Goal: Task Accomplishment & Management: Use online tool/utility

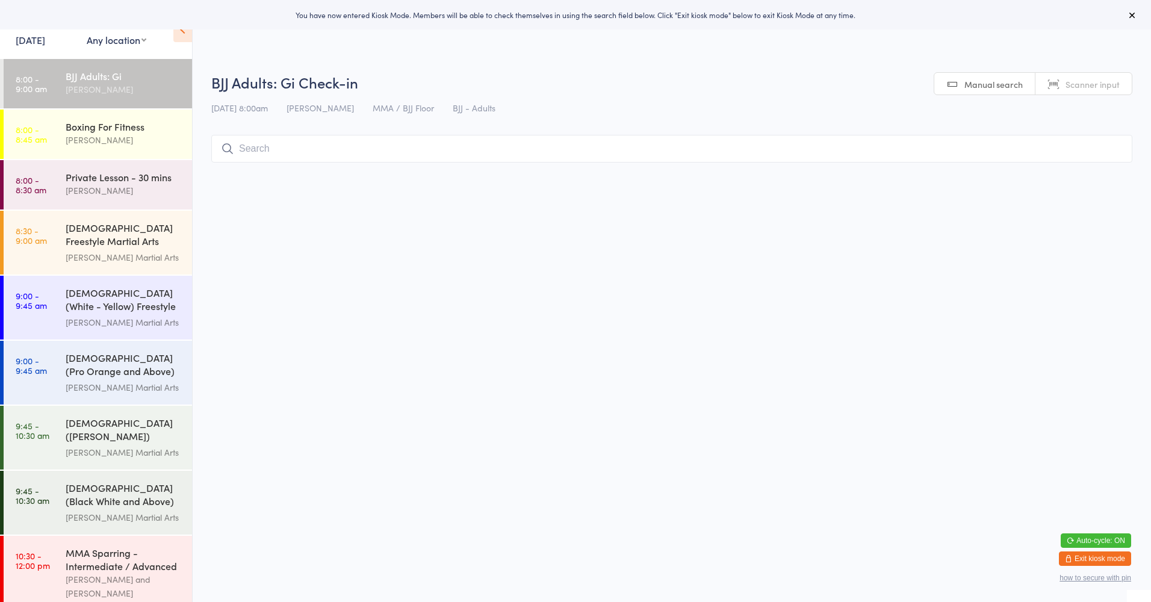
click at [122, 36] on select "Any location Martial Arts Floor MMA / BJJ Floor Cage Area" at bounding box center [117, 39] width 60 height 13
select select "0"
click at [87, 33] on select "Any location Martial Arts Floor MMA / BJJ Floor Cage Area" at bounding box center [117, 39] width 60 height 13
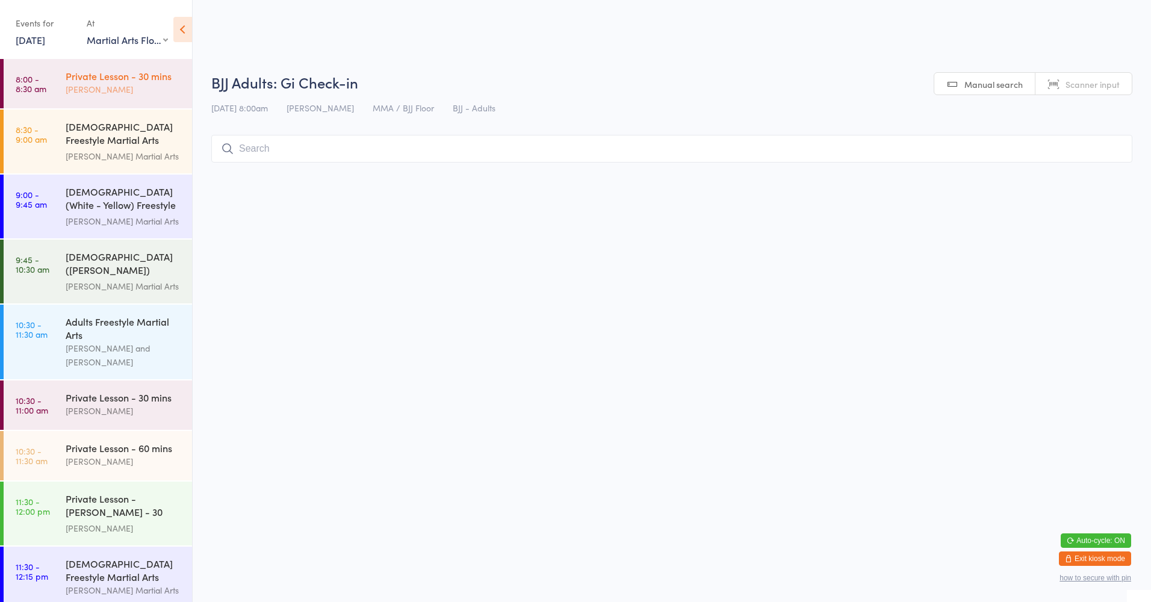
click at [121, 86] on div "[PERSON_NAME]" at bounding box center [124, 89] width 116 height 14
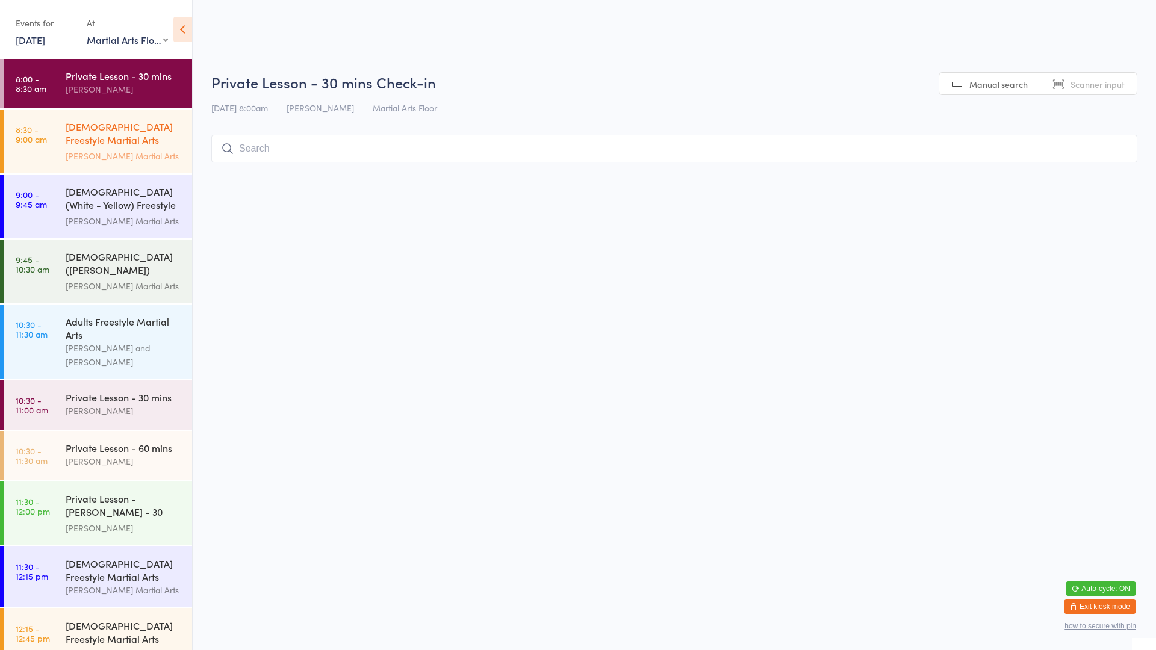
click at [76, 134] on div "[DEMOGRAPHIC_DATA] Freestyle Martial Arts (Little Heroes)" at bounding box center [124, 135] width 116 height 30
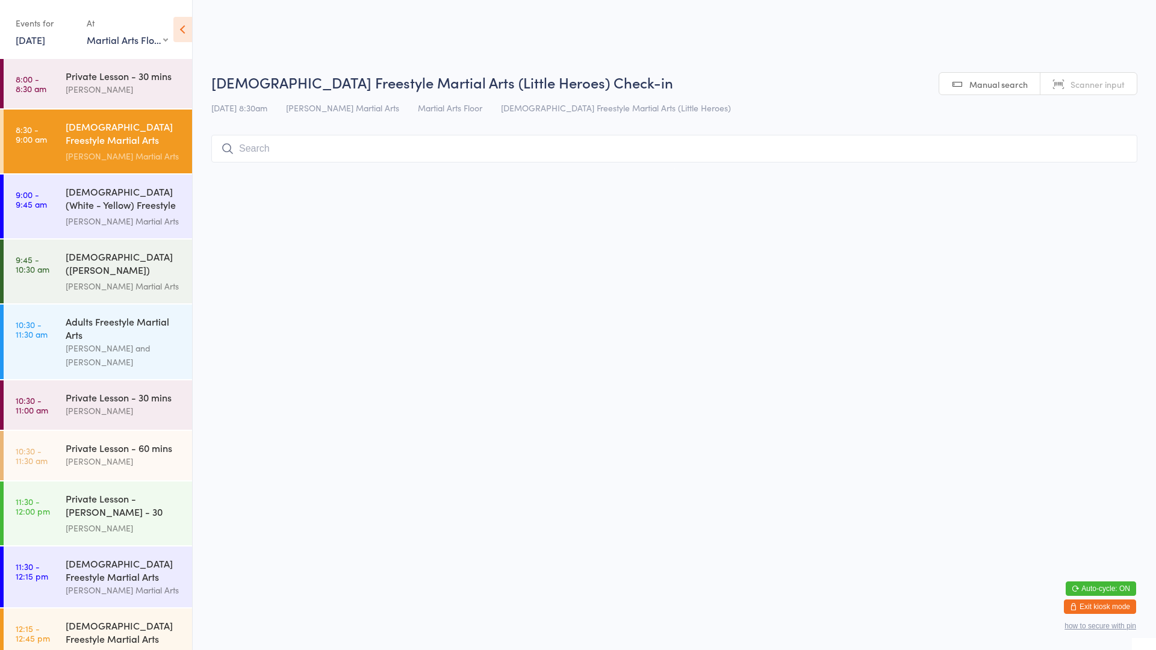
click at [328, 150] on input "search" at bounding box center [674, 149] width 926 height 28
type input "roto"
click at [1102, 178] on button "Check in" at bounding box center [1101, 174] width 48 height 17
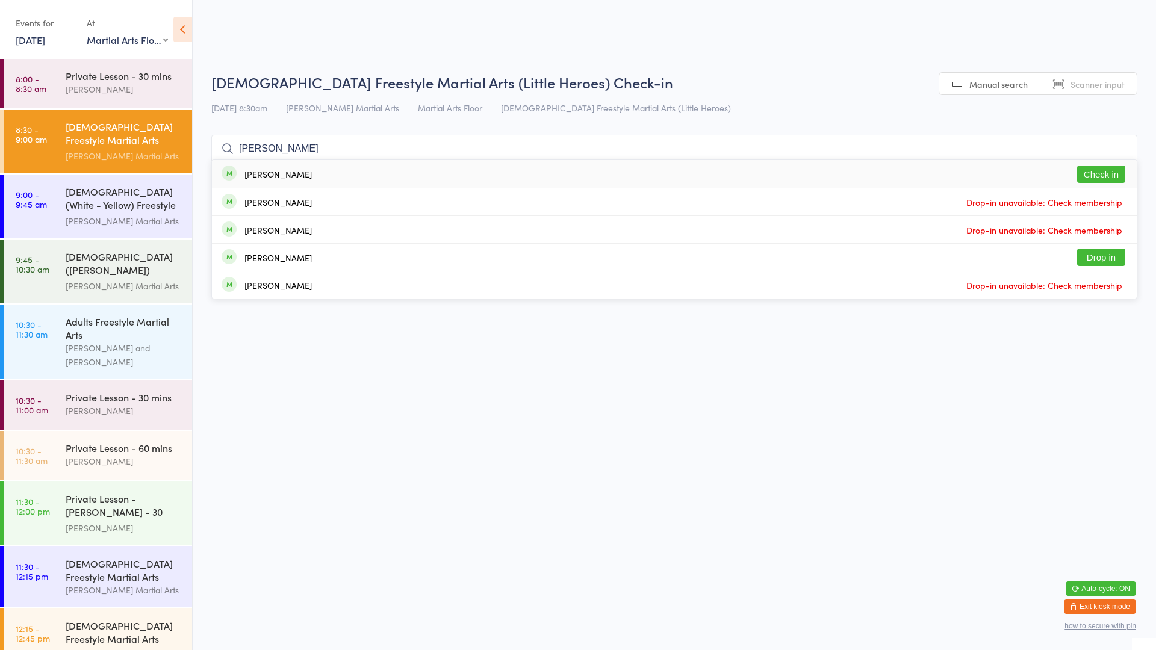
type input "dylan"
click at [1092, 172] on button "Check in" at bounding box center [1101, 174] width 48 height 17
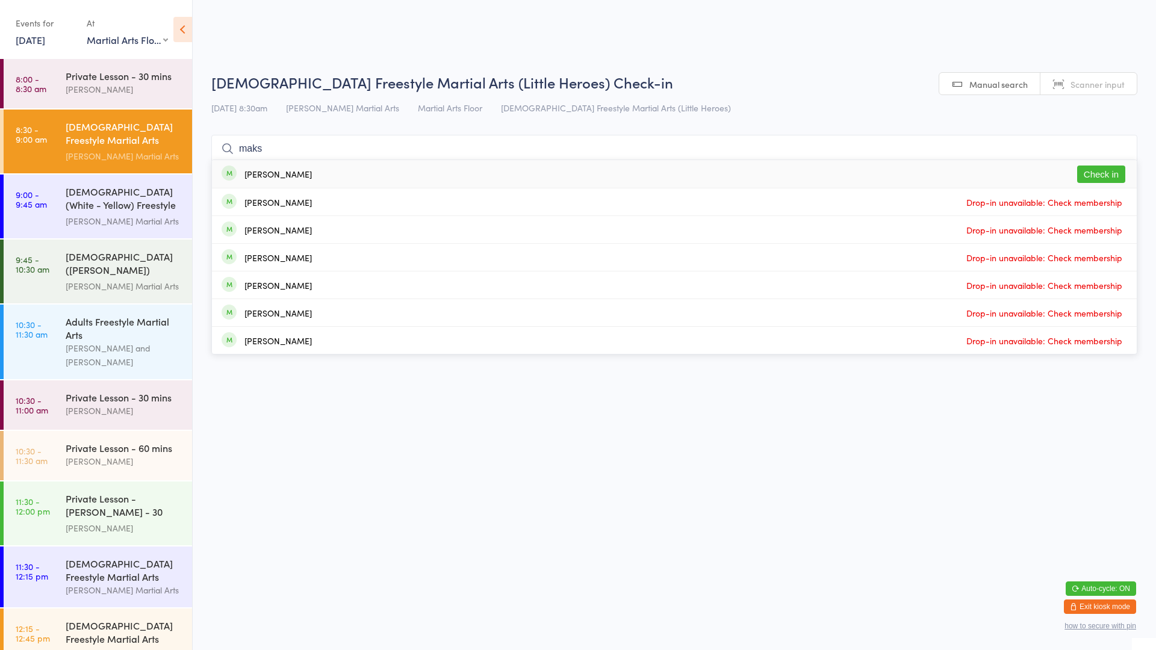
type input "maks"
click at [319, 181] on div "Maks Sweeney Check in" at bounding box center [674, 174] width 925 height 28
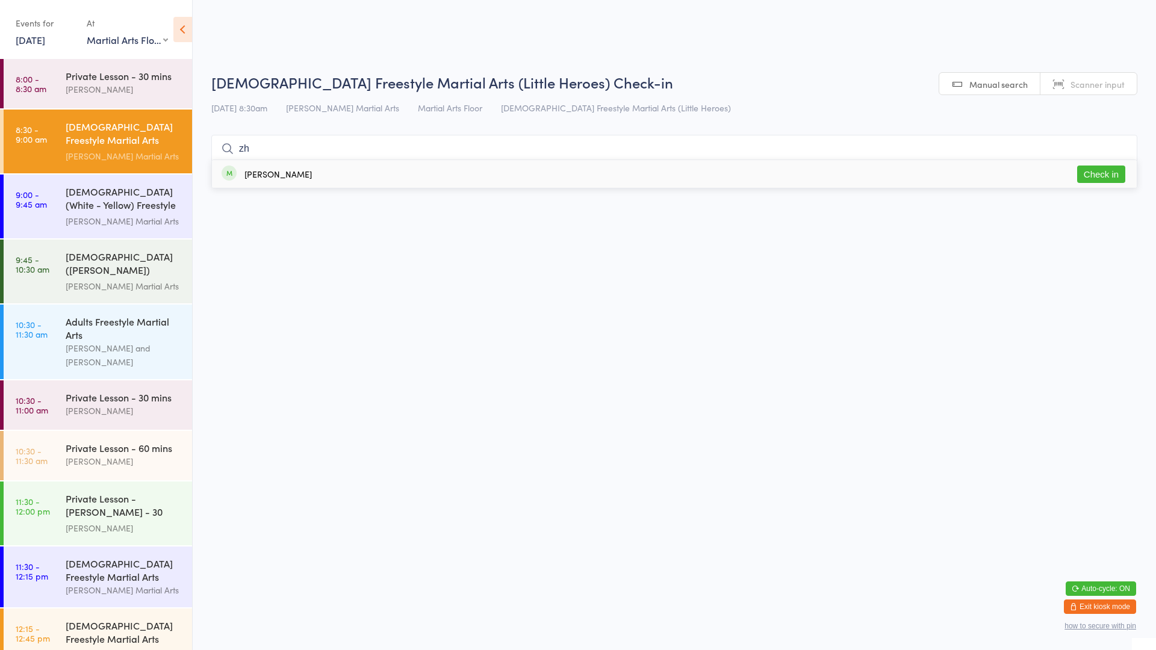
type input "zh"
click at [1084, 172] on button "Check in" at bounding box center [1101, 174] width 48 height 17
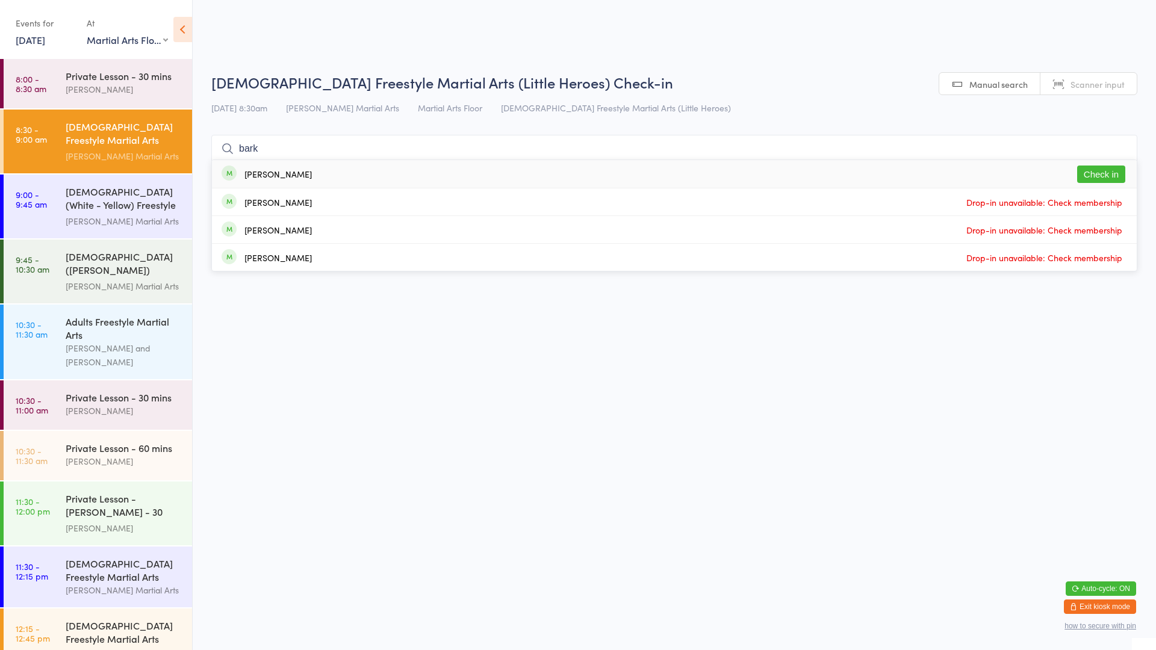
type input "bark"
click at [1096, 174] on button "Check in" at bounding box center [1101, 174] width 48 height 17
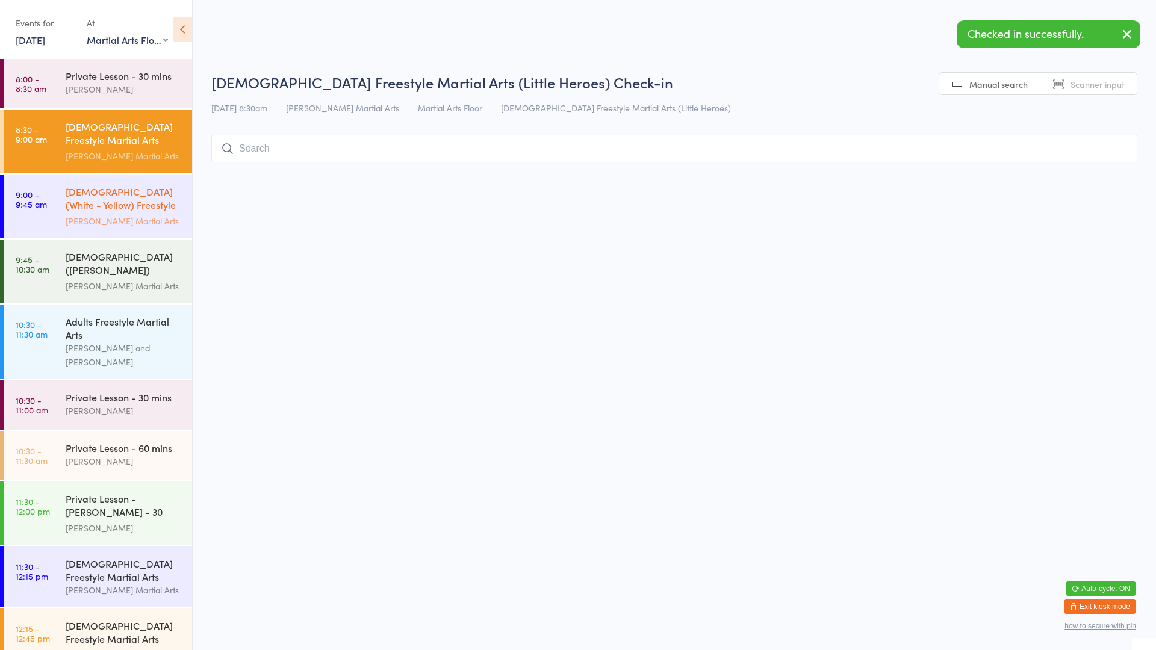
click at [94, 198] on div "[DEMOGRAPHIC_DATA] (White - Yellow) Freestyle Martial Arts" at bounding box center [124, 200] width 116 height 30
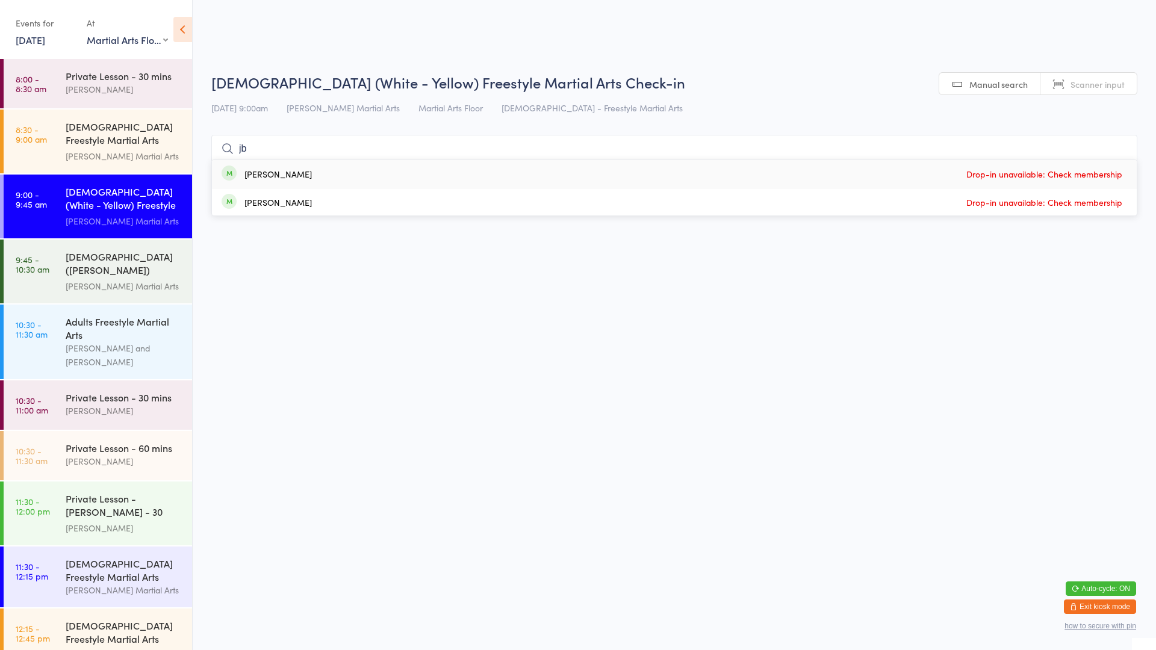
type input "j"
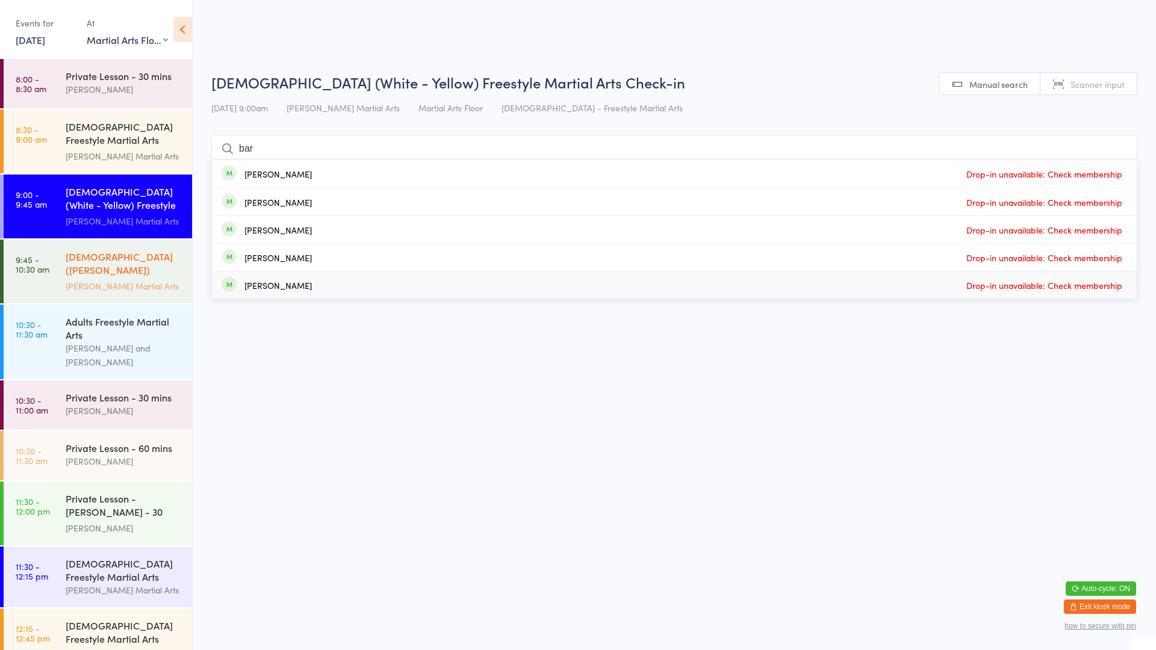
type input "bar"
click at [140, 266] on div "10-13yo (White - Brown) Freestyle Martial Arts" at bounding box center [124, 265] width 116 height 30
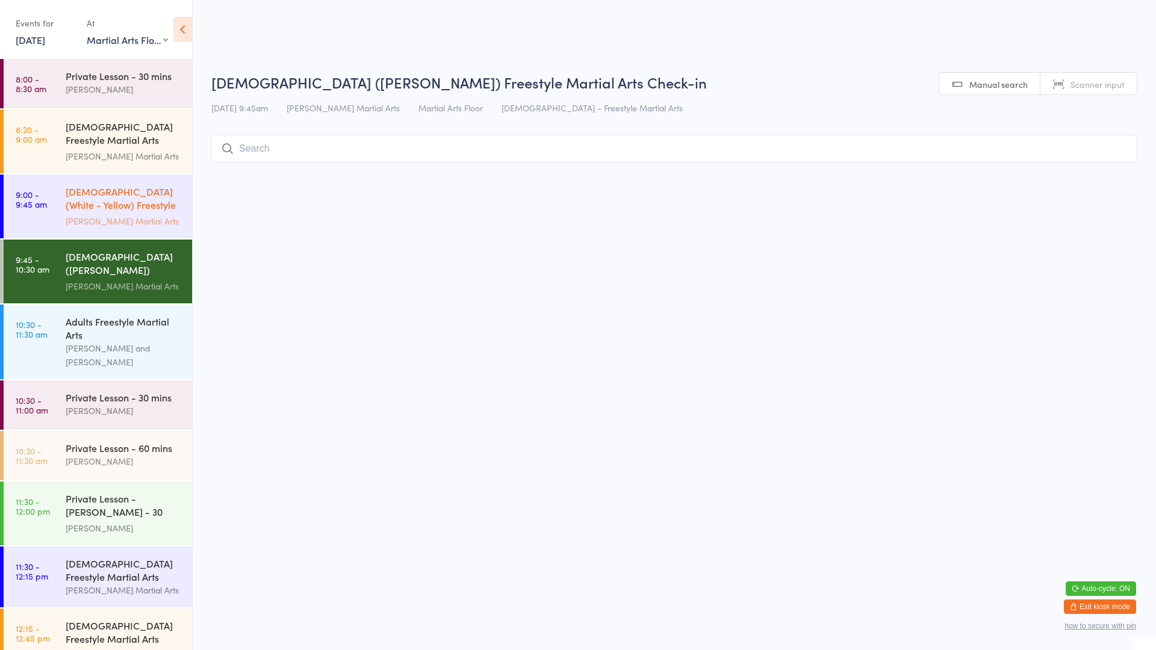
click at [95, 214] on div "[PERSON_NAME] Martial Arts" at bounding box center [124, 221] width 116 height 14
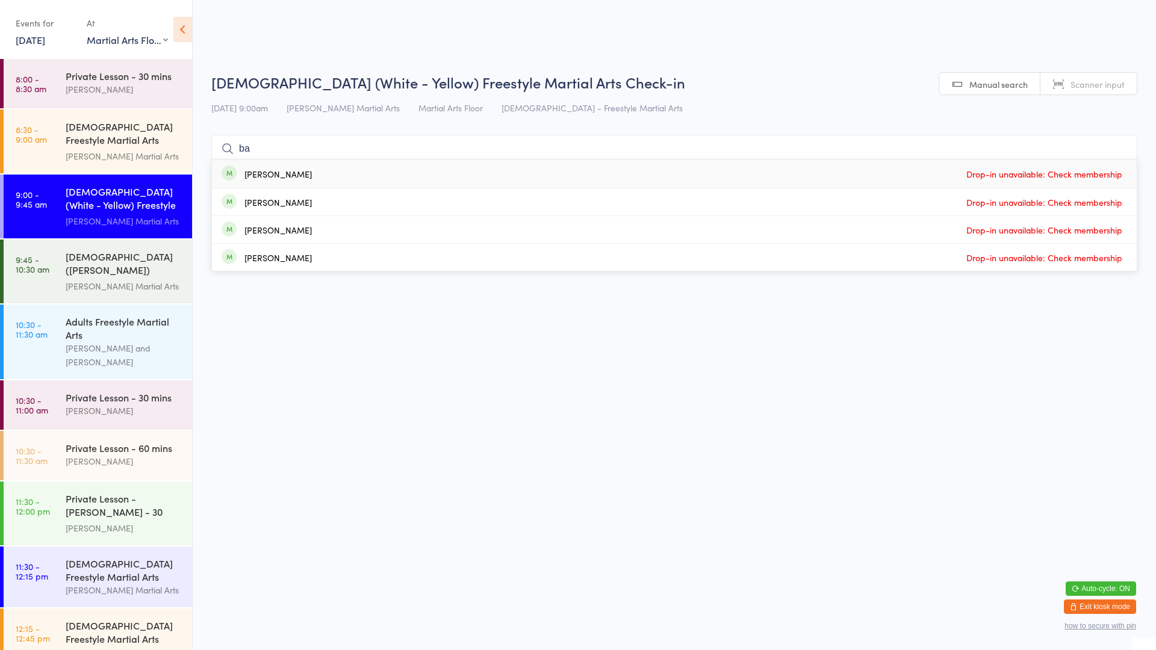
type input "b"
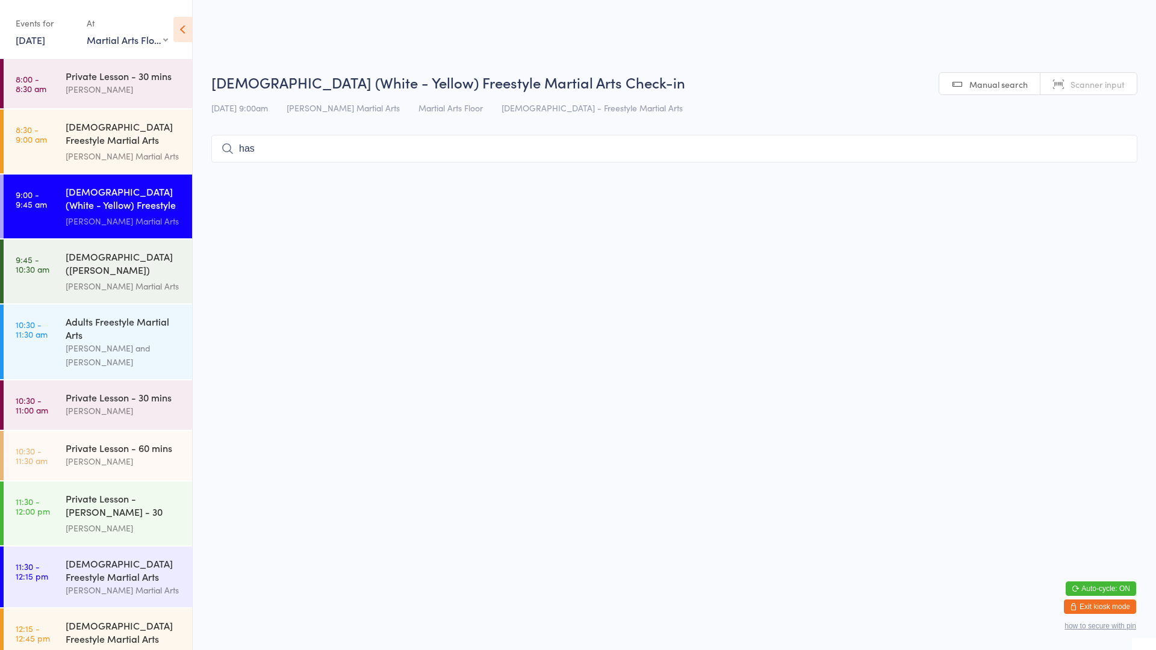
type input "hask"
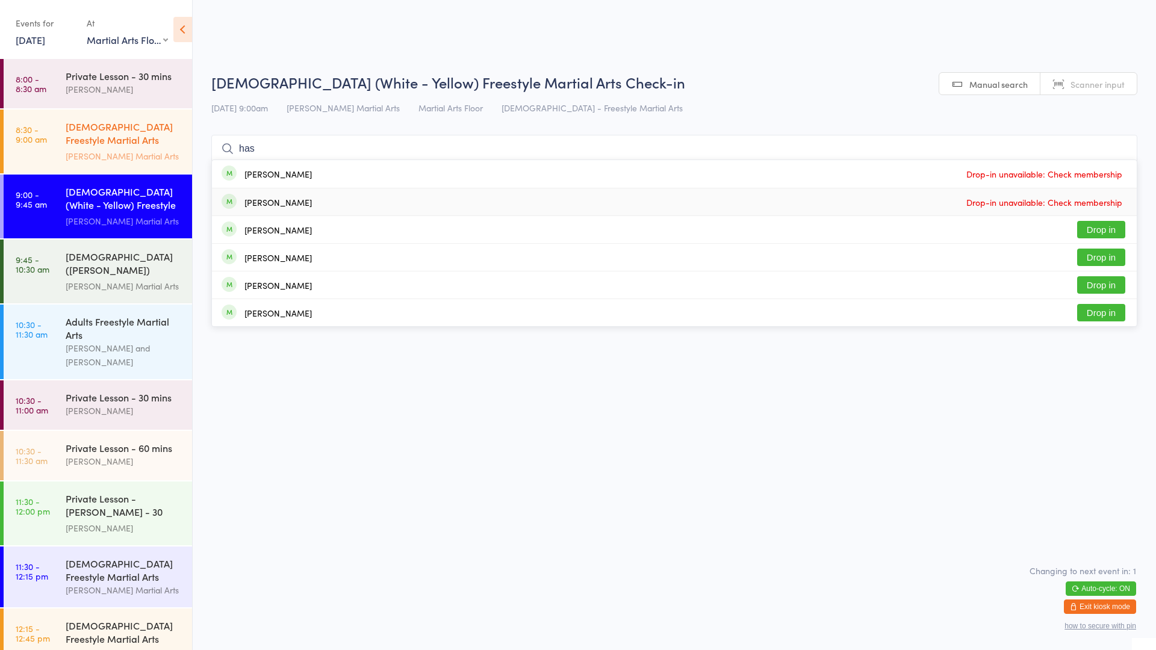
type input "has"
click at [69, 160] on div "2-5yo Freestyle Martial Arts (Little Heroes) Wilkes Martial Arts" at bounding box center [129, 142] width 126 height 64
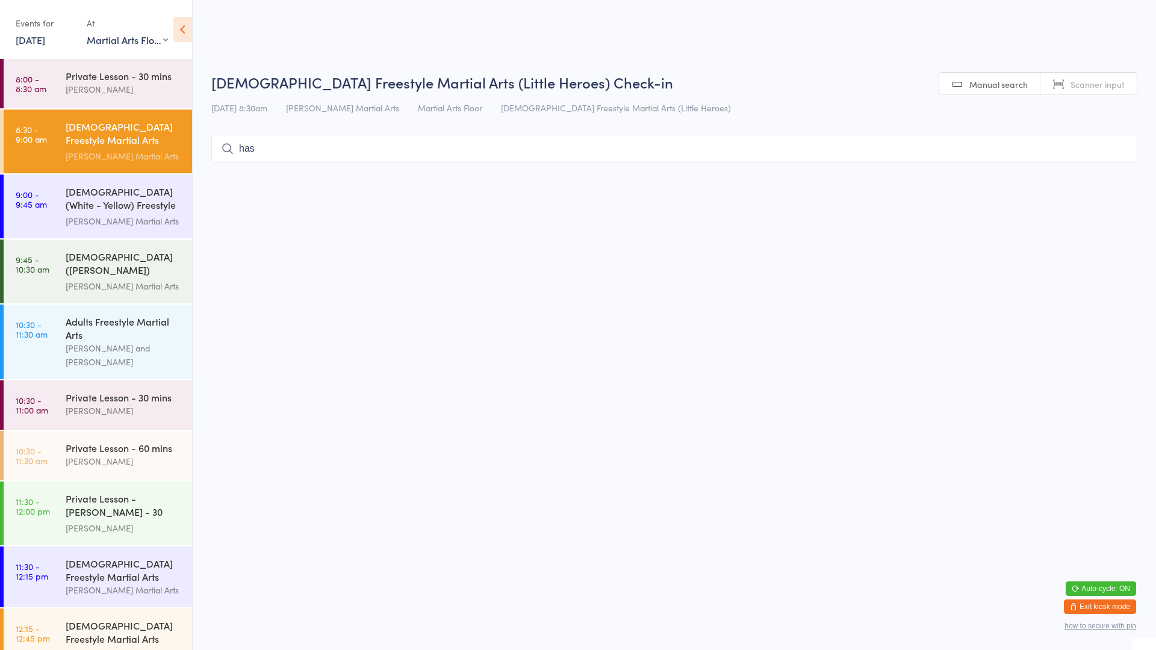
type input "has"
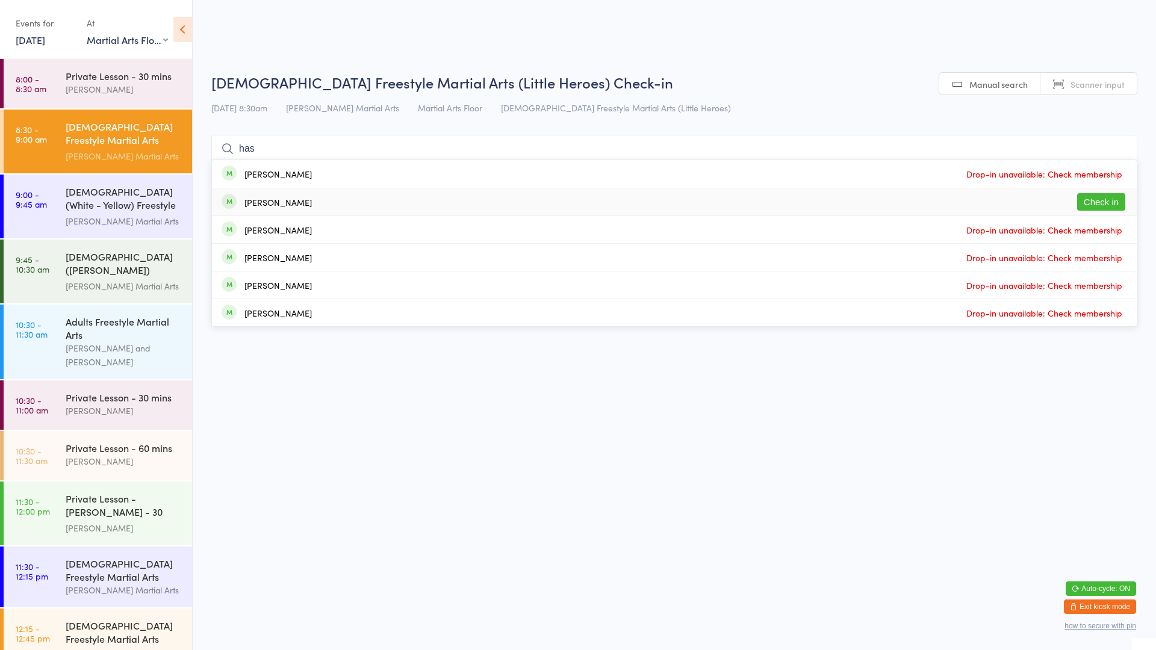
click at [1090, 200] on button "Check in" at bounding box center [1101, 201] width 48 height 17
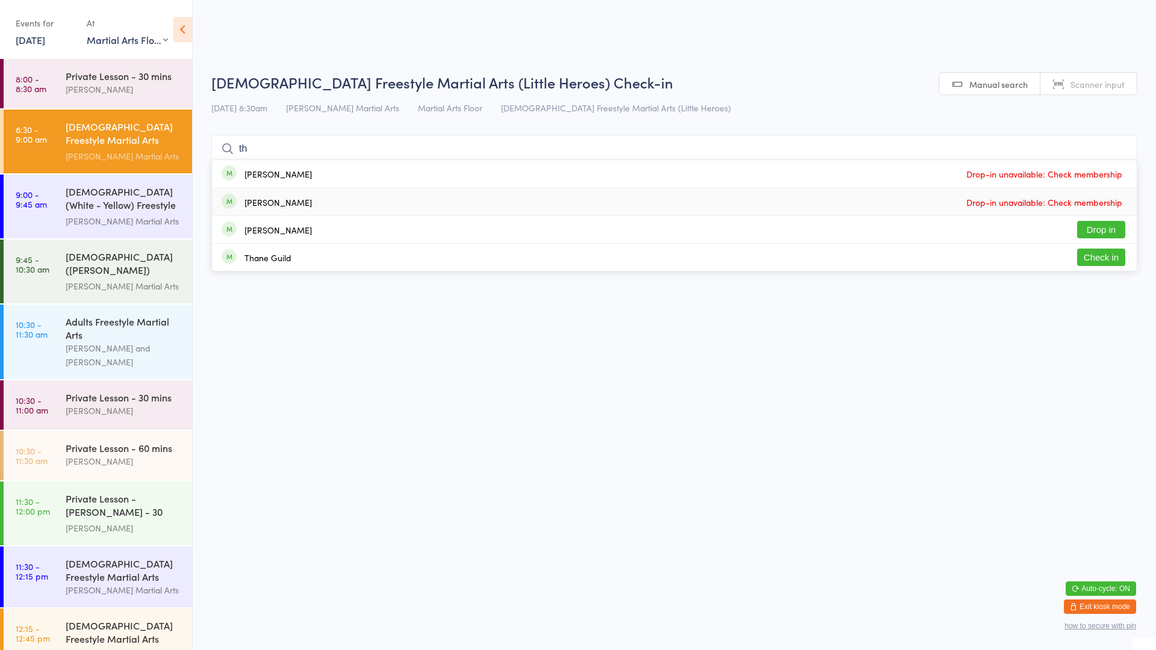
type input "th"
click at [1113, 256] on button "Check in" at bounding box center [1101, 257] width 48 height 17
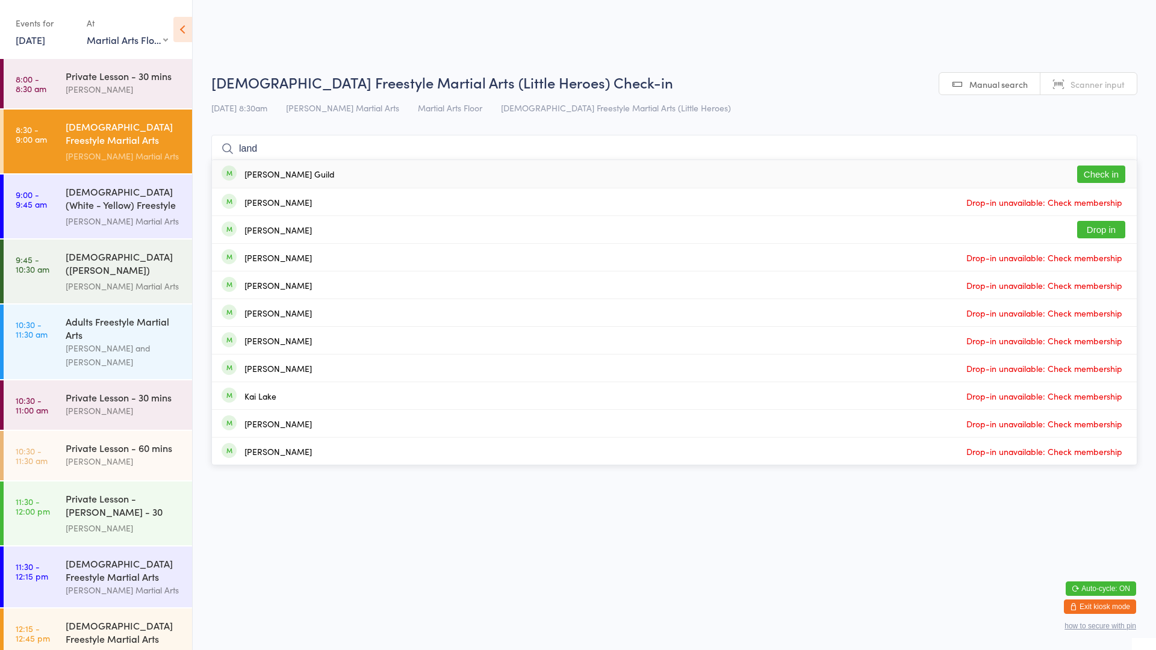
type input "land"
click at [1104, 175] on button "Check in" at bounding box center [1101, 174] width 48 height 17
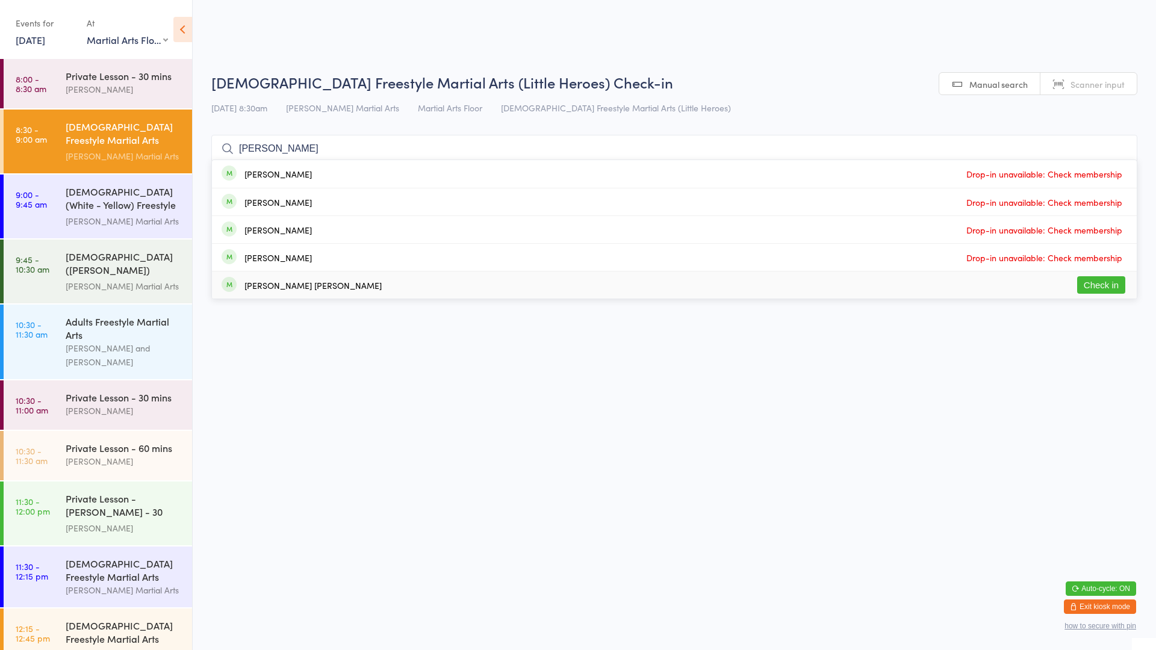
type input "adam"
click at [815, 284] on div "Adam Michael Craig Check in" at bounding box center [674, 285] width 925 height 27
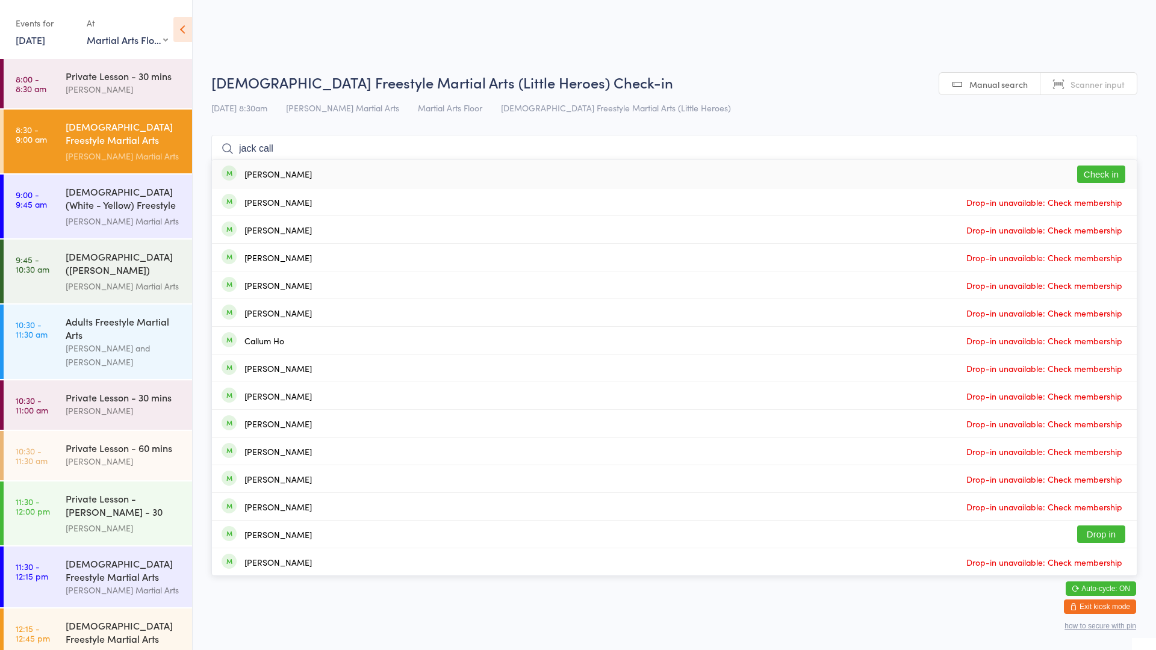
type input "jack call"
click at [1099, 176] on button "Check in" at bounding box center [1101, 174] width 48 height 17
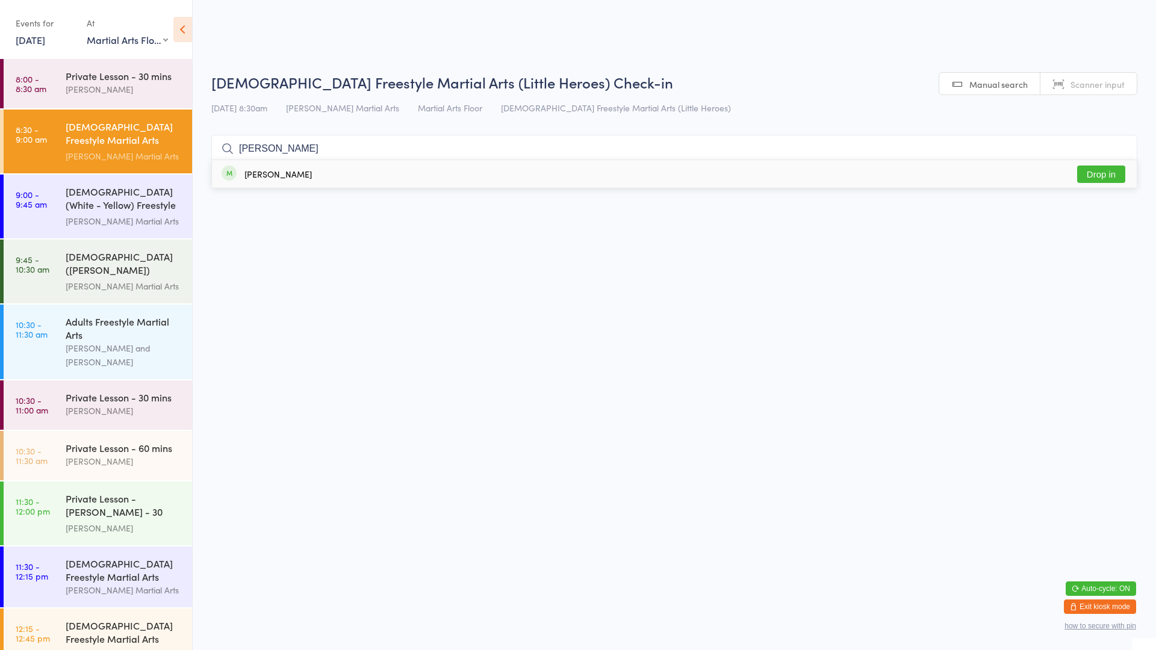
type input "otis"
click at [300, 180] on div "Otis Todd Drop in" at bounding box center [674, 174] width 925 height 28
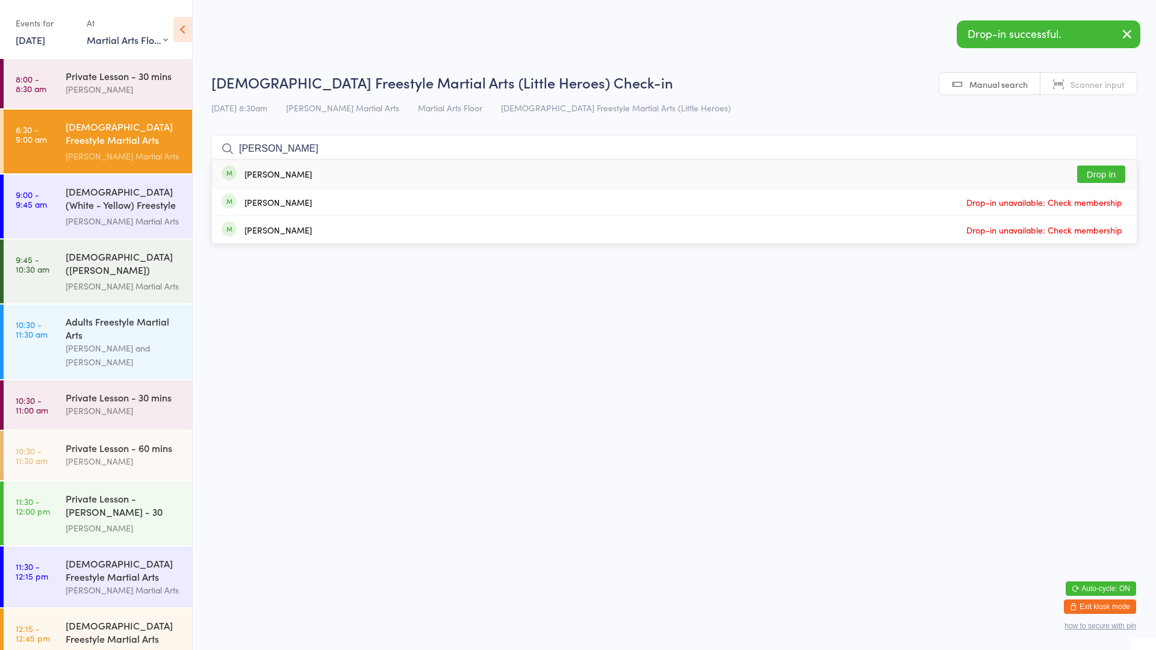
type input "sonny"
click at [378, 176] on div "Sonny Todd Drop in" at bounding box center [674, 174] width 925 height 28
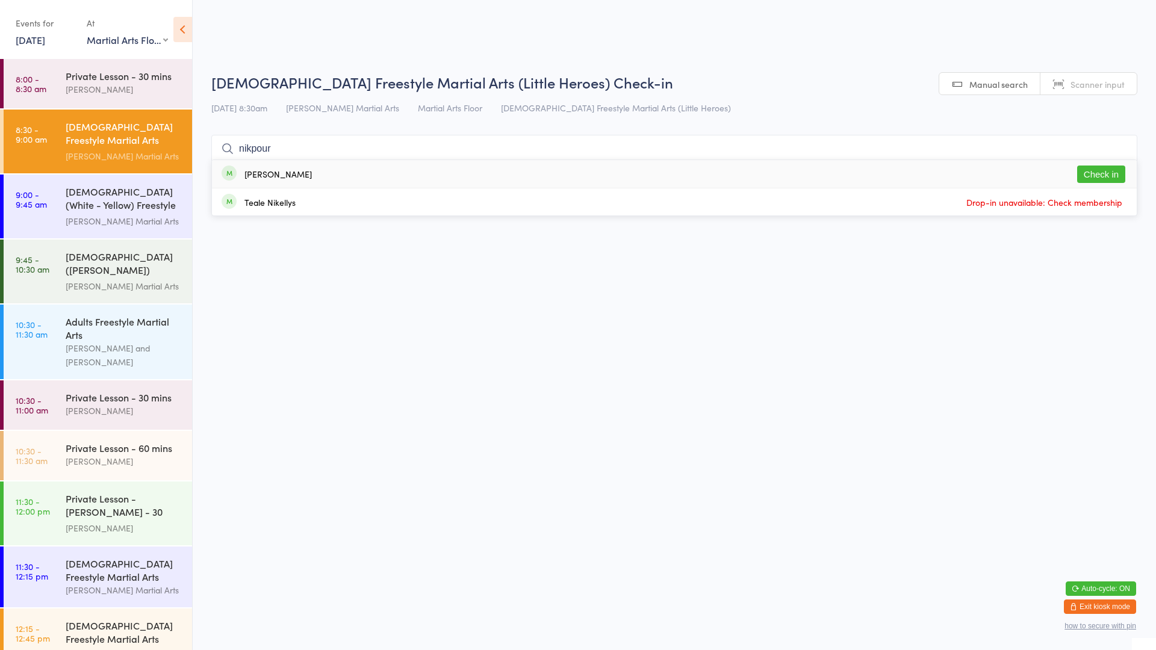
type input "nikpour"
click at [1101, 178] on button "Check in" at bounding box center [1101, 174] width 48 height 17
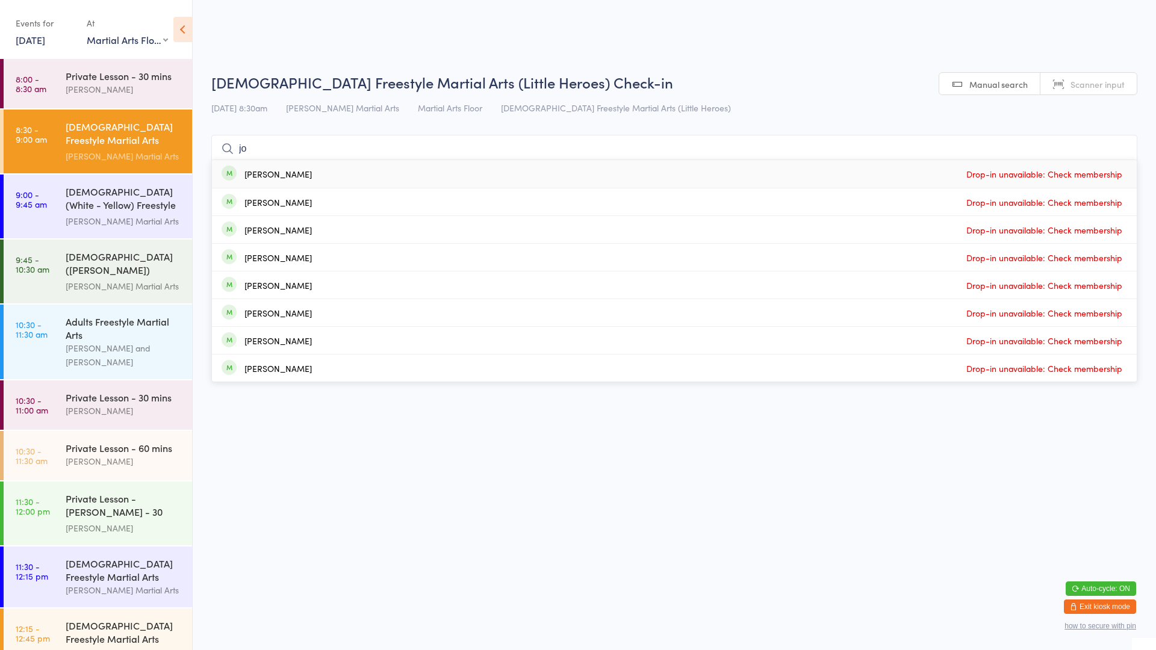
type input "j"
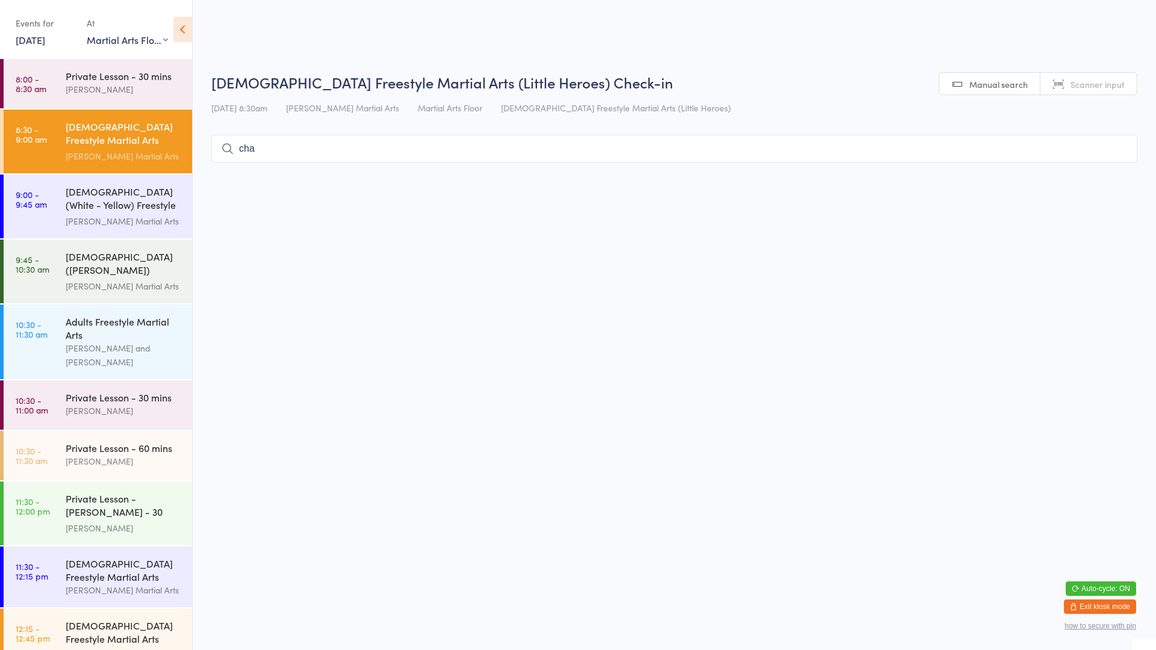
type input "char"
click at [163, 37] on select "Any location Martial Arts Floor MMA / BJJ Floor Cage Area" at bounding box center [127, 39] width 81 height 13
select select "1"
click at [87, 33] on select "Any location Martial Arts Floor MMA / BJJ Floor Cage Area" at bounding box center [127, 39] width 81 height 13
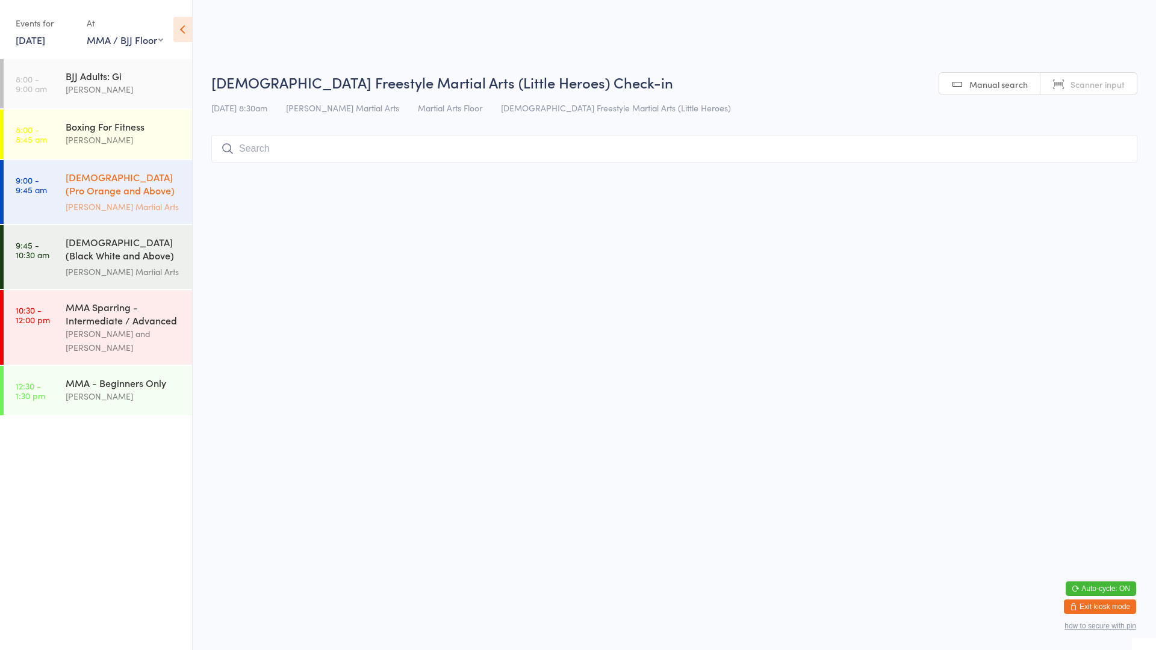
click at [123, 203] on div "[PERSON_NAME] Martial Arts" at bounding box center [124, 207] width 116 height 14
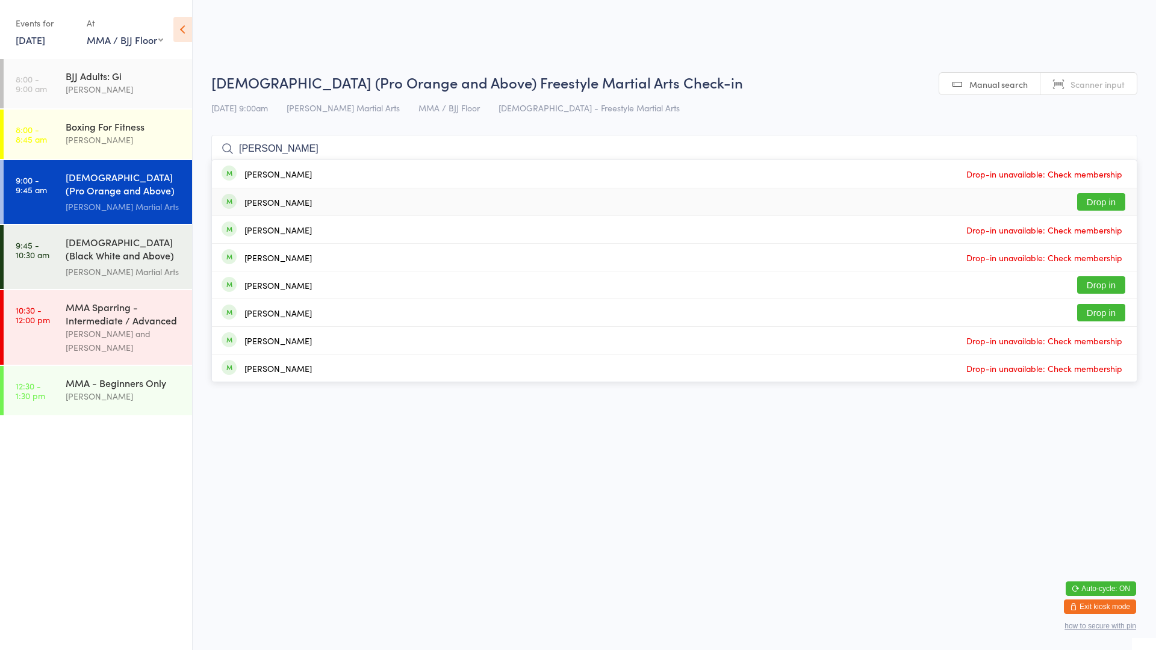
type input "john"
click at [376, 202] on div "John Goodman-Jones Drop in" at bounding box center [674, 201] width 925 height 27
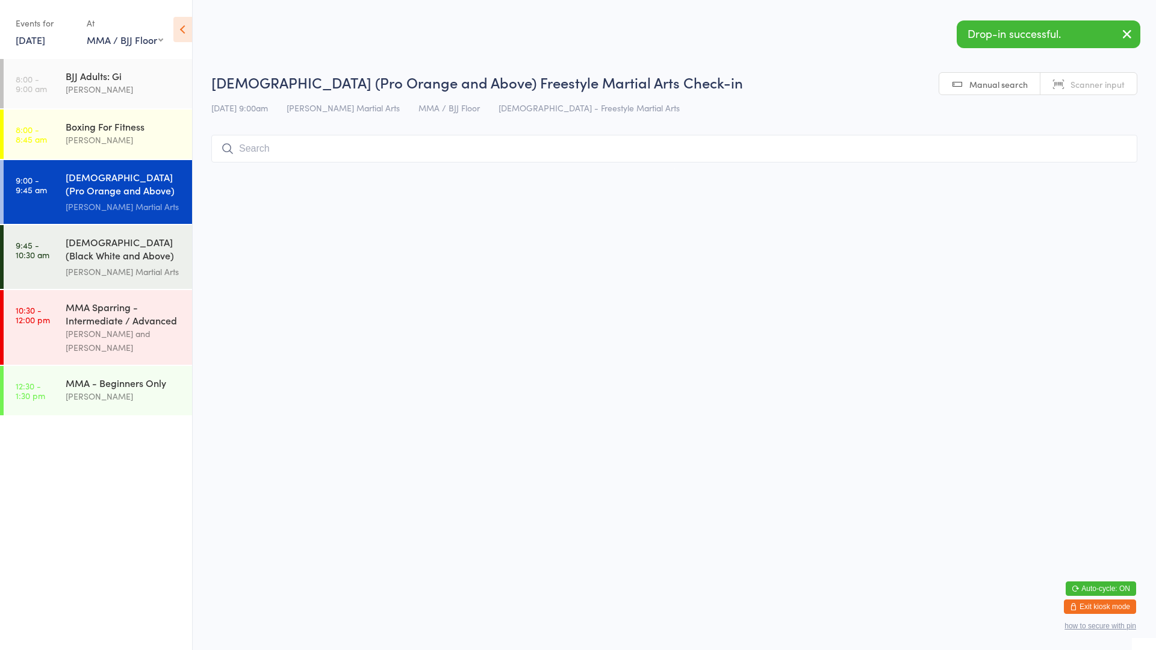
click at [119, 40] on select "Any location Martial Arts Floor MMA / BJJ Floor Cage Area" at bounding box center [125, 39] width 76 height 13
select select "0"
click at [87, 33] on select "Any location Martial Arts Floor MMA / BJJ Floor Cage Area" at bounding box center [125, 39] width 76 height 13
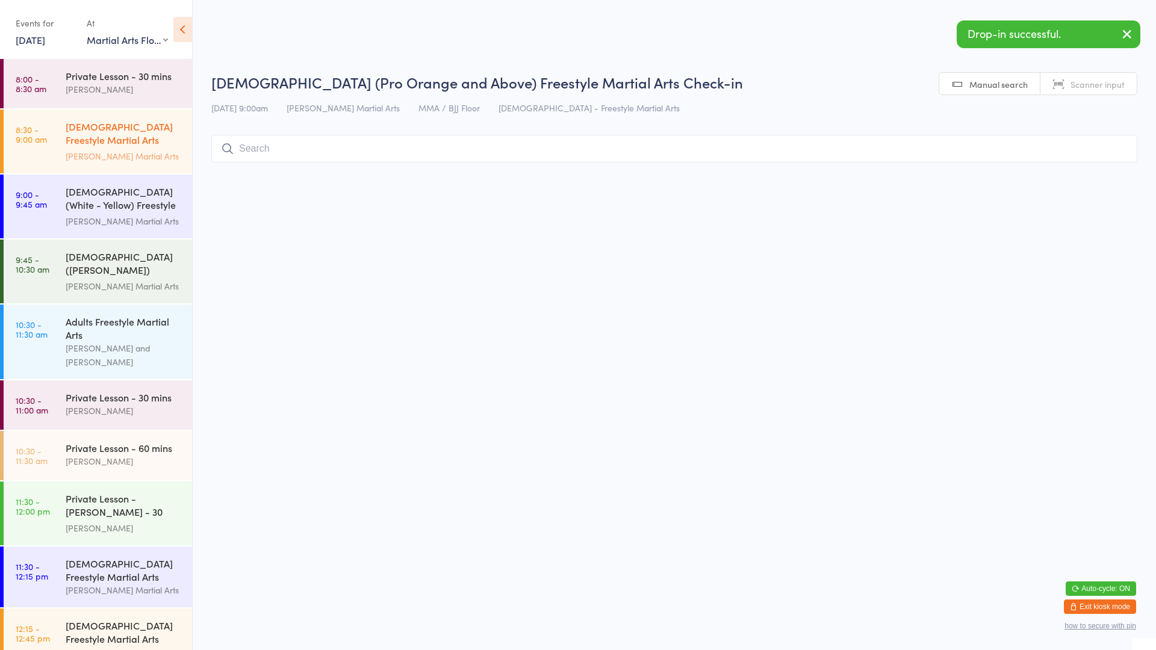
click at [98, 140] on div "[DEMOGRAPHIC_DATA] Freestyle Martial Arts (Little Heroes)" at bounding box center [124, 135] width 116 height 30
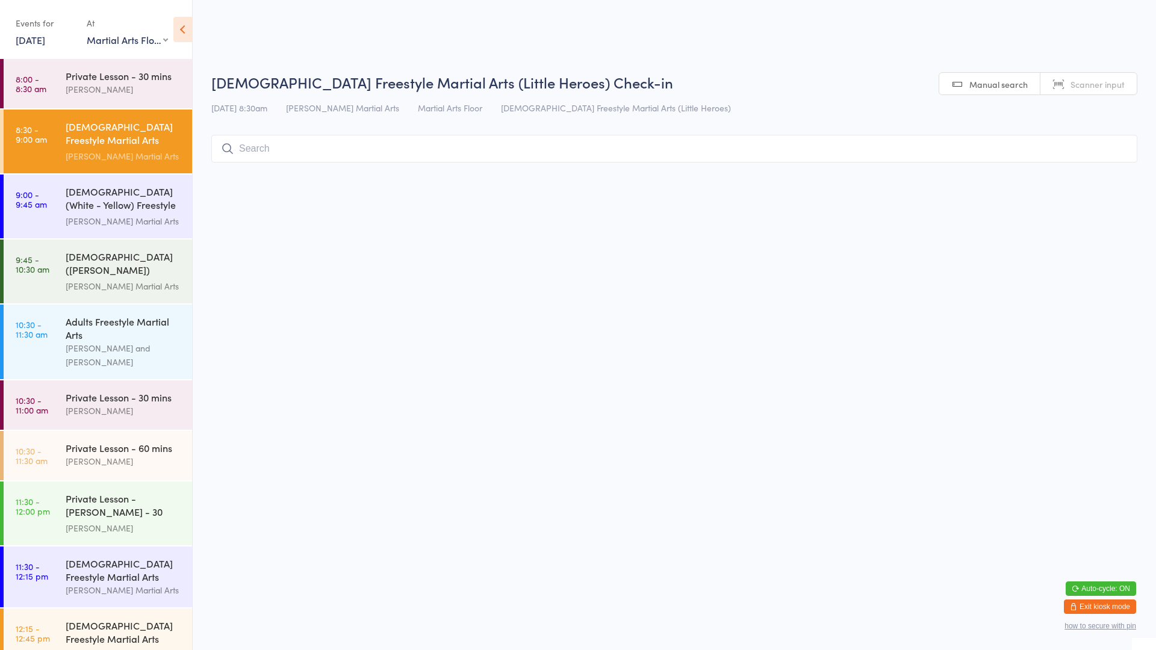
click at [946, 150] on input "search" at bounding box center [674, 149] width 926 height 28
type input "riaan"
click at [1102, 175] on button "Drop in" at bounding box center [1101, 174] width 48 height 17
click at [70, 186] on div "[DEMOGRAPHIC_DATA] (White - Yellow) Freestyle Martial Arts" at bounding box center [124, 200] width 116 height 30
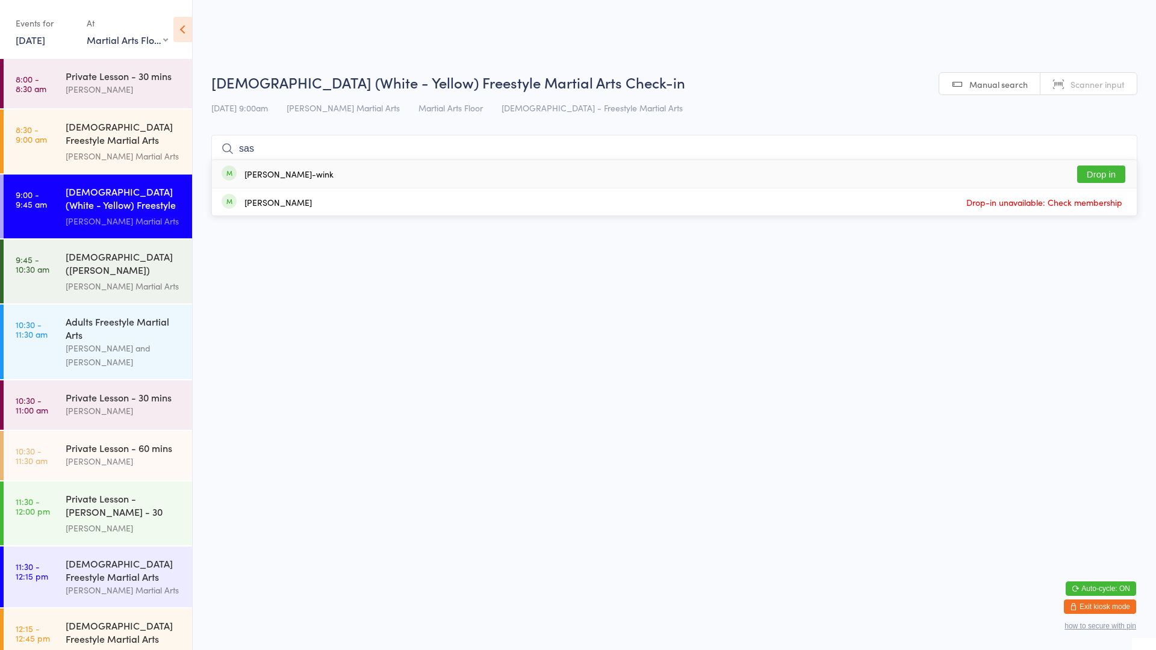
type input "sas"
click at [352, 166] on div "Sasha Swieter-wink Drop in" at bounding box center [674, 174] width 925 height 28
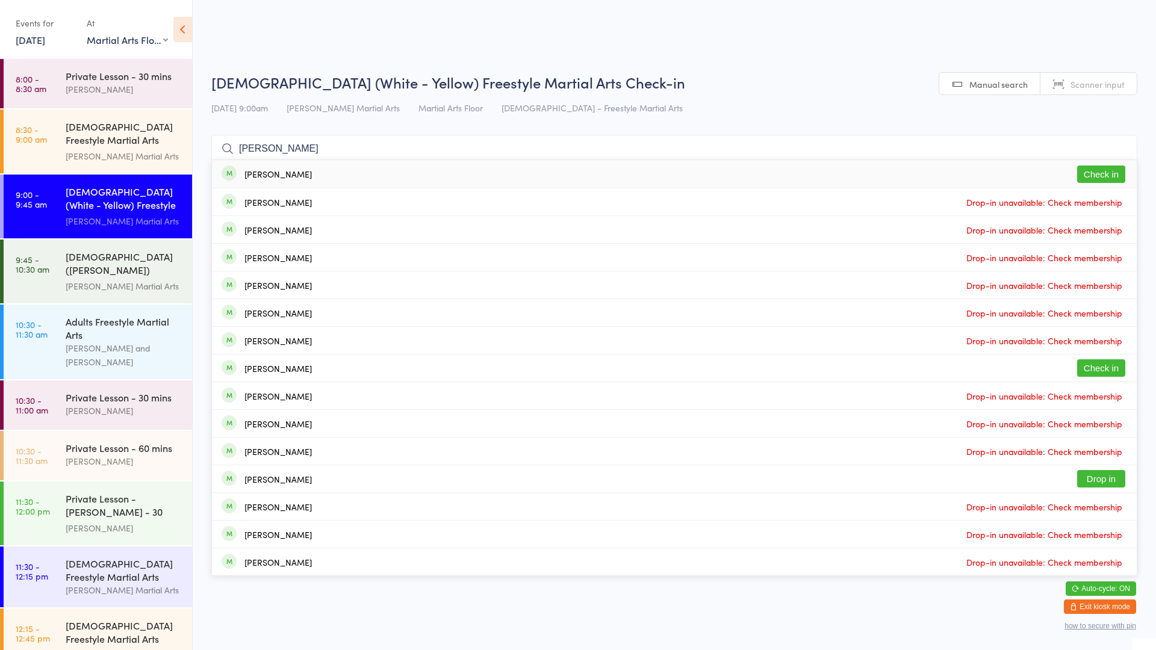
type input "leo br"
click at [1095, 176] on button "Check in" at bounding box center [1101, 174] width 48 height 17
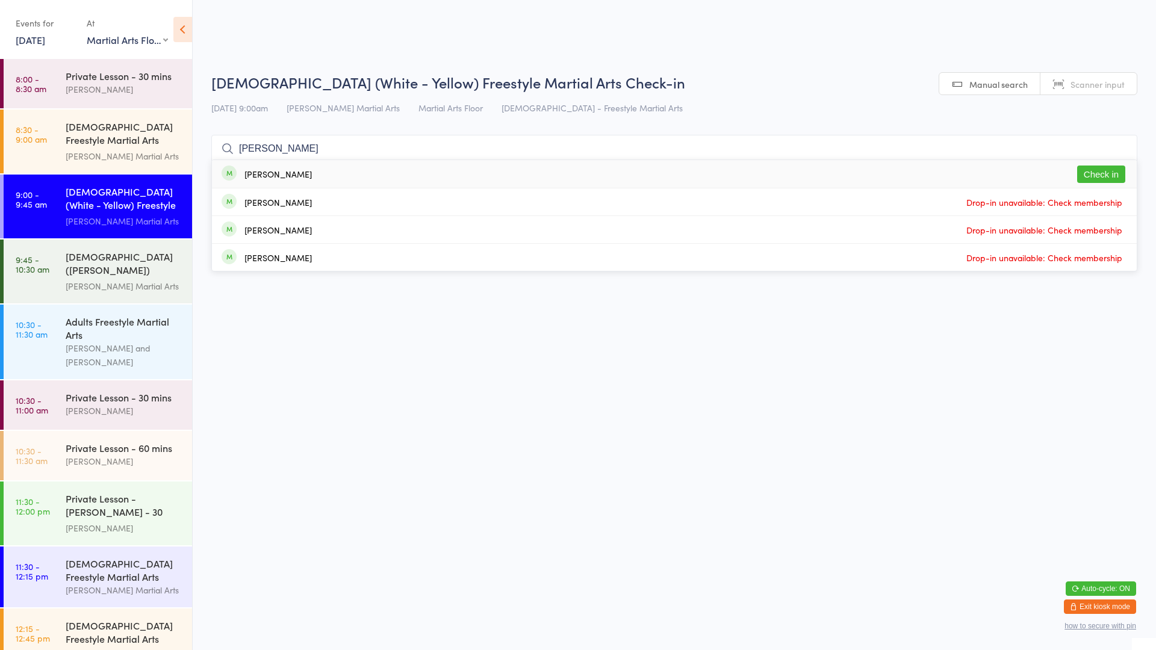
type input "clancy"
click at [1113, 180] on button "Check in" at bounding box center [1101, 174] width 48 height 17
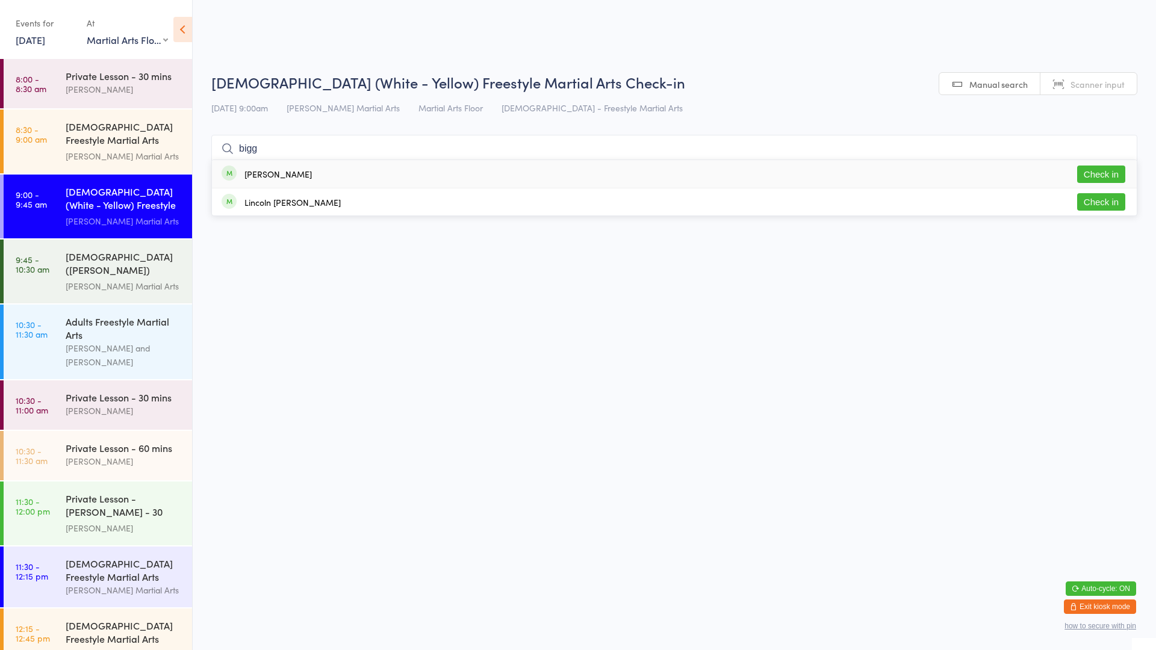
type input "bigg"
click at [1102, 166] on button "Check in" at bounding box center [1101, 174] width 48 height 17
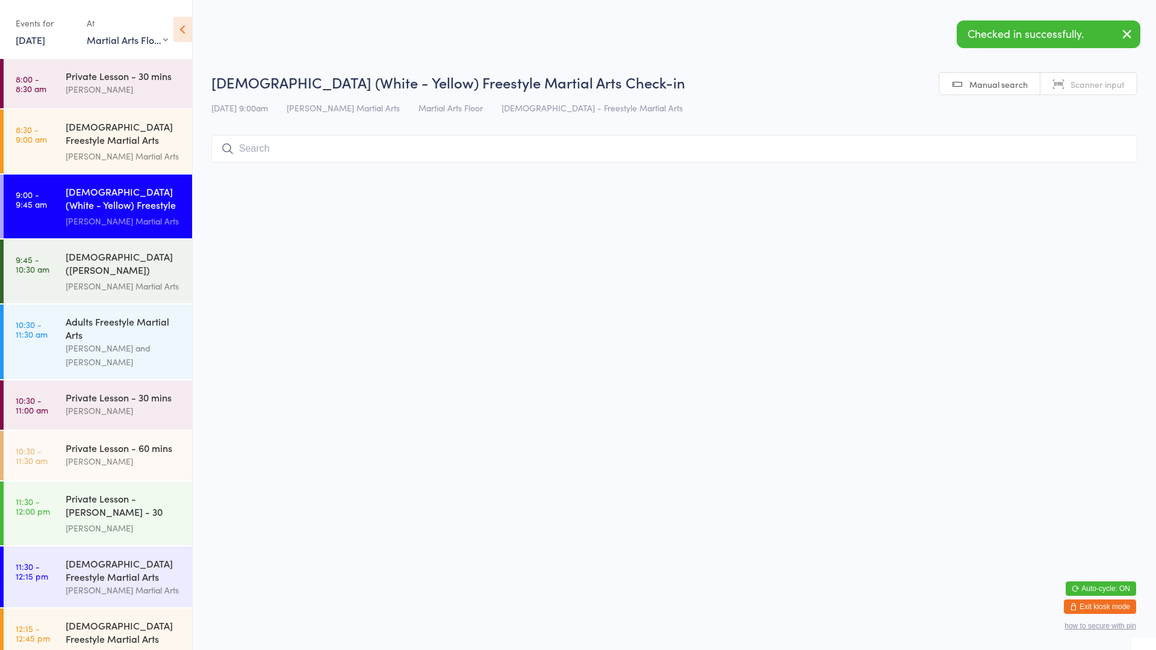
click at [1080, 151] on input "search" at bounding box center [674, 149] width 926 height 28
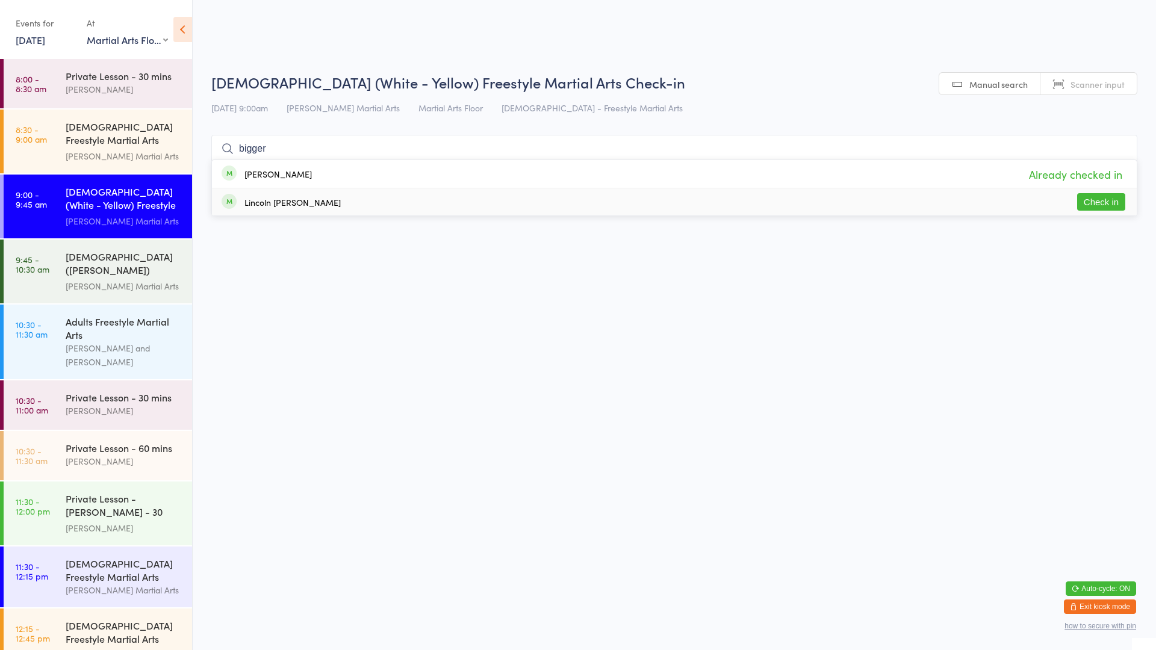
type input "bigger"
click at [1116, 199] on button "Check in" at bounding box center [1101, 201] width 48 height 17
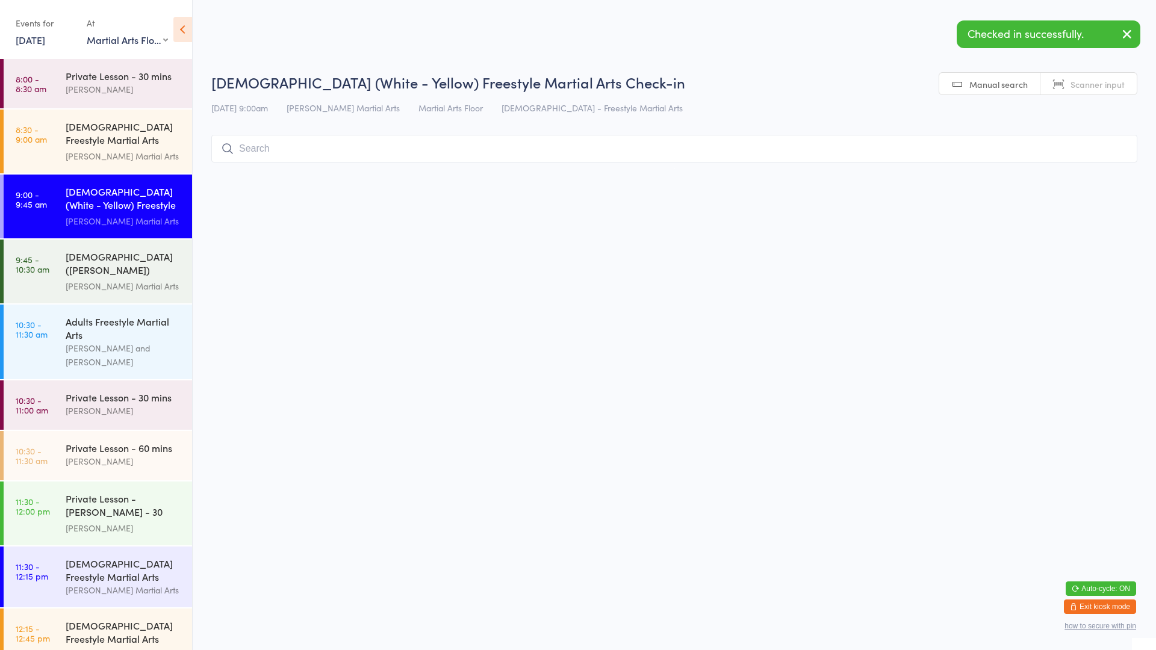
click at [999, 377] on html "You have now entered Kiosk Mode. Members will be able to check themselves in us…" at bounding box center [578, 325] width 1156 height 650
click at [340, 151] on input "search" at bounding box center [674, 149] width 926 height 28
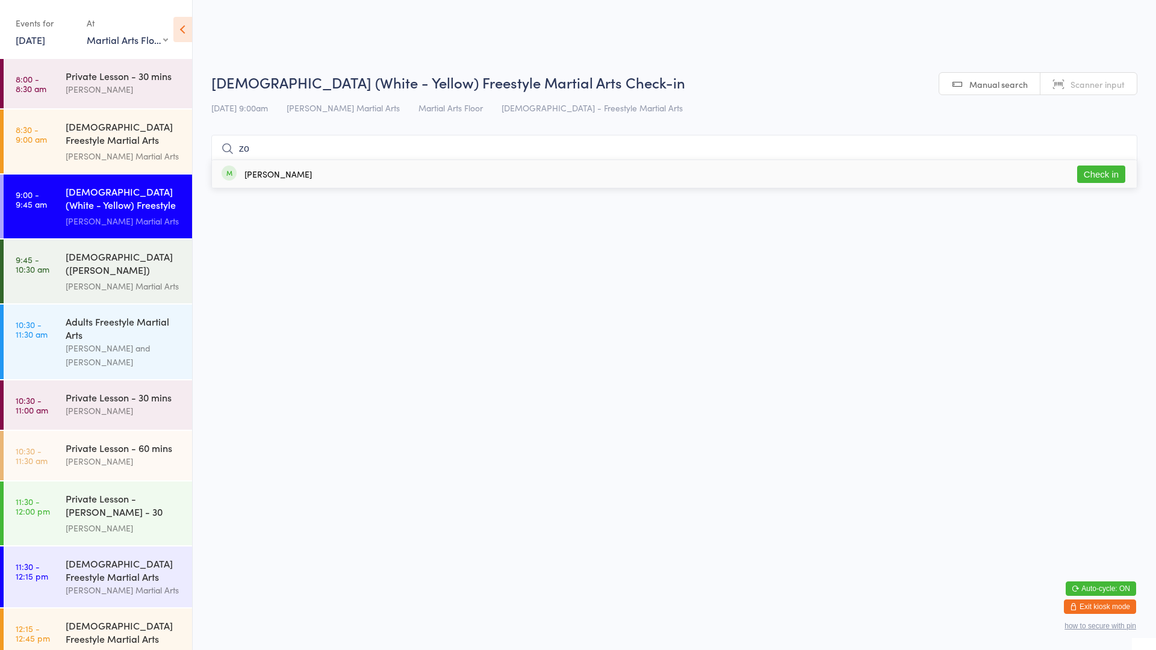
type input "zo"
click at [1110, 182] on button "Check in" at bounding box center [1101, 174] width 48 height 17
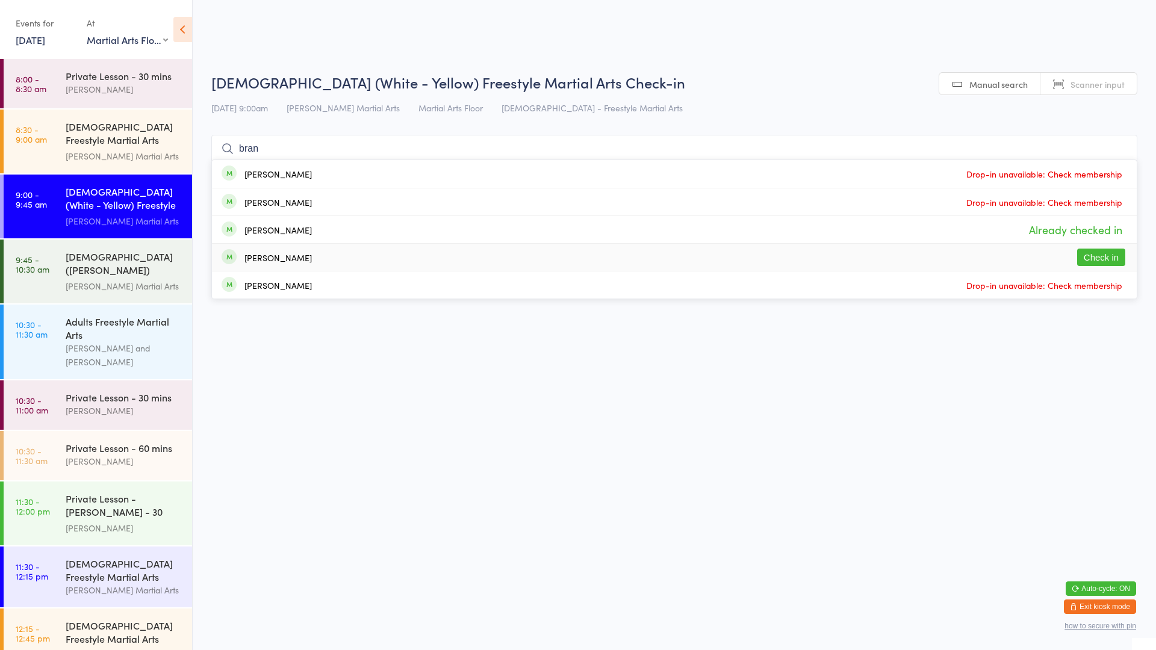
type input "bran"
click at [1086, 250] on button "Check in" at bounding box center [1101, 257] width 48 height 17
type input "d"
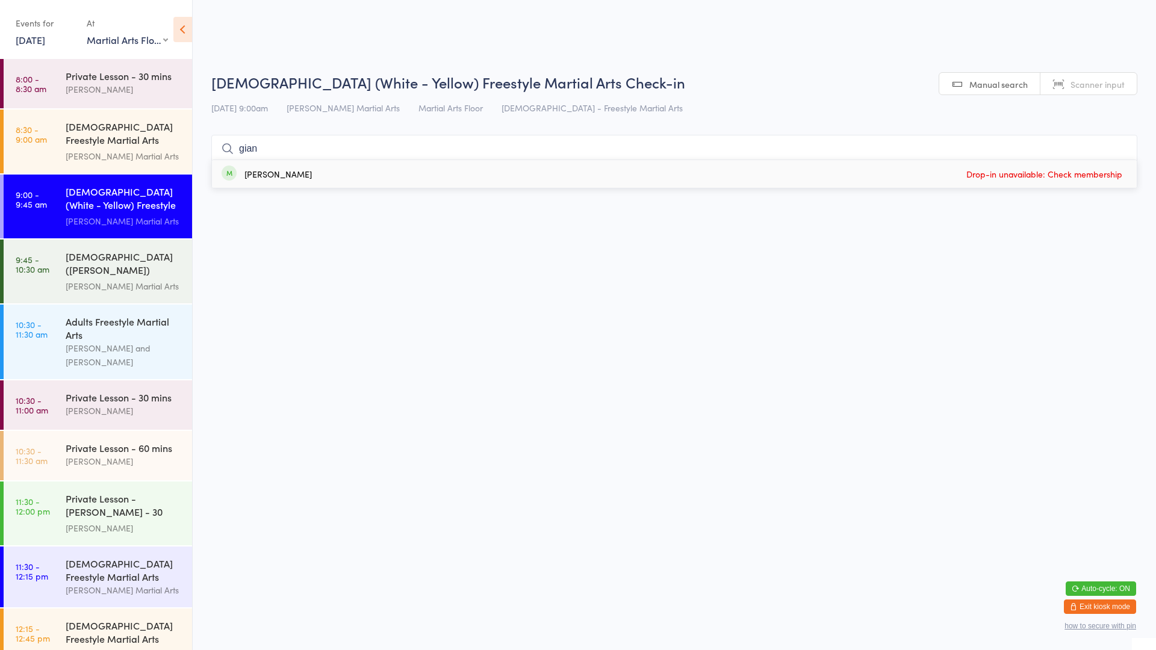
type input "gian"
click at [46, 196] on time "9:00 - 9:45 am" at bounding box center [31, 199] width 31 height 19
type input "g"
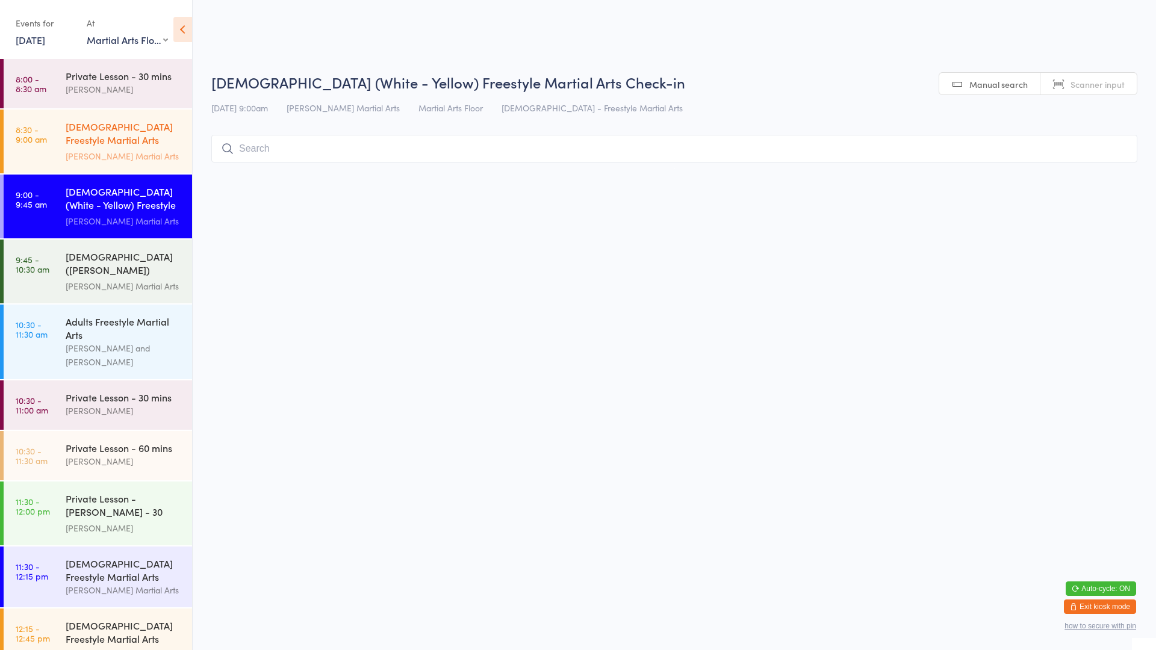
click at [82, 149] on div "[PERSON_NAME] Martial Arts" at bounding box center [124, 156] width 116 height 14
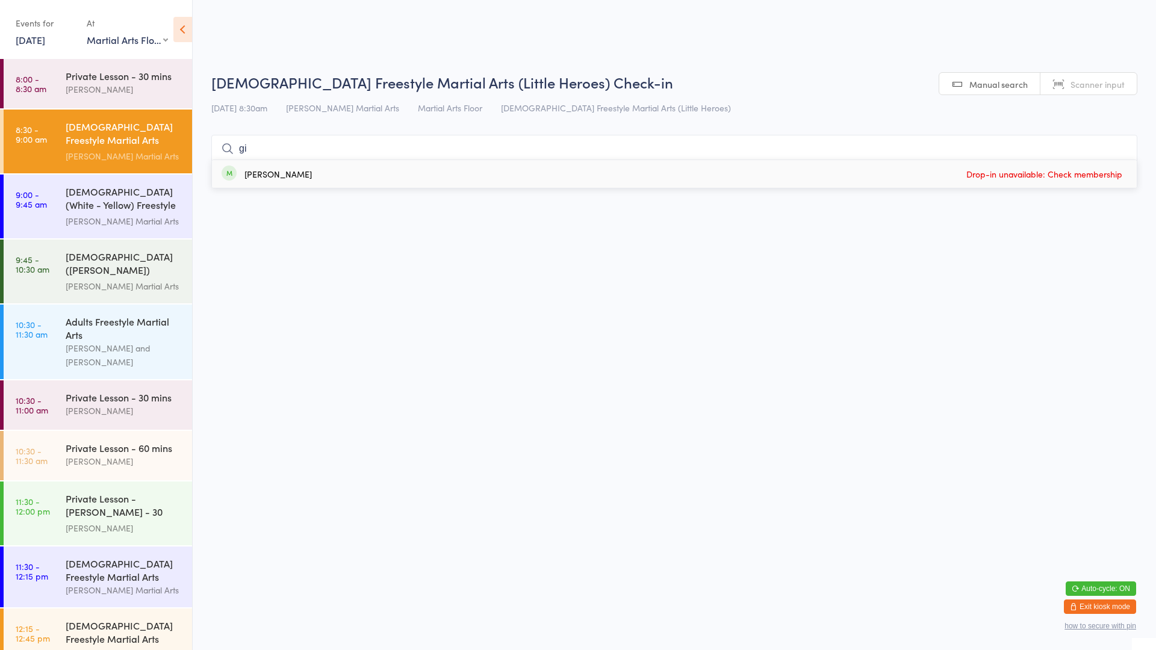
type input "g"
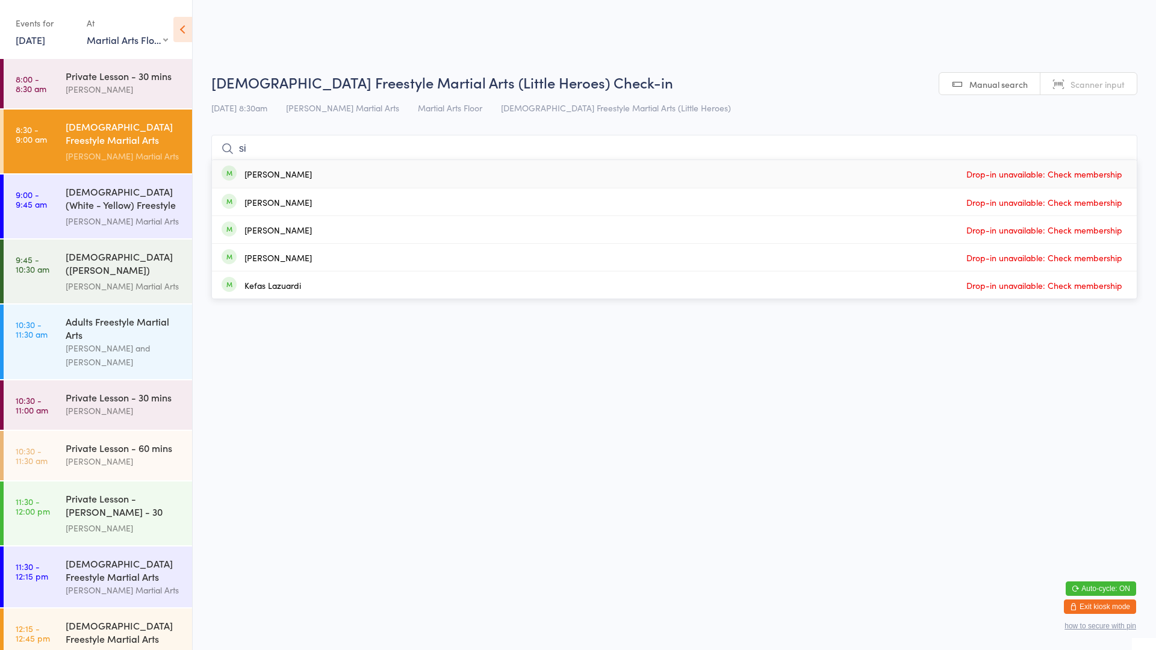
type input "s"
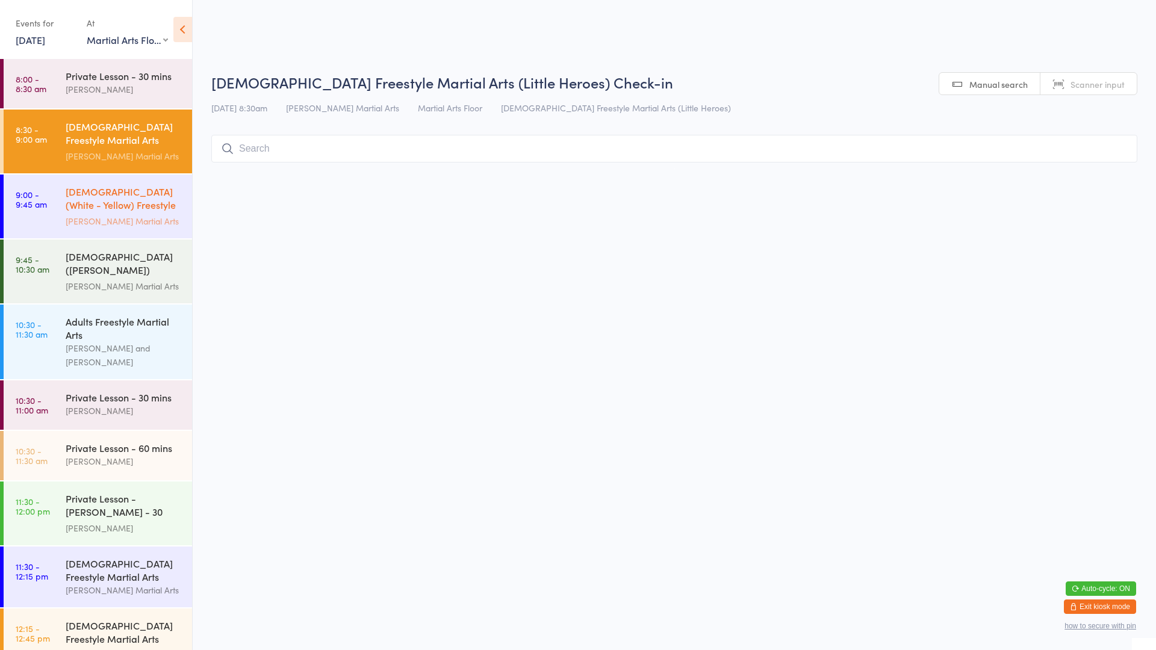
click at [132, 199] on div "[DEMOGRAPHIC_DATA] (White - Yellow) Freestyle Martial Arts" at bounding box center [124, 200] width 116 height 30
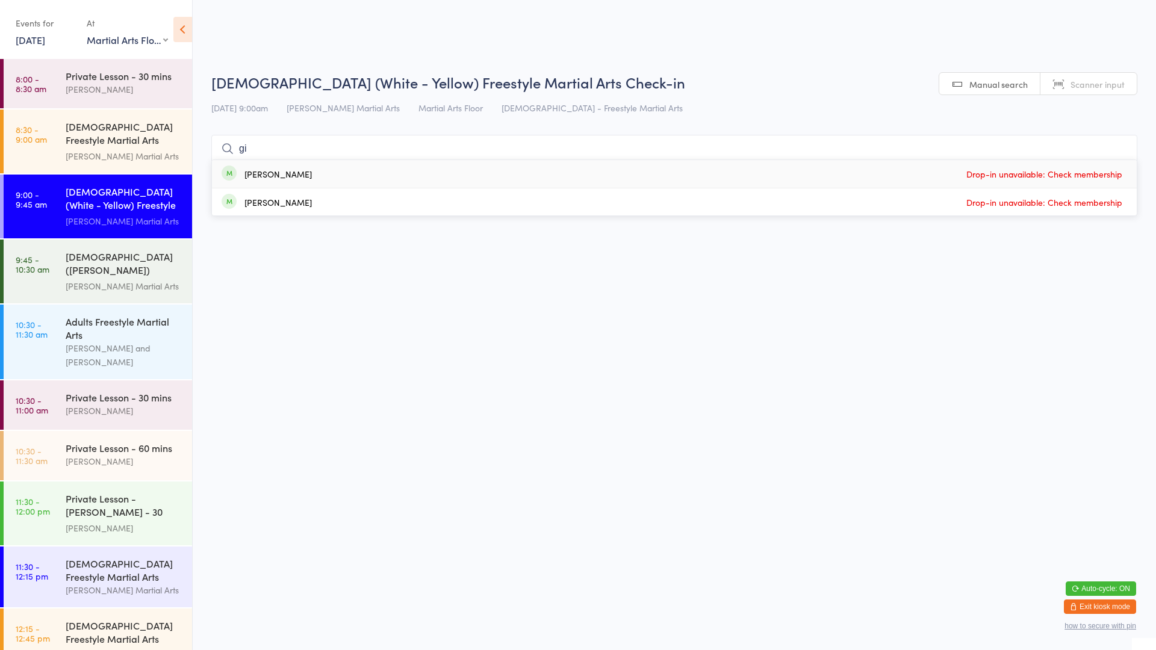
type input "g"
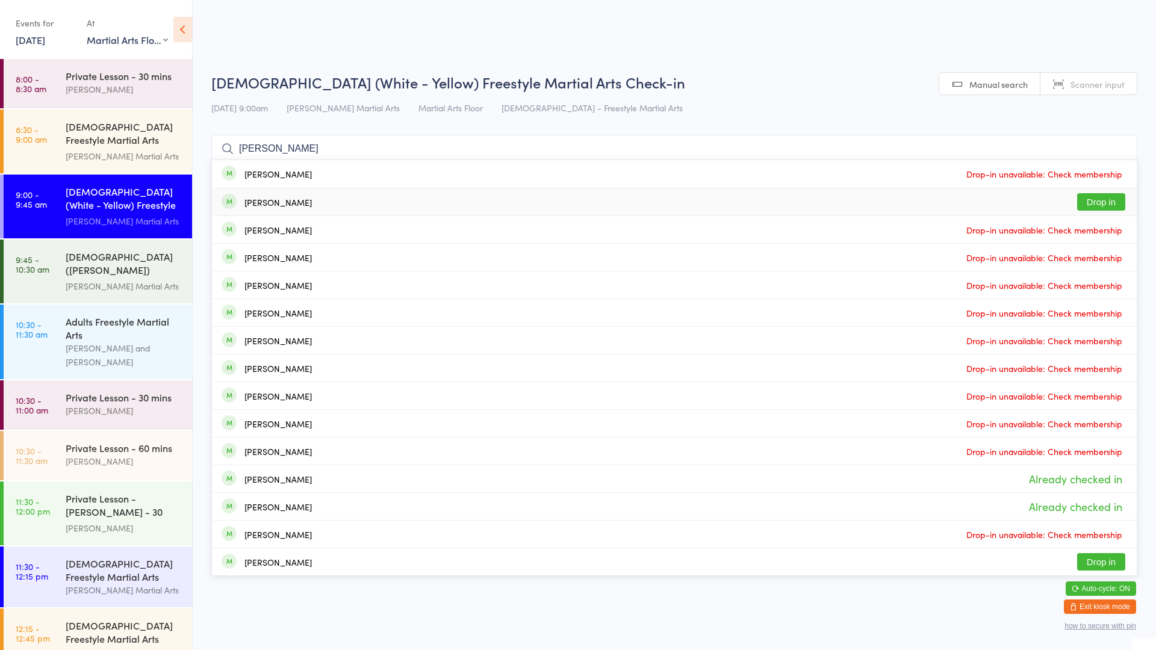
type input "leon"
click at [1091, 196] on button "Drop in" at bounding box center [1101, 201] width 48 height 17
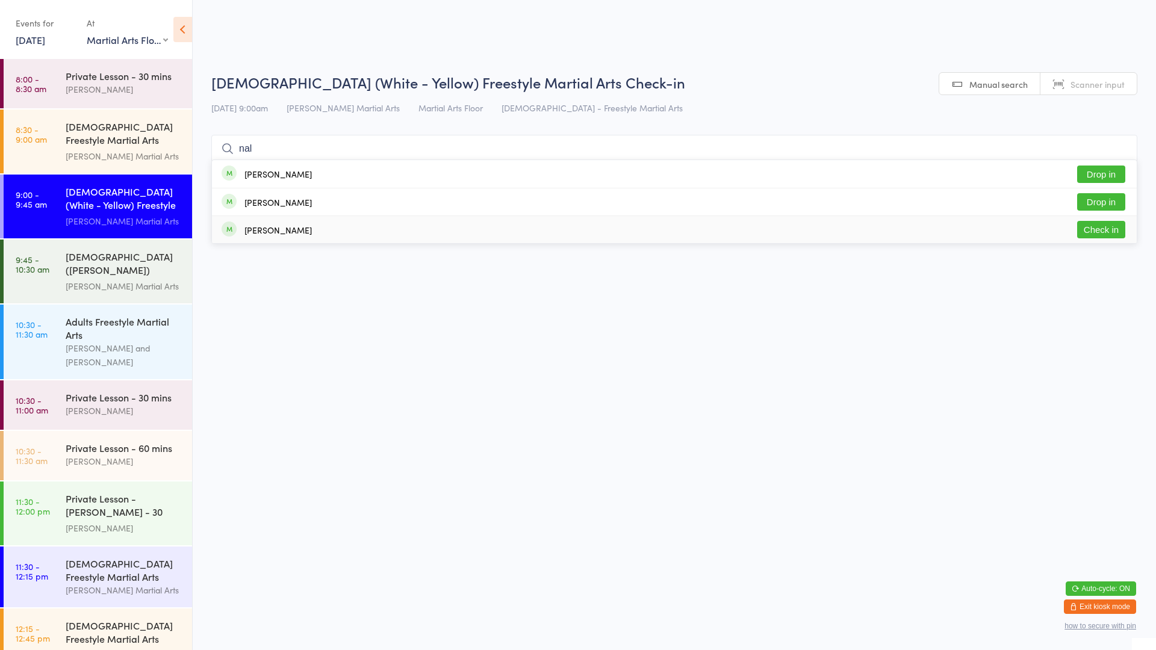
type input "nal"
click at [1090, 228] on button "Check in" at bounding box center [1101, 229] width 48 height 17
type input "nall"
click at [1081, 172] on button "Drop in" at bounding box center [1101, 174] width 48 height 17
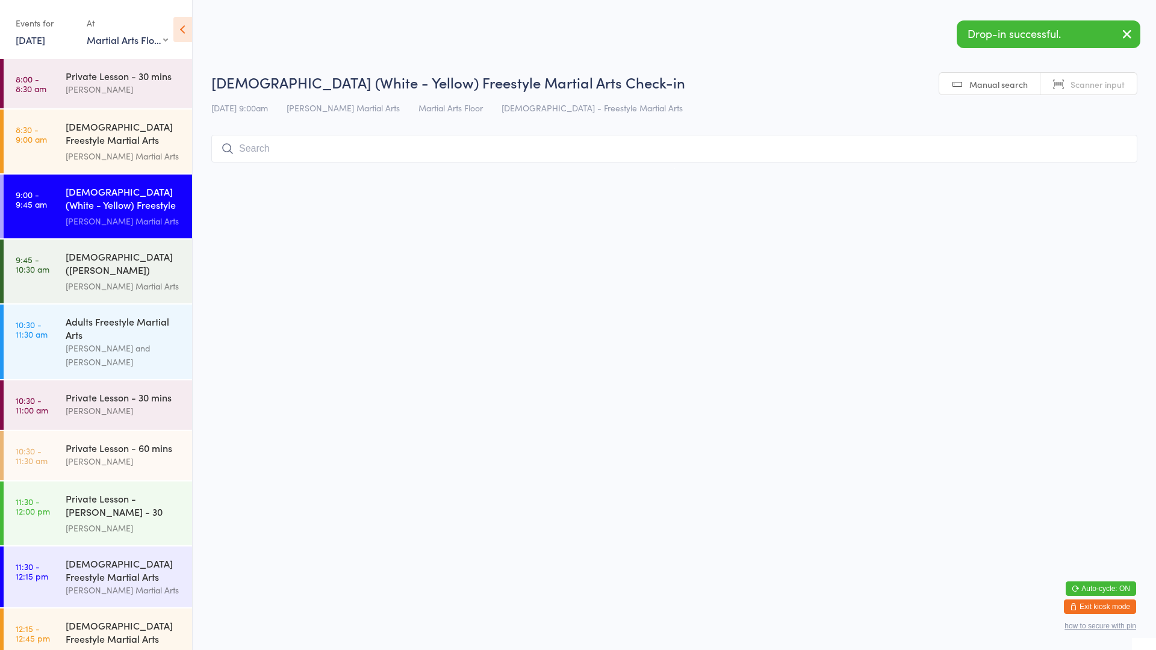
click at [491, 151] on input "search" at bounding box center [674, 149] width 926 height 28
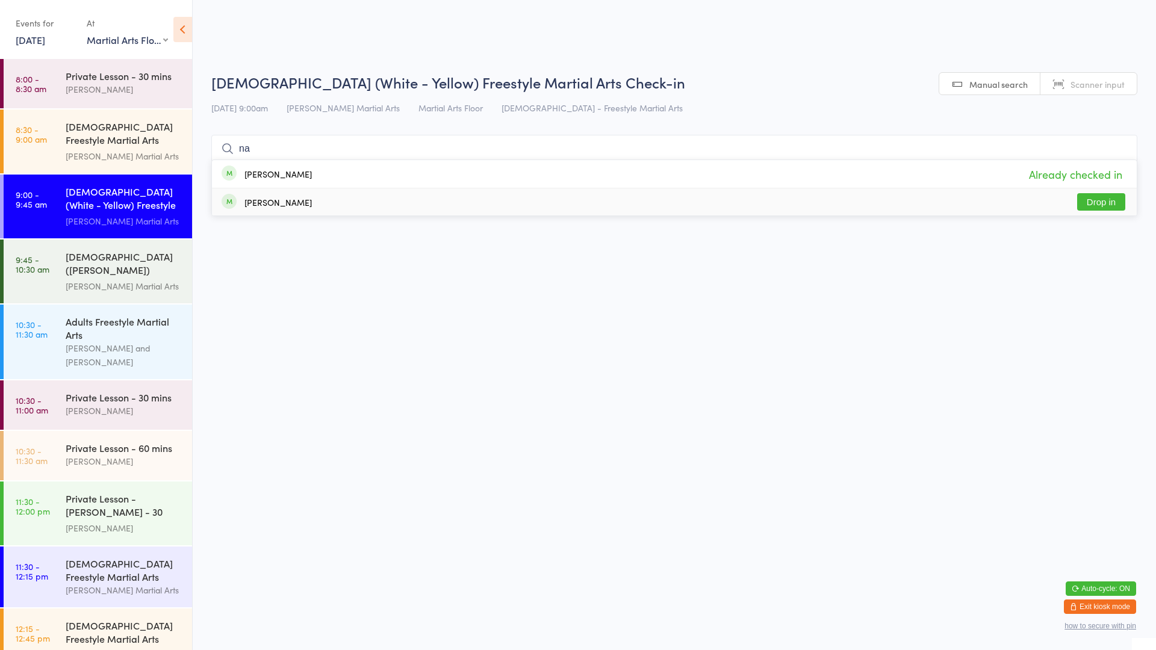
type input "na"
click at [1108, 197] on button "Drop in" at bounding box center [1101, 201] width 48 height 17
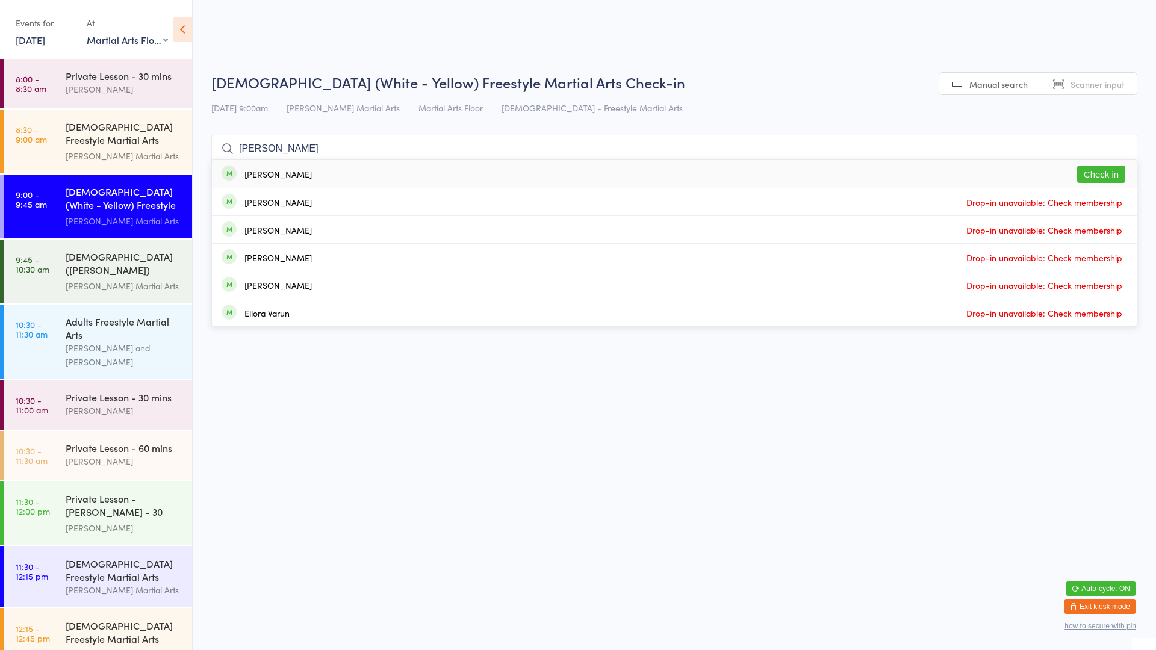
type input "elliot"
click at [1099, 172] on button "Check in" at bounding box center [1101, 174] width 48 height 17
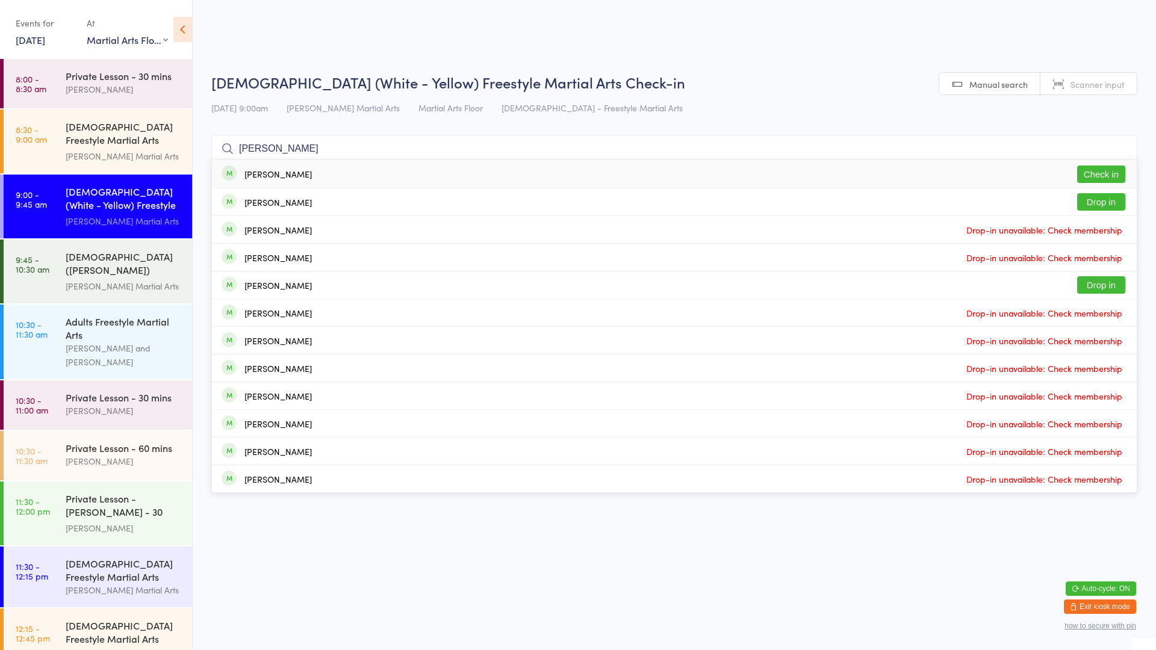
type input "lucas"
click at [1098, 172] on button "Check in" at bounding box center [1101, 174] width 48 height 17
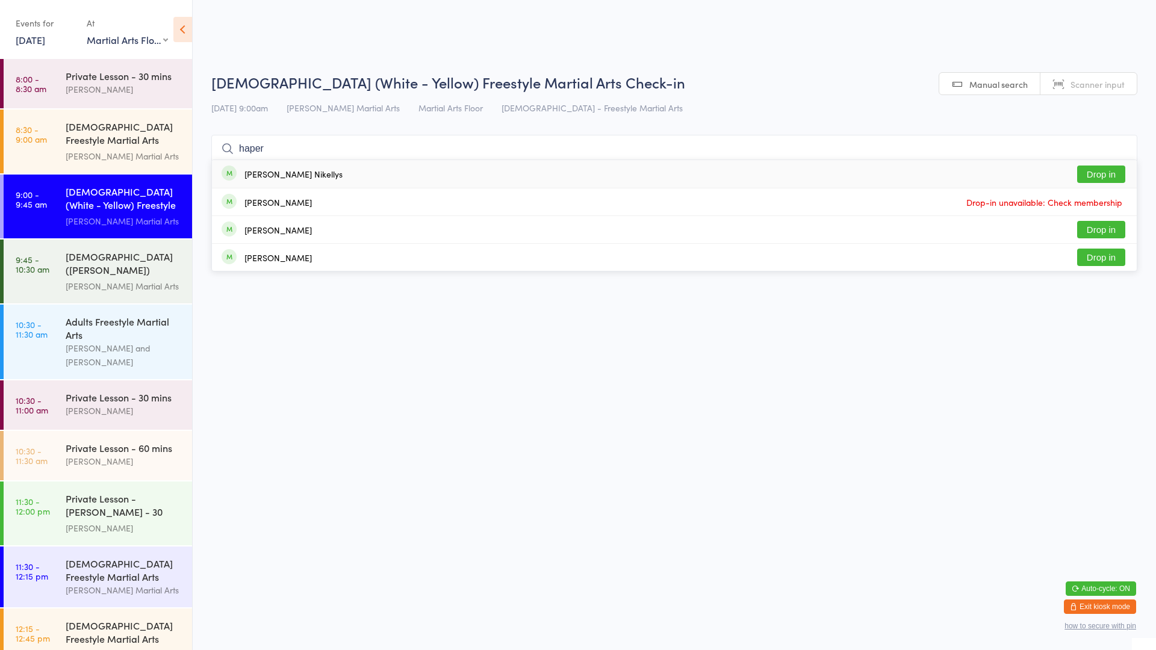
type input "haper"
click at [317, 172] on div "Harper Nikellys Drop in" at bounding box center [674, 174] width 925 height 28
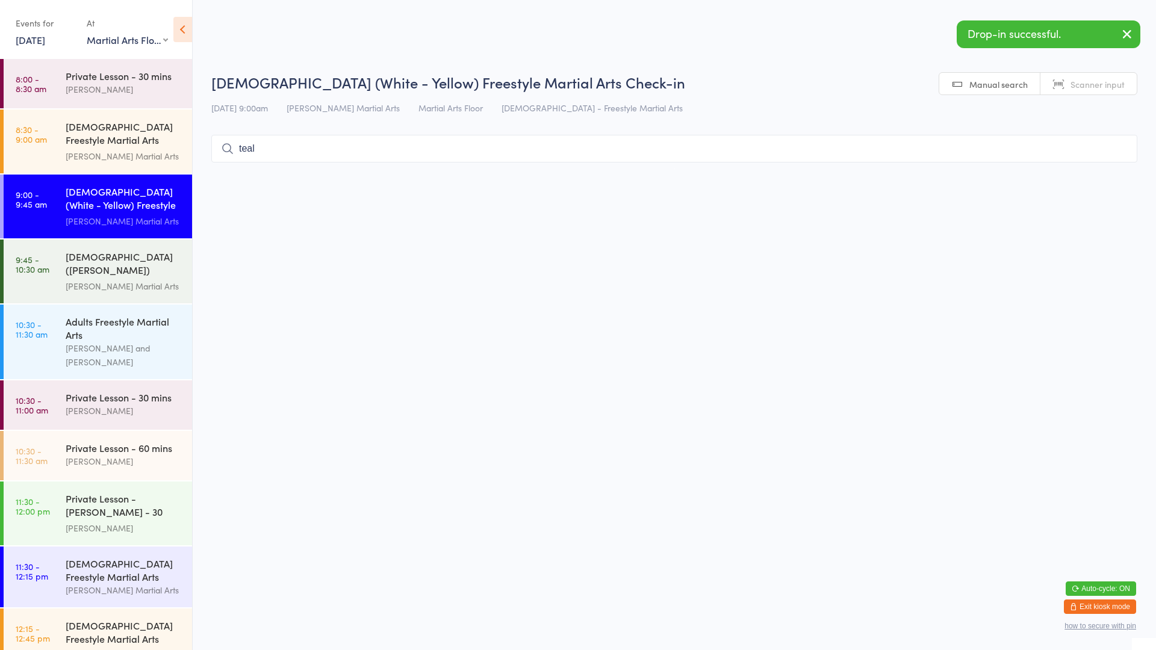
type input "teale"
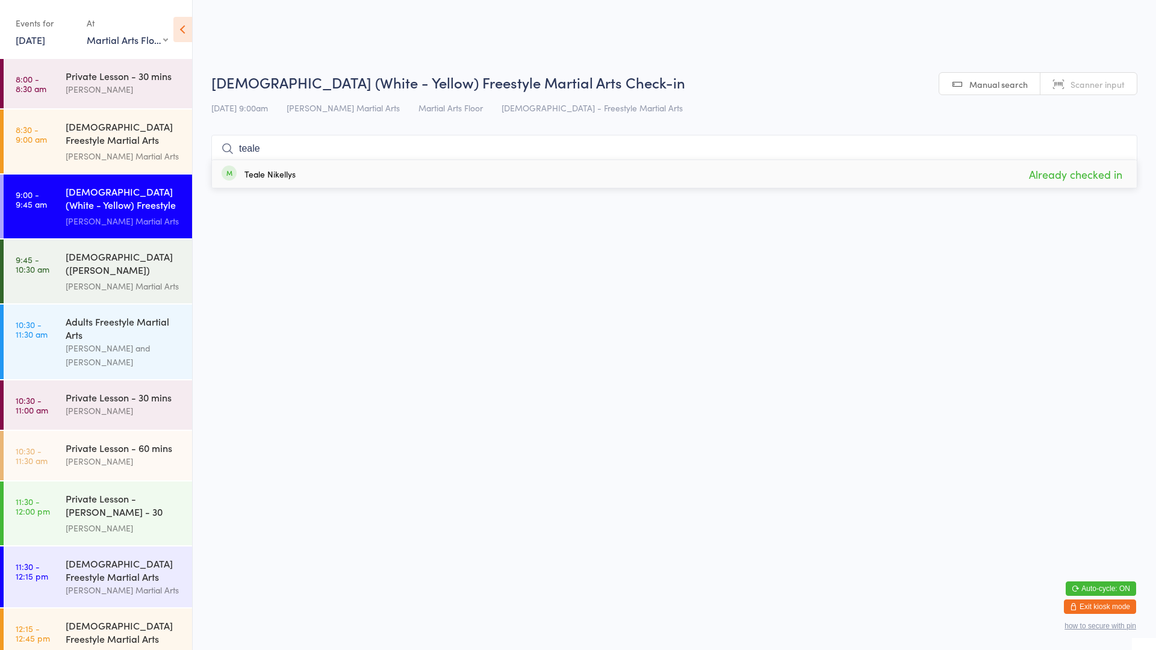
type input "teale"
click at [312, 181] on div "Teale Nikellys Already checked in" at bounding box center [674, 174] width 925 height 28
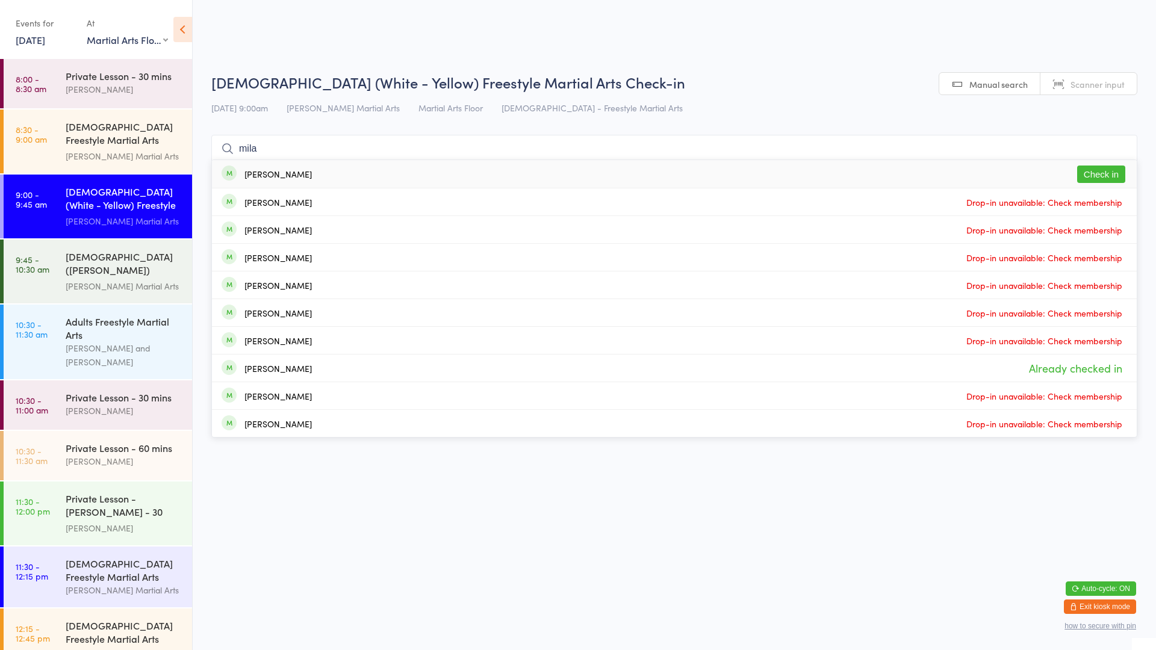
type input "mila"
click at [369, 185] on div "Mila Darby Check in" at bounding box center [674, 174] width 925 height 28
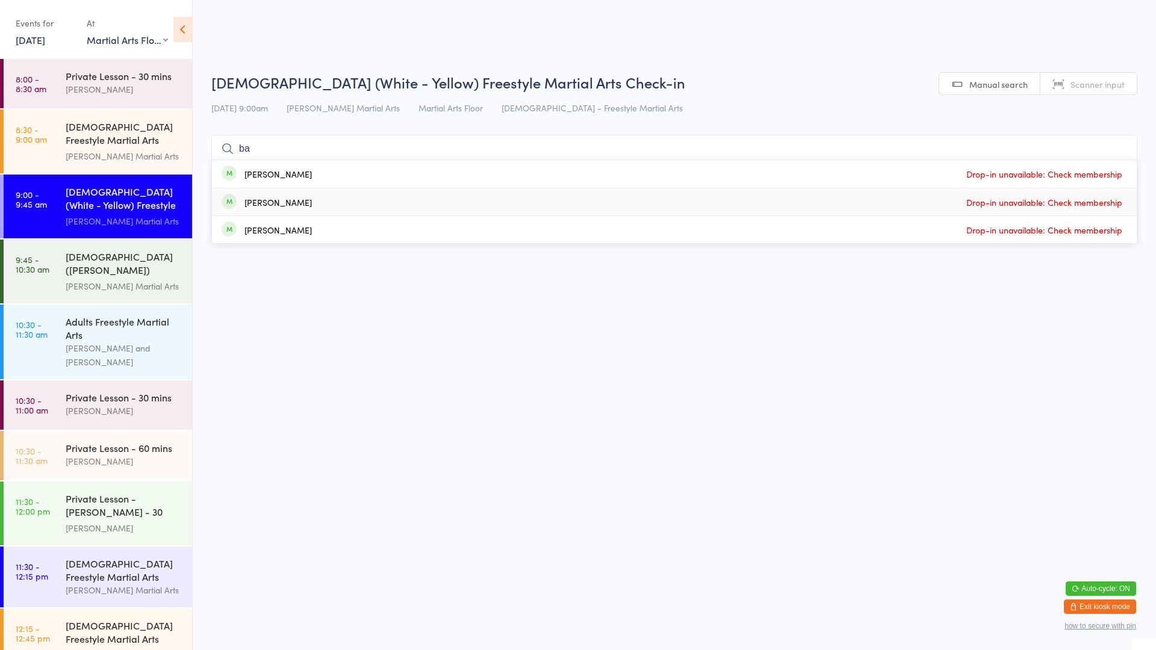
type input "b"
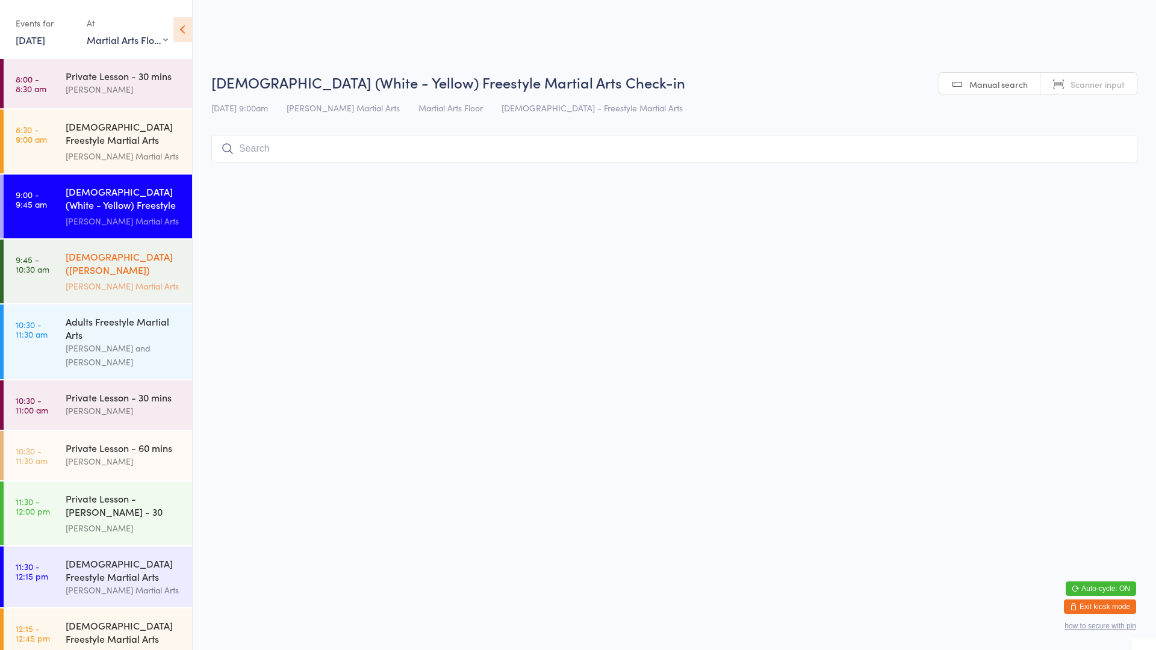
click at [63, 270] on link "9:45 - 10:30 am 10-13yo (White - Brown) Freestyle Martial Arts Wilkes Martial A…" at bounding box center [98, 272] width 188 height 64
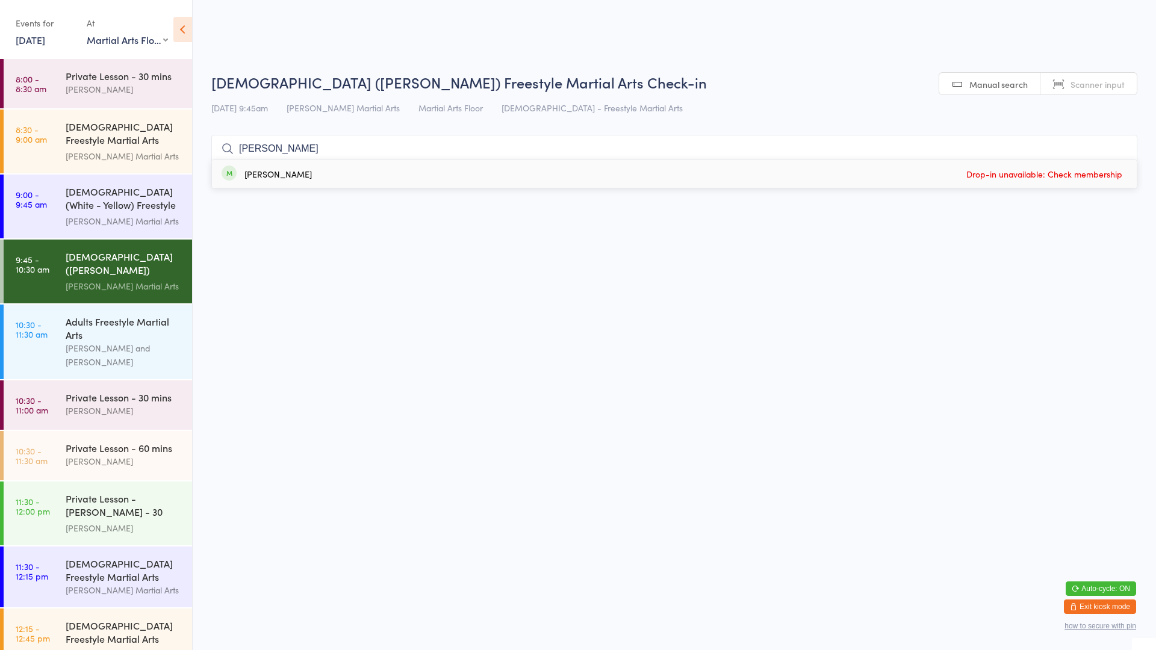
type input "chloe"
click at [921, 428] on html "You have now entered Kiosk Mode. Members will be able to check themselves in us…" at bounding box center [578, 325] width 1156 height 650
click at [1117, 150] on input "chloe" at bounding box center [674, 149] width 926 height 28
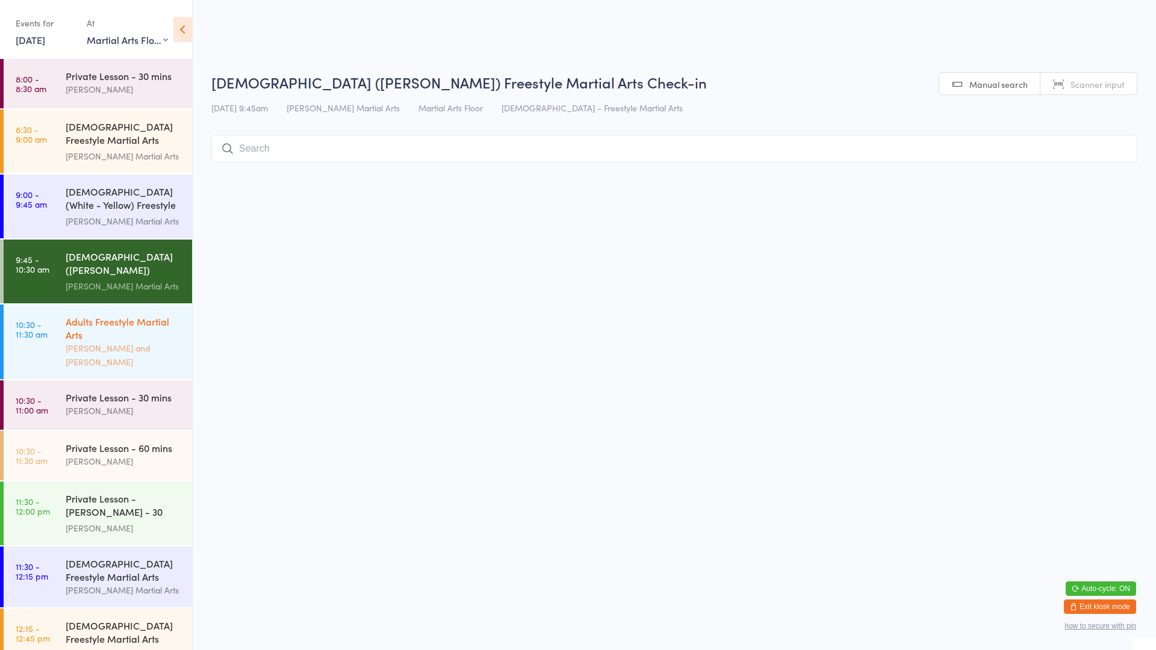
click at [108, 346] on div "Robert Wilsnach and Jackson Mitchell" at bounding box center [124, 355] width 116 height 28
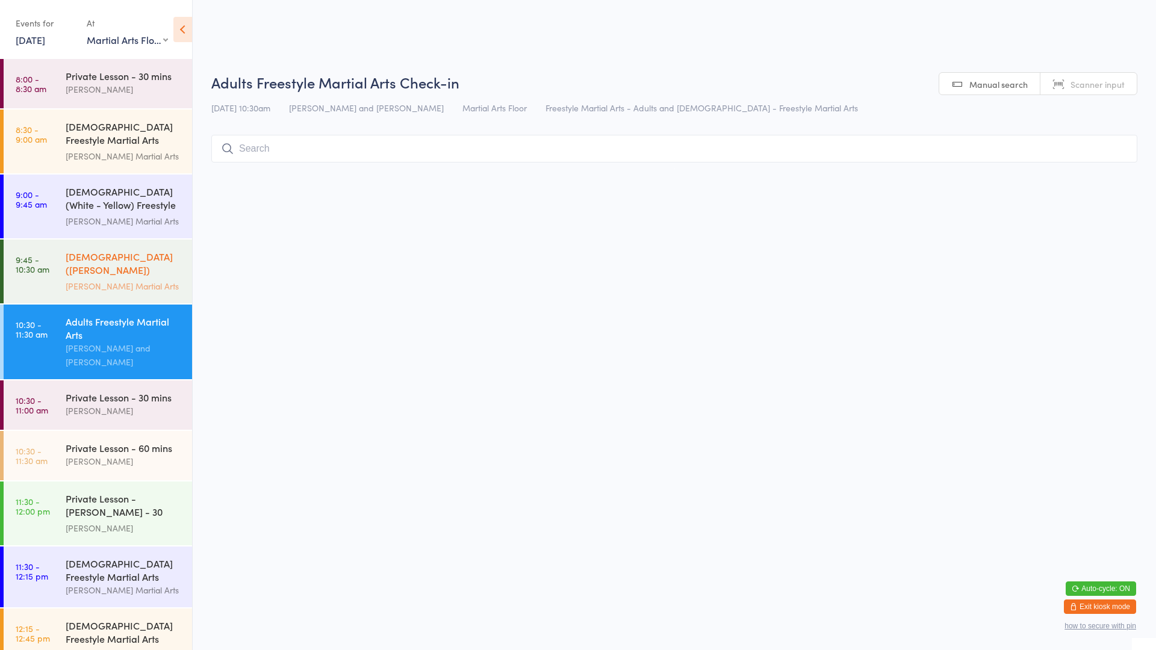
click at [142, 267] on div "10-13yo (White - Brown) Freestyle Martial Arts" at bounding box center [124, 265] width 116 height 30
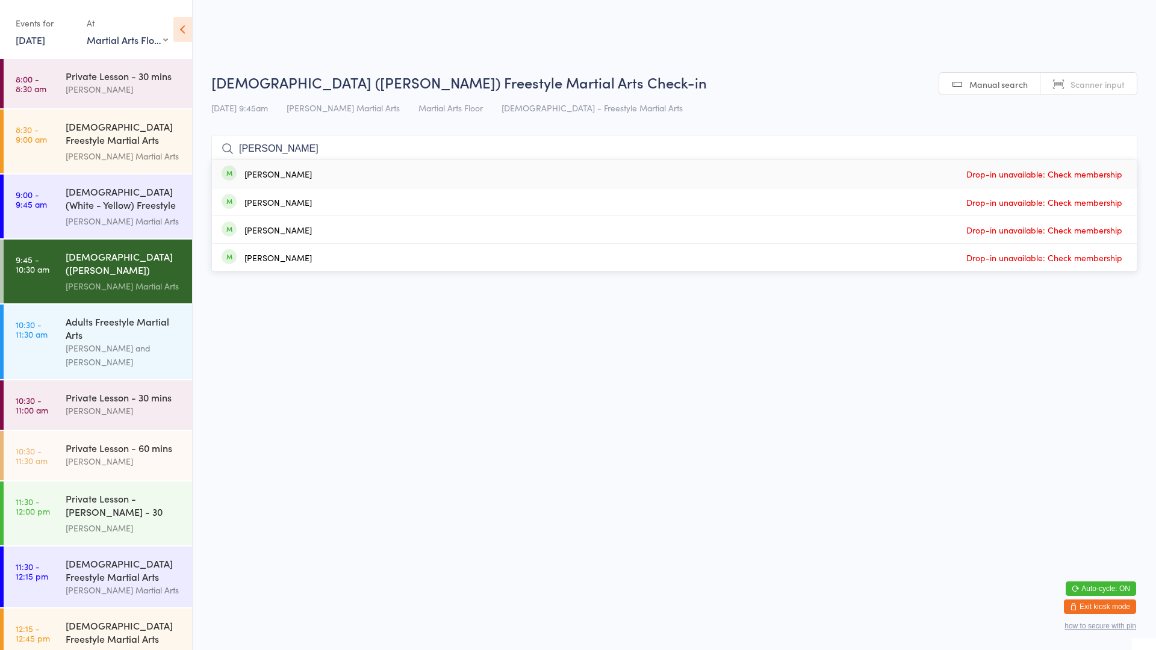
click at [657, 430] on html "You have now entered Kiosk Mode. Members will be able to check themselves in us…" at bounding box center [578, 325] width 1156 height 650
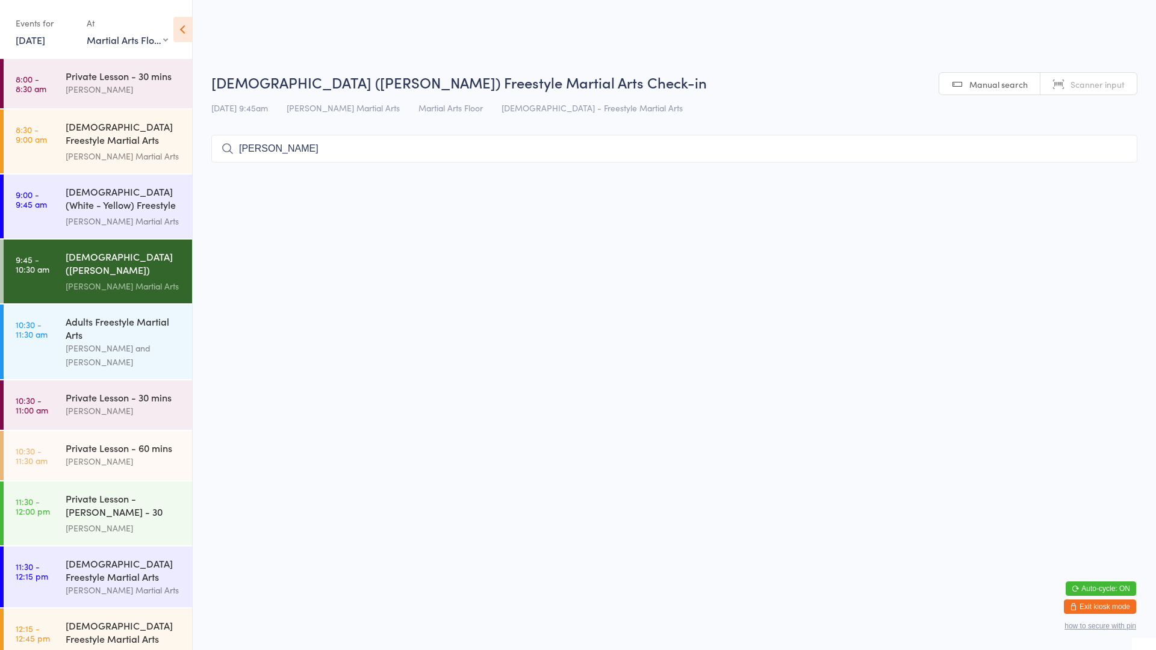
click at [505, 150] on input "malland" at bounding box center [674, 149] width 926 height 28
type input "m"
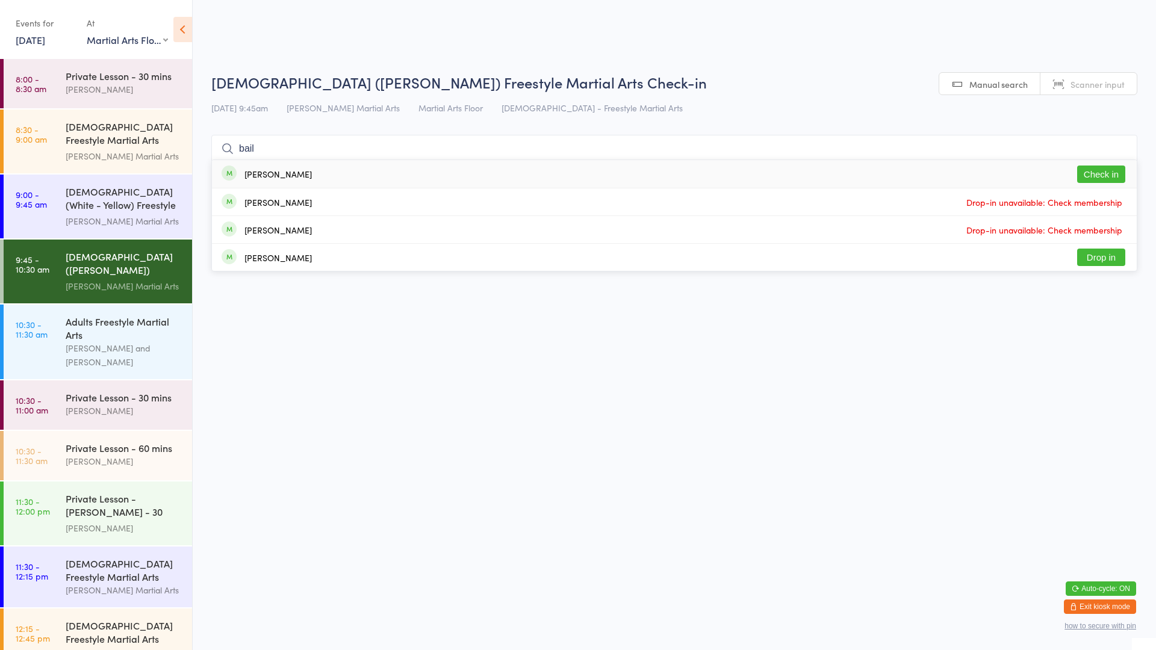
type input "bail"
click at [490, 178] on div "Bailey McQuade Check in" at bounding box center [674, 174] width 925 height 28
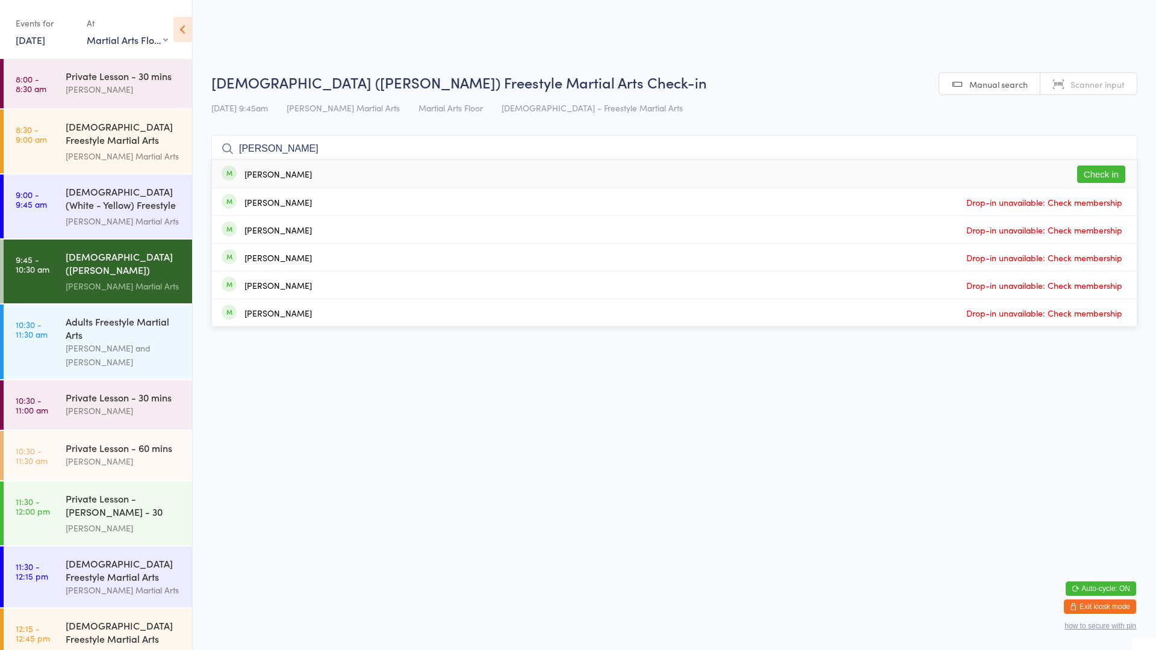
type input "arlen"
click at [1108, 177] on button "Check in" at bounding box center [1101, 174] width 48 height 17
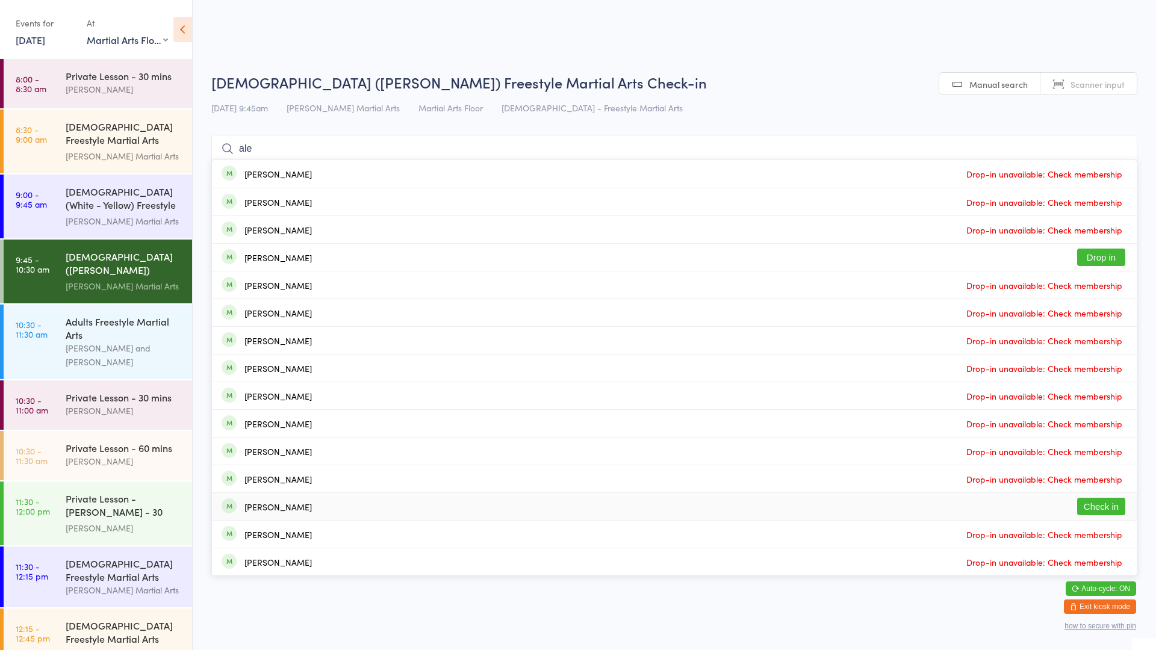
type input "ale"
click at [1102, 505] on button "Check in" at bounding box center [1101, 506] width 48 height 17
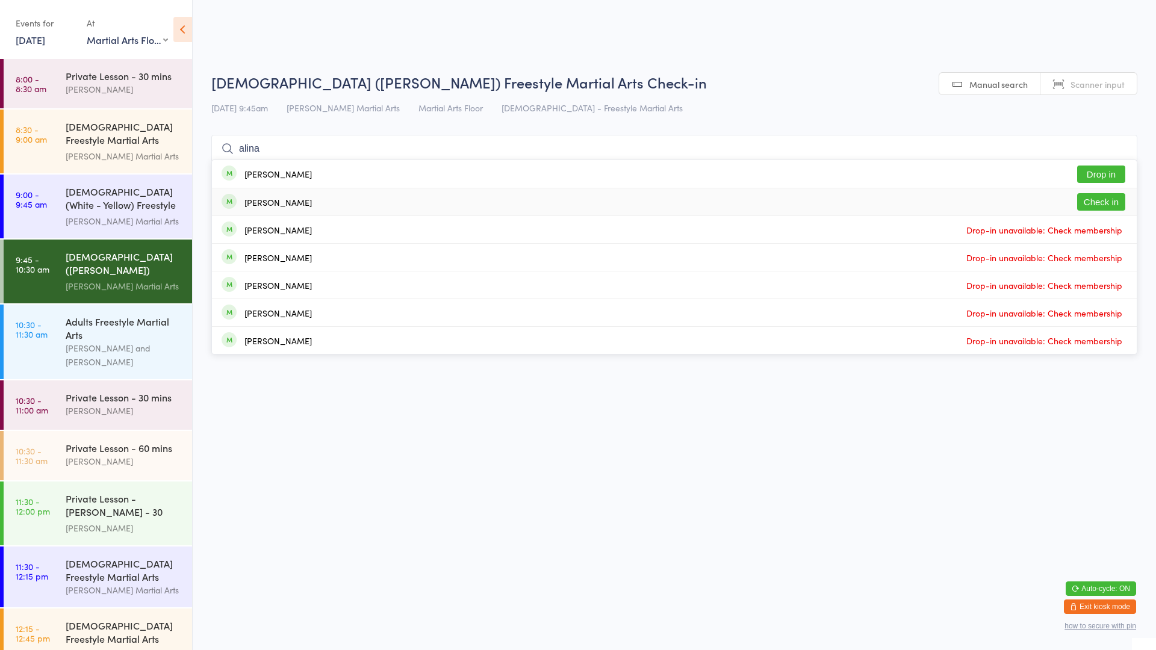
type input "alina"
click at [1110, 204] on button "Check in" at bounding box center [1101, 201] width 48 height 17
type input "a"
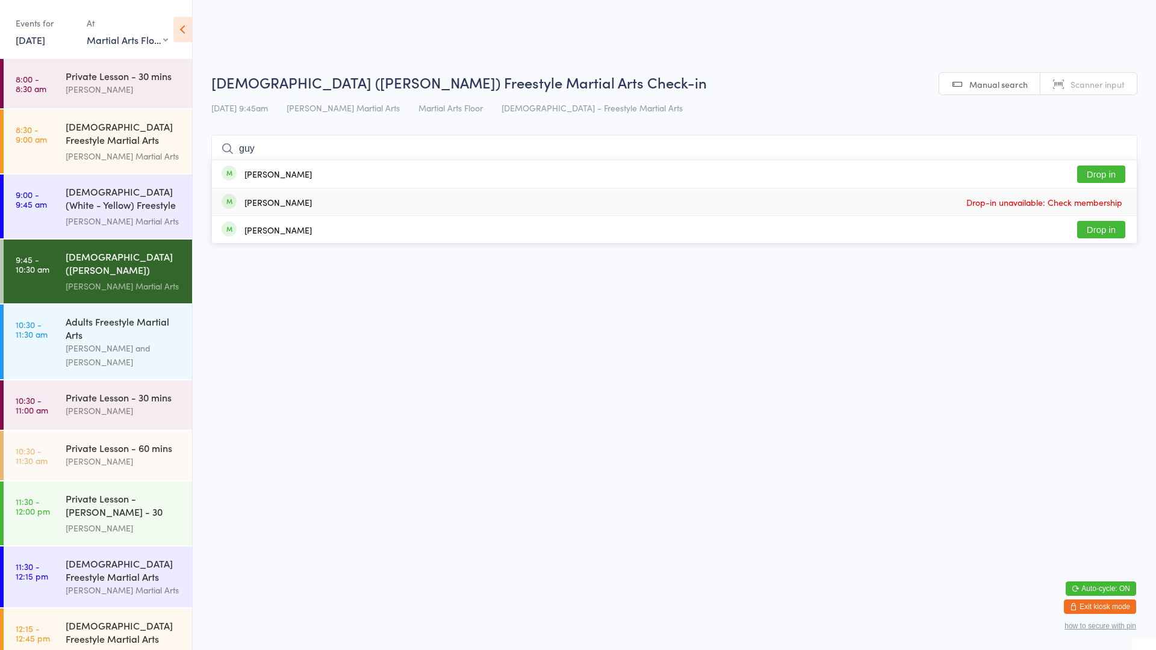
type input "guy"
click at [458, 171] on div "Guy Baird-Murray Drop in" at bounding box center [674, 174] width 925 height 28
type input "yuvan"
click at [1108, 171] on button "Check in" at bounding box center [1101, 174] width 48 height 17
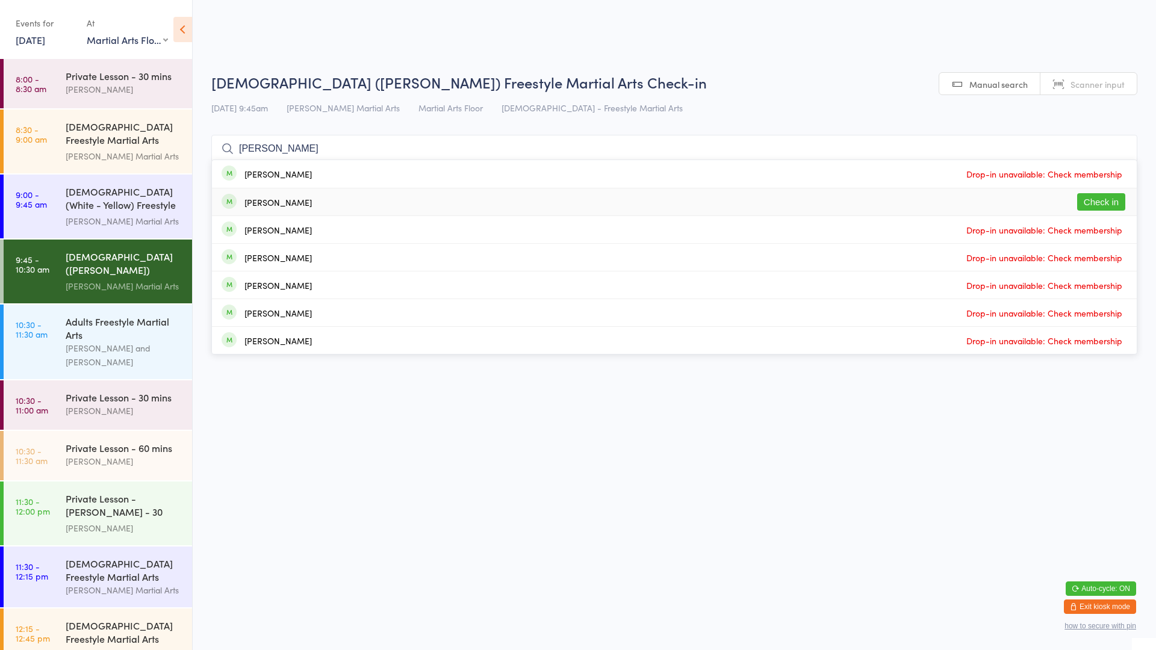
type input "brady"
click at [1099, 196] on button "Check in" at bounding box center [1101, 201] width 48 height 17
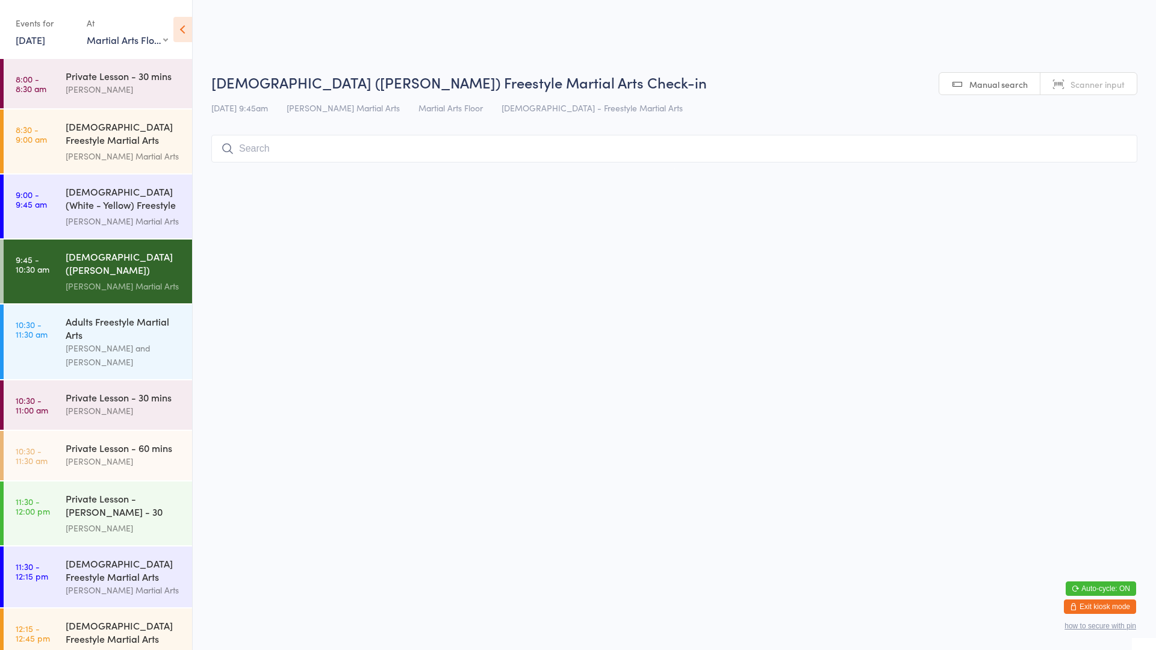
type input "k"
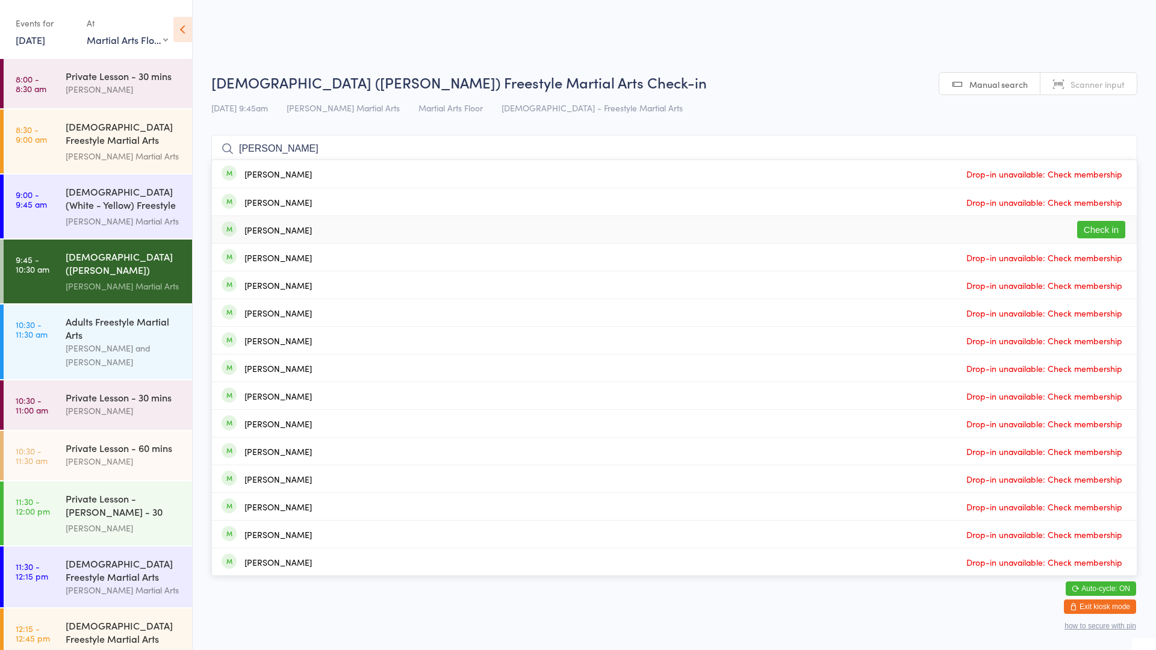
type input "lee"
click at [1002, 224] on div "James Lee Check in" at bounding box center [674, 229] width 925 height 27
type input "l"
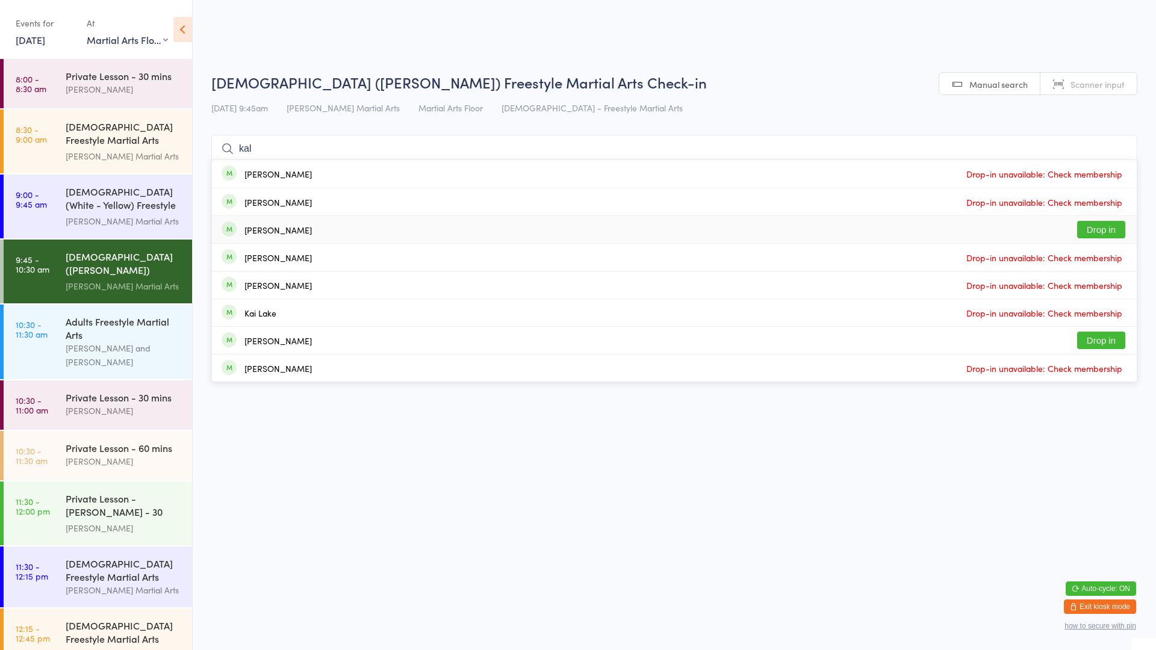
type input "kal"
click at [1034, 235] on div "Kalman Birch Drop in" at bounding box center [674, 229] width 925 height 27
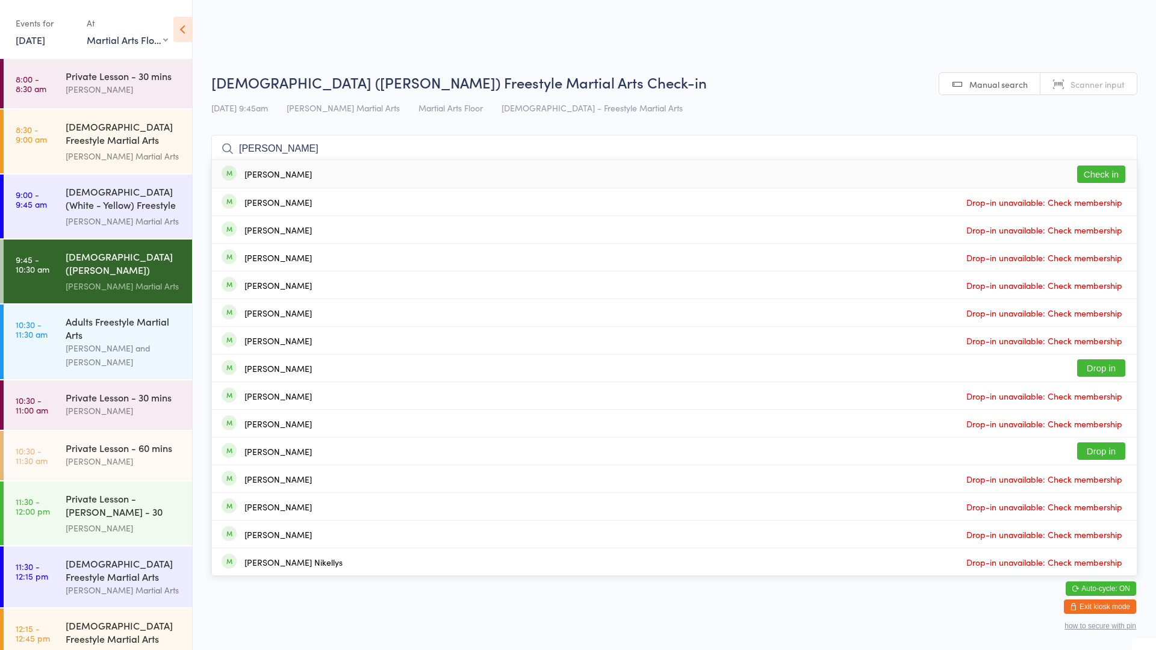
type input "harry"
click at [1060, 182] on div "Harry Troughton Check in" at bounding box center [674, 174] width 925 height 28
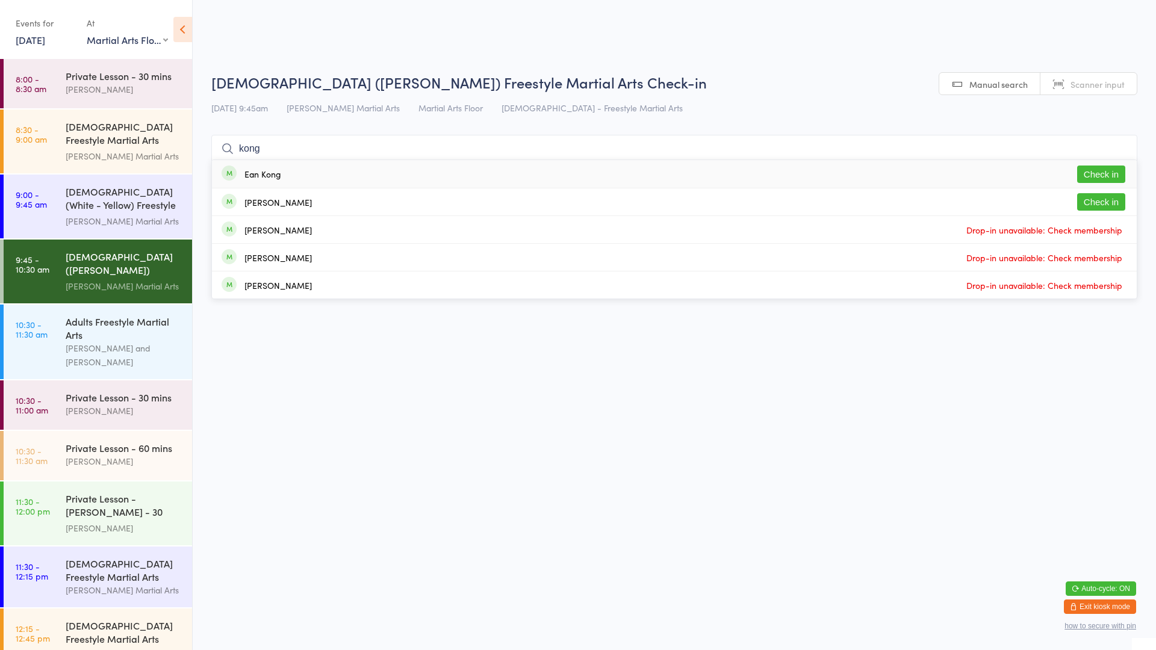
type input "kong"
click at [1082, 176] on button "Check in" at bounding box center [1101, 174] width 48 height 17
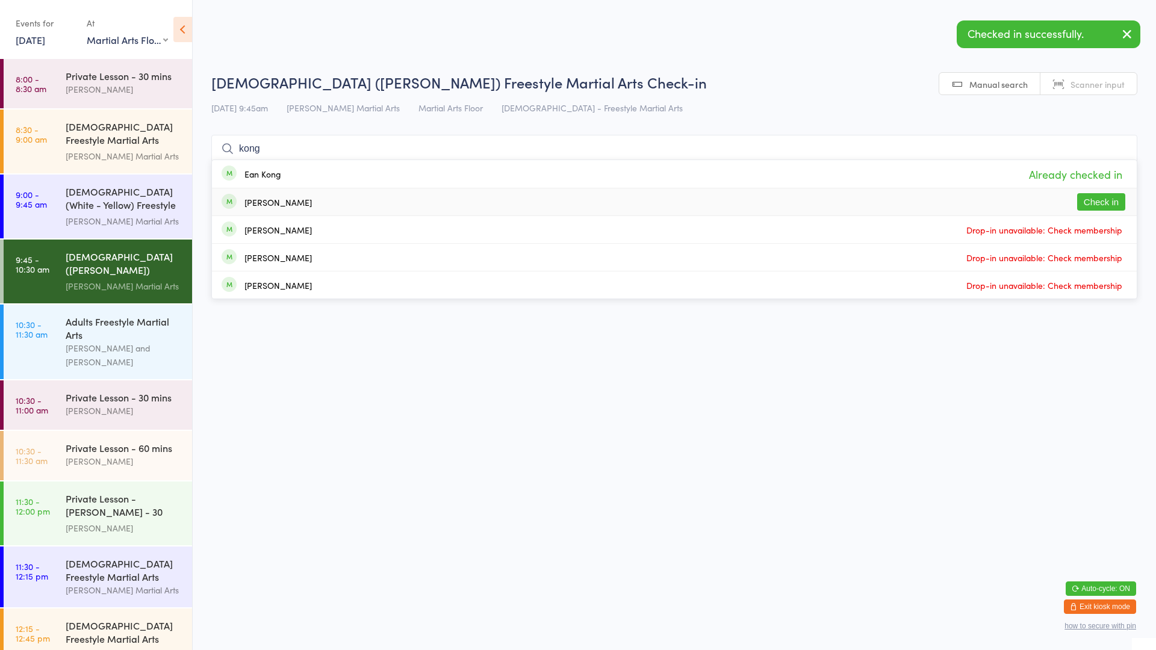
type input "kong"
click at [1087, 208] on button "Check in" at bounding box center [1101, 201] width 48 height 17
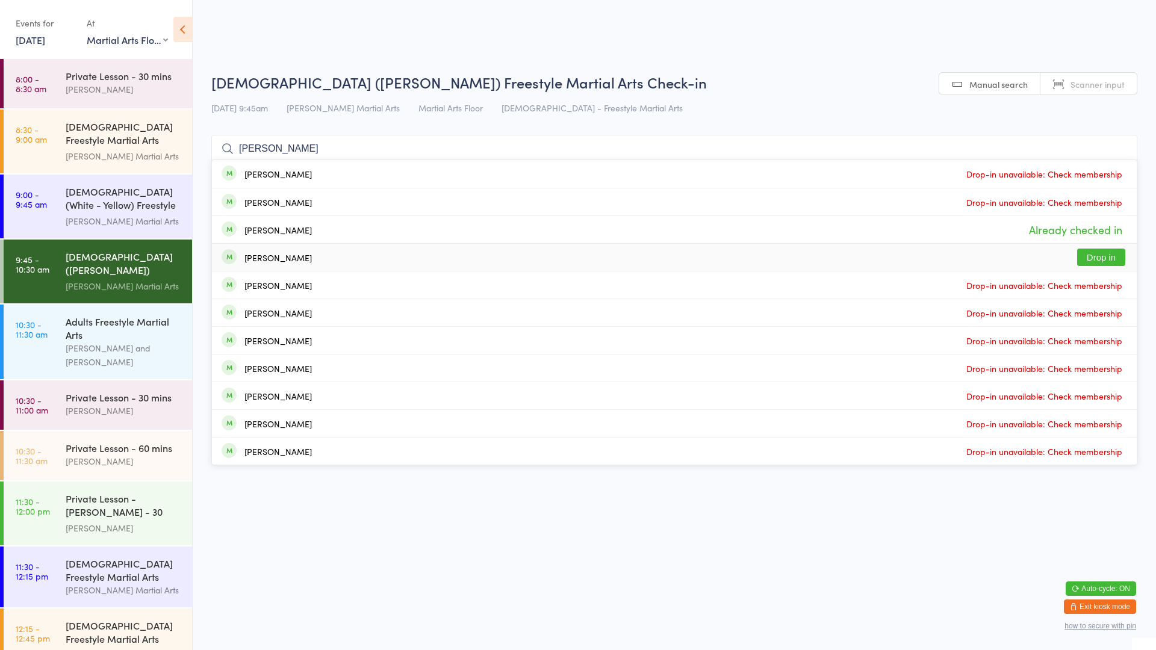
type input "james"
click at [1114, 250] on button "Drop in" at bounding box center [1101, 257] width 48 height 17
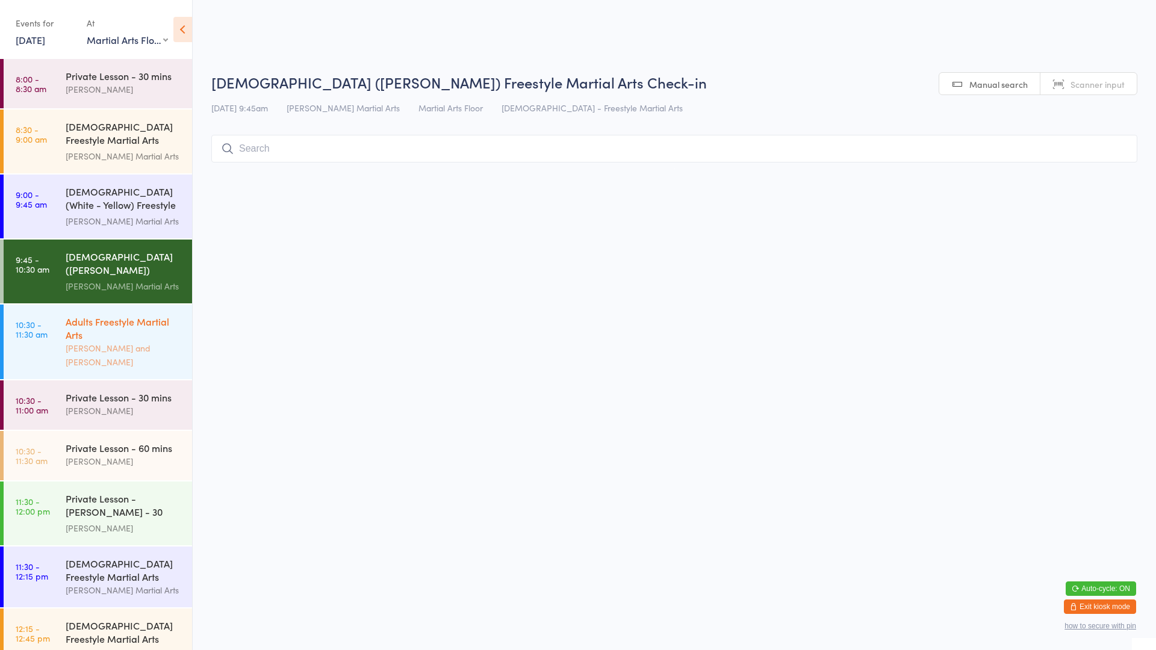
click at [56, 324] on link "10:30 - 11:30 am Adults Freestyle Martial Arts Robert Wilsnach and Jackson Mitc…" at bounding box center [98, 342] width 188 height 75
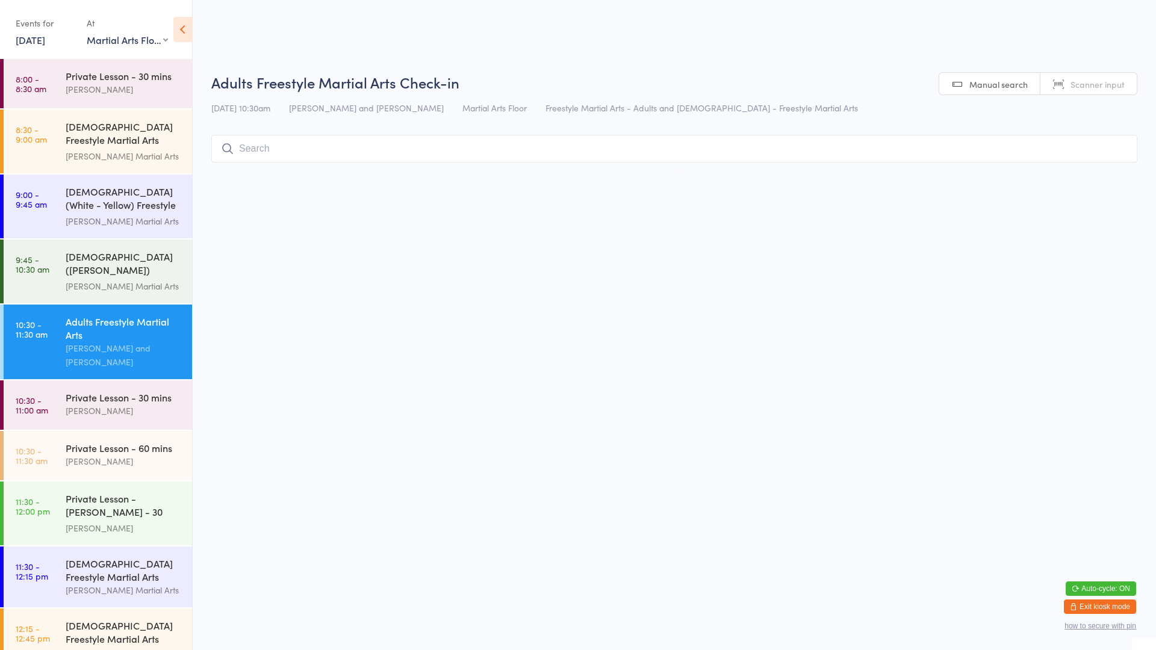
click at [256, 141] on input "search" at bounding box center [674, 149] width 926 height 28
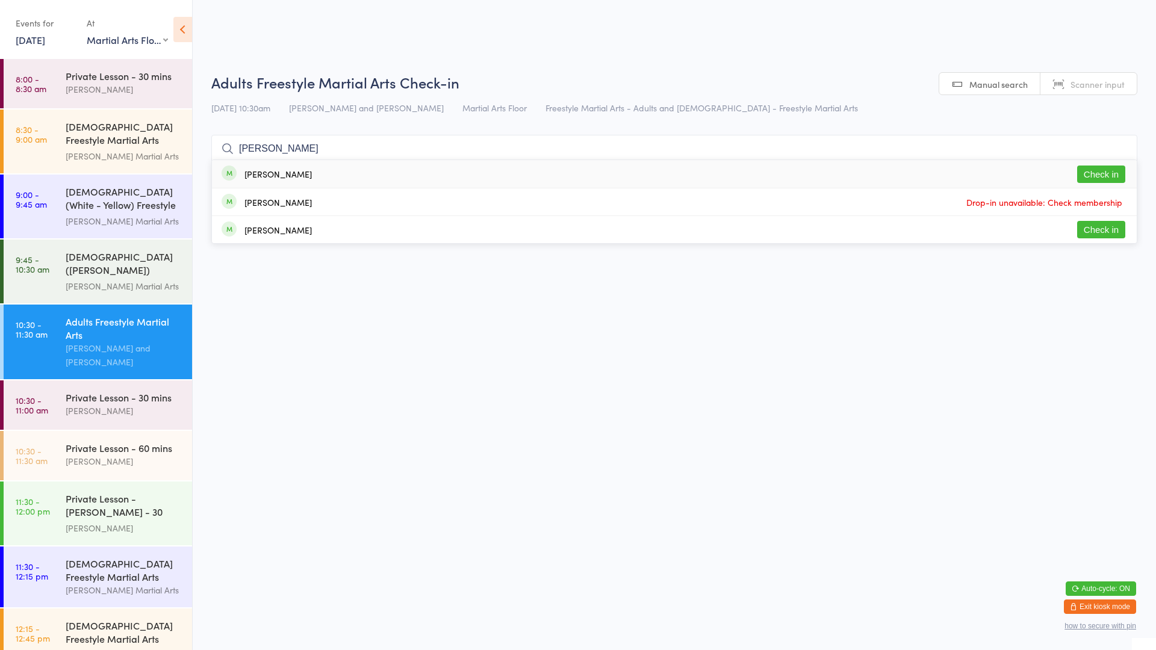
type input "clem"
click at [1102, 229] on button "Check in" at bounding box center [1101, 229] width 48 height 17
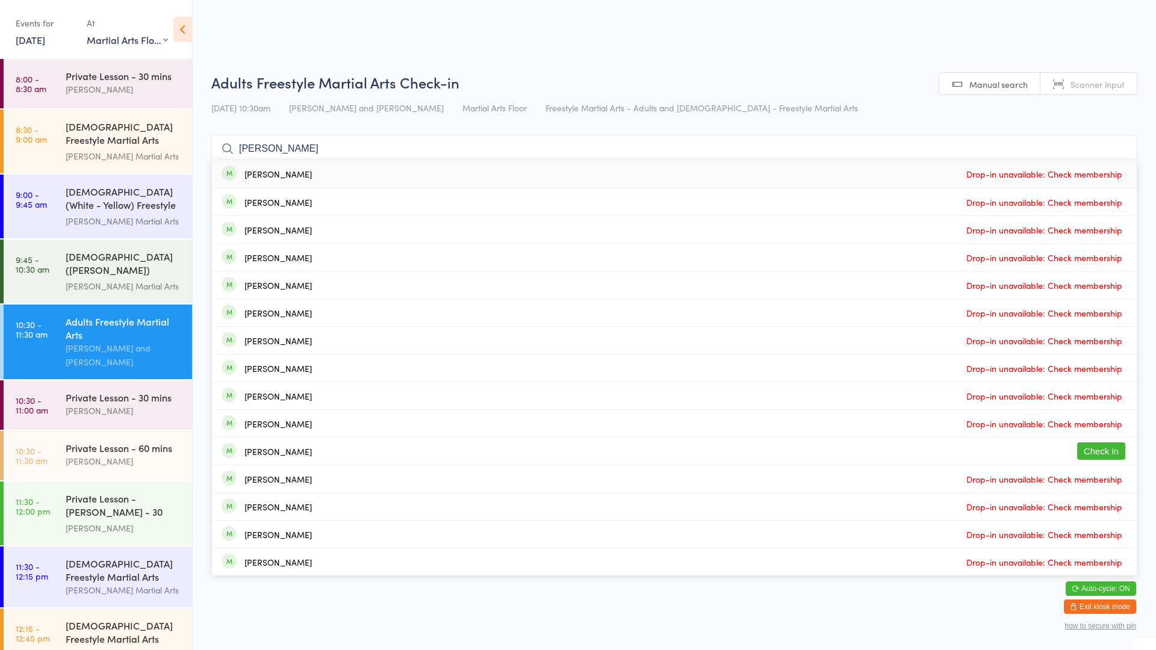
type input "Alex"
click at [1104, 455] on button "Check in" at bounding box center [1101, 451] width 48 height 17
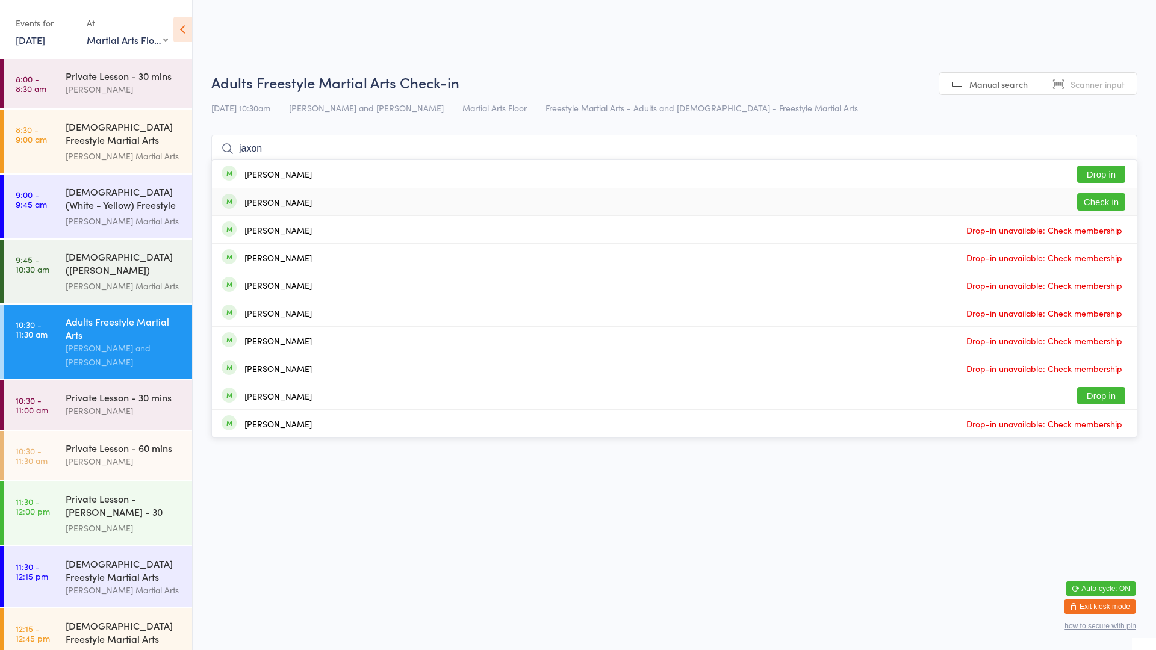
type input "jaxon"
click at [1110, 199] on button "Check in" at bounding box center [1101, 201] width 48 height 17
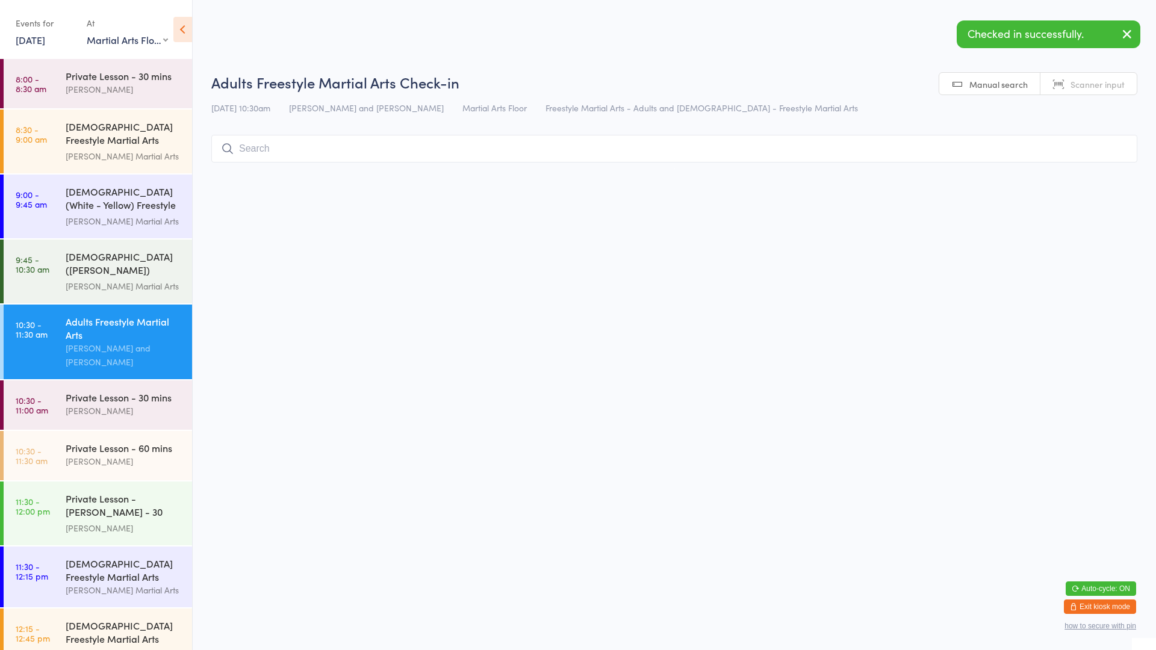
click at [1086, 138] on input "search" at bounding box center [674, 149] width 926 height 28
click at [1086, 140] on input "search" at bounding box center [674, 149] width 926 height 28
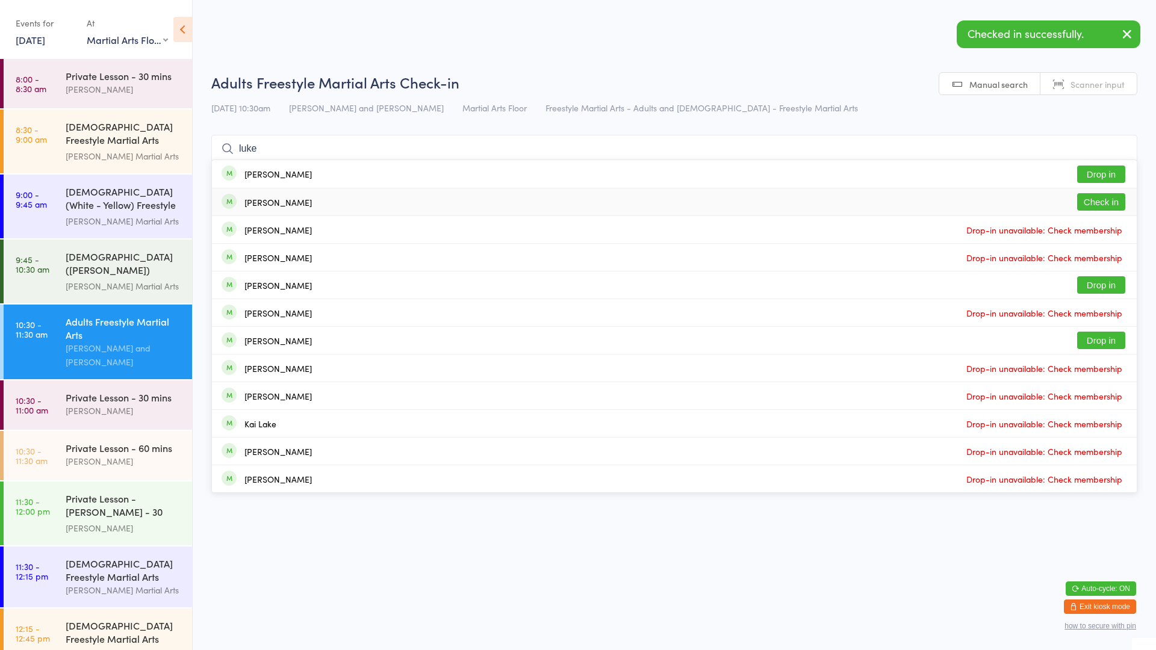
type input "luke"
click at [1101, 203] on button "Check in" at bounding box center [1101, 201] width 48 height 17
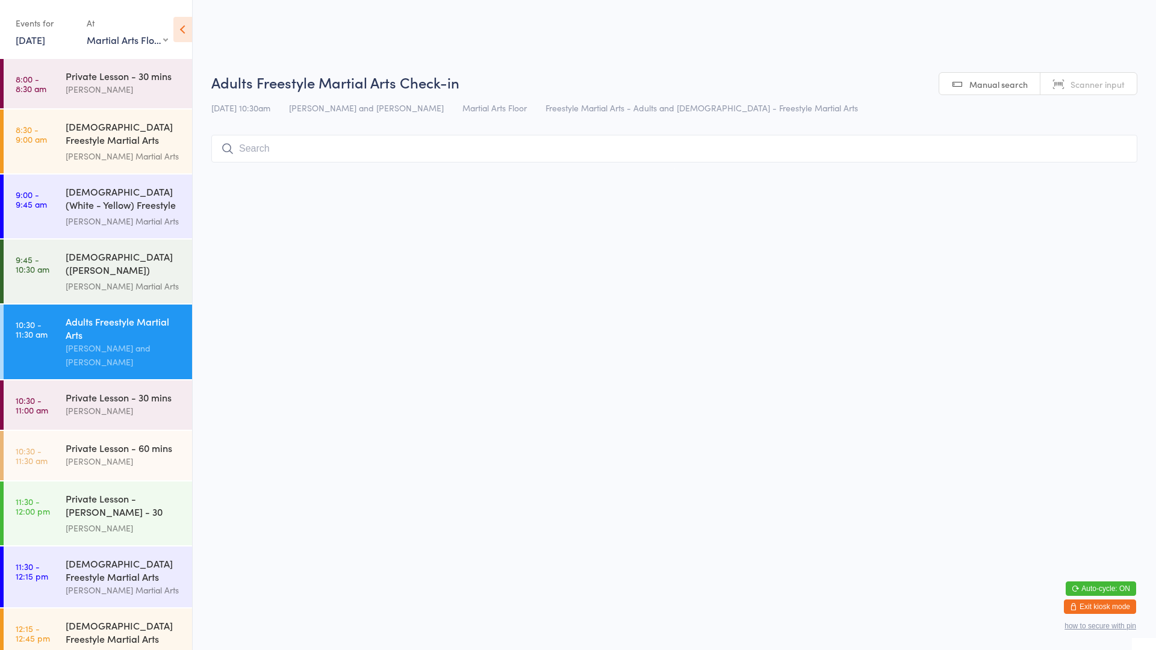
type input "l"
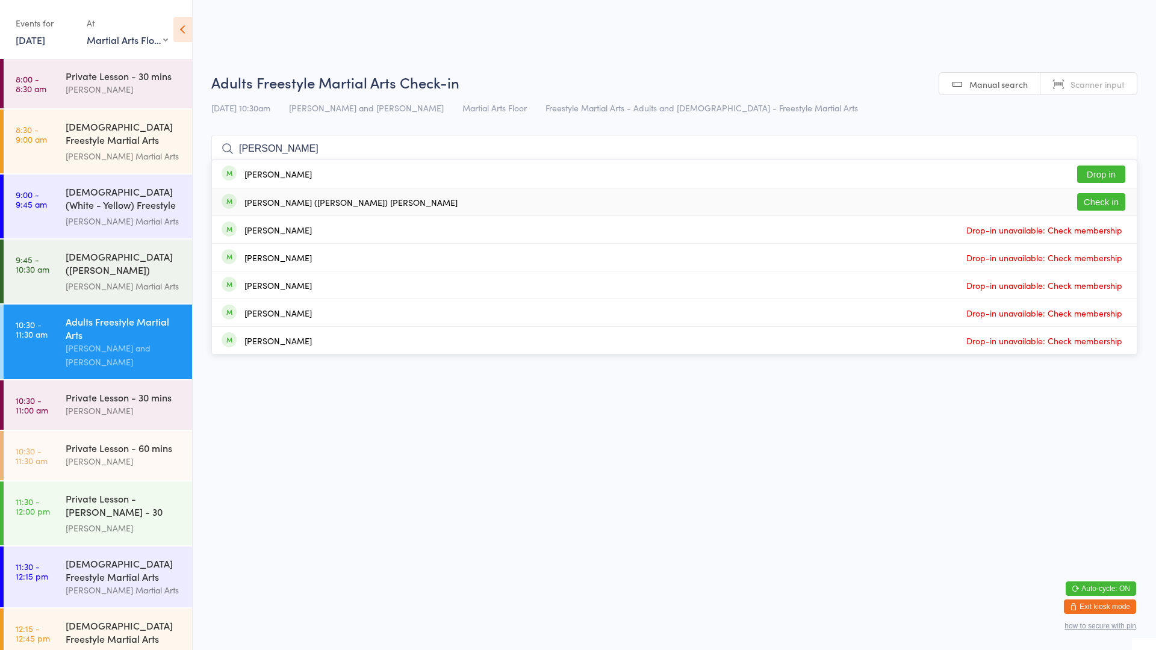
type input "eliza"
click at [1116, 202] on button "Check in" at bounding box center [1101, 201] width 48 height 17
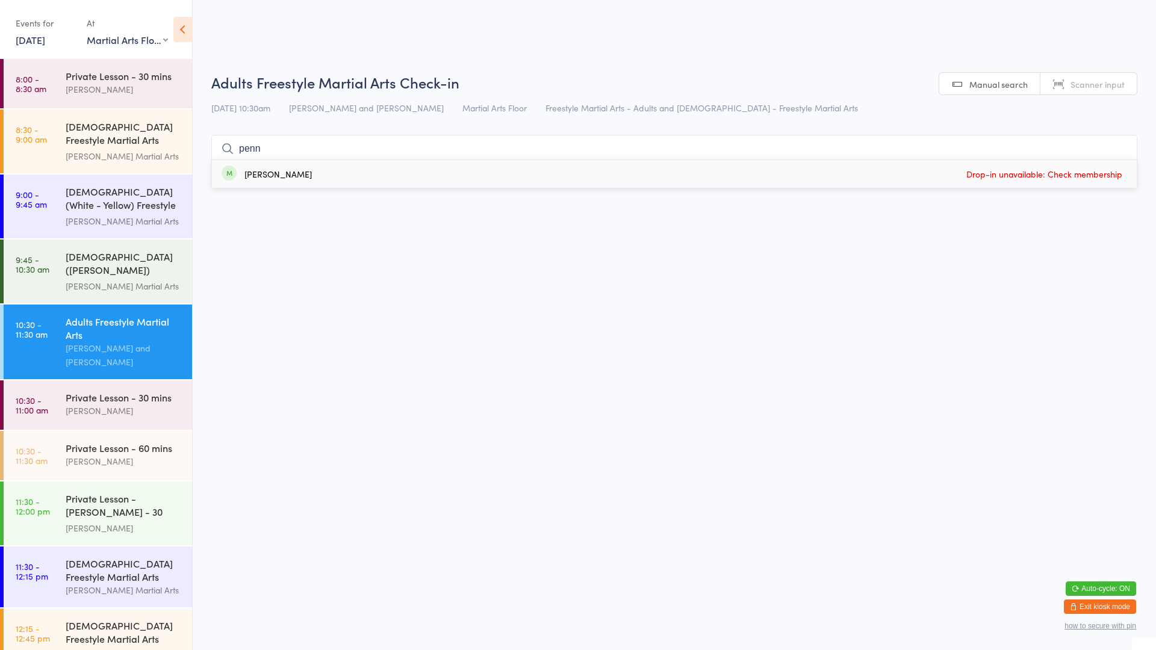
click at [734, 66] on html "You have now entered Kiosk Mode. Members will be able to check themselves in us…" at bounding box center [578, 325] width 1156 height 650
click at [282, 155] on input "penn" at bounding box center [674, 149] width 926 height 28
type input "p"
type input "nigh"
click at [1096, 176] on button "Drop in" at bounding box center [1101, 174] width 48 height 17
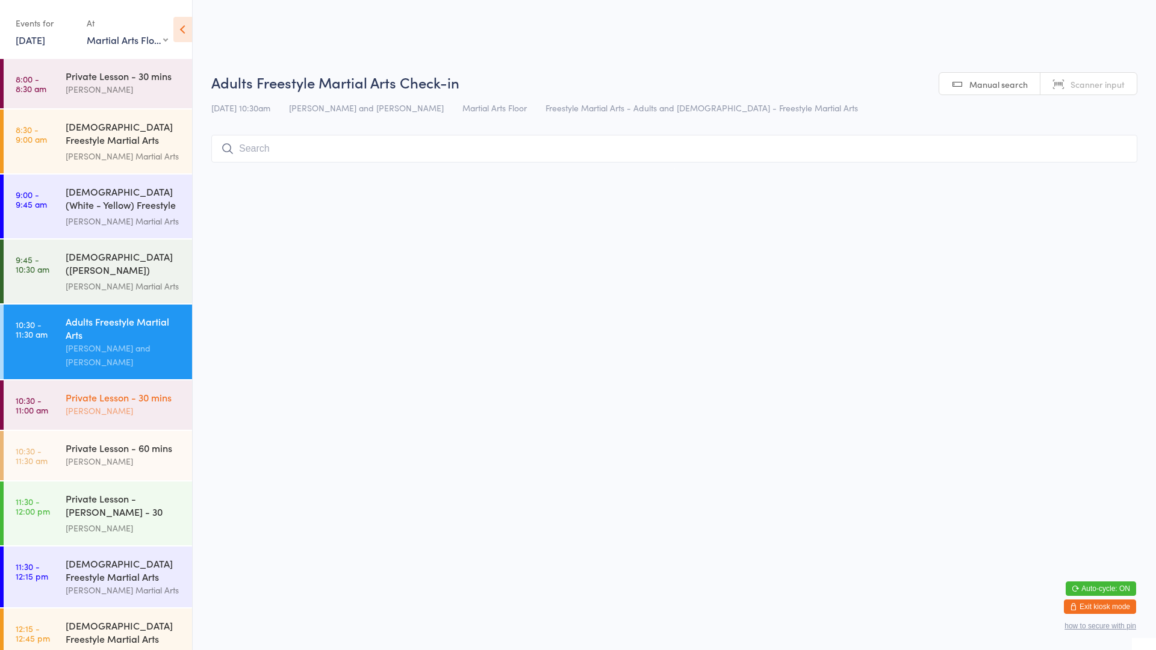
click at [140, 404] on div "[PERSON_NAME]" at bounding box center [124, 411] width 116 height 14
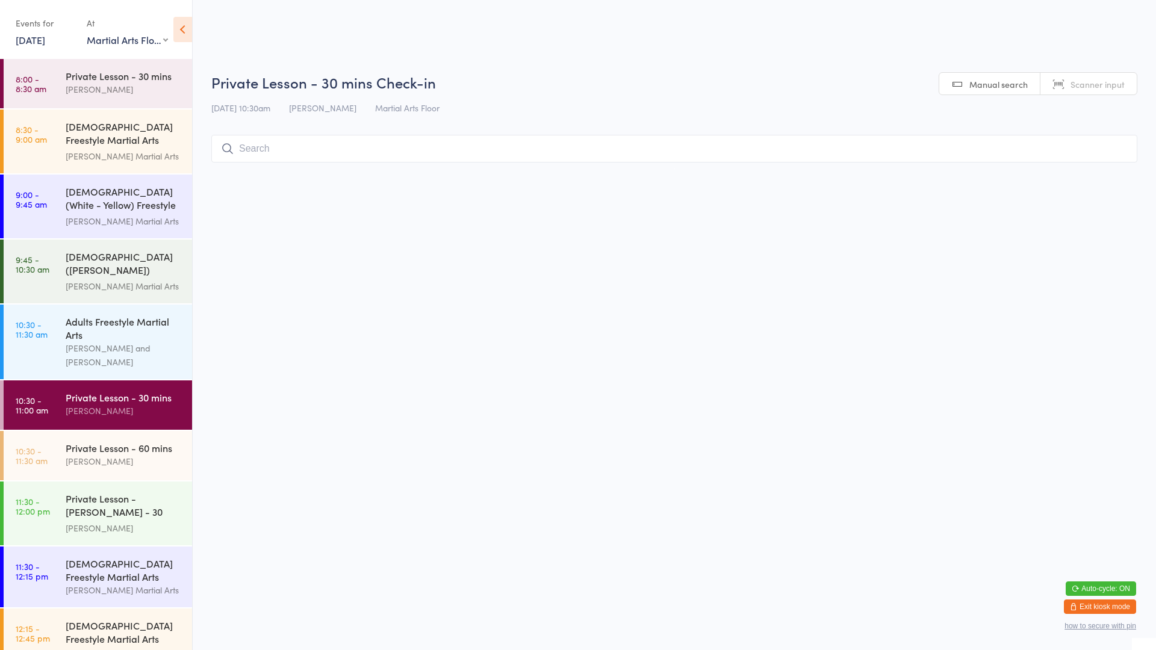
click at [429, 143] on input "search" at bounding box center [674, 149] width 926 height 28
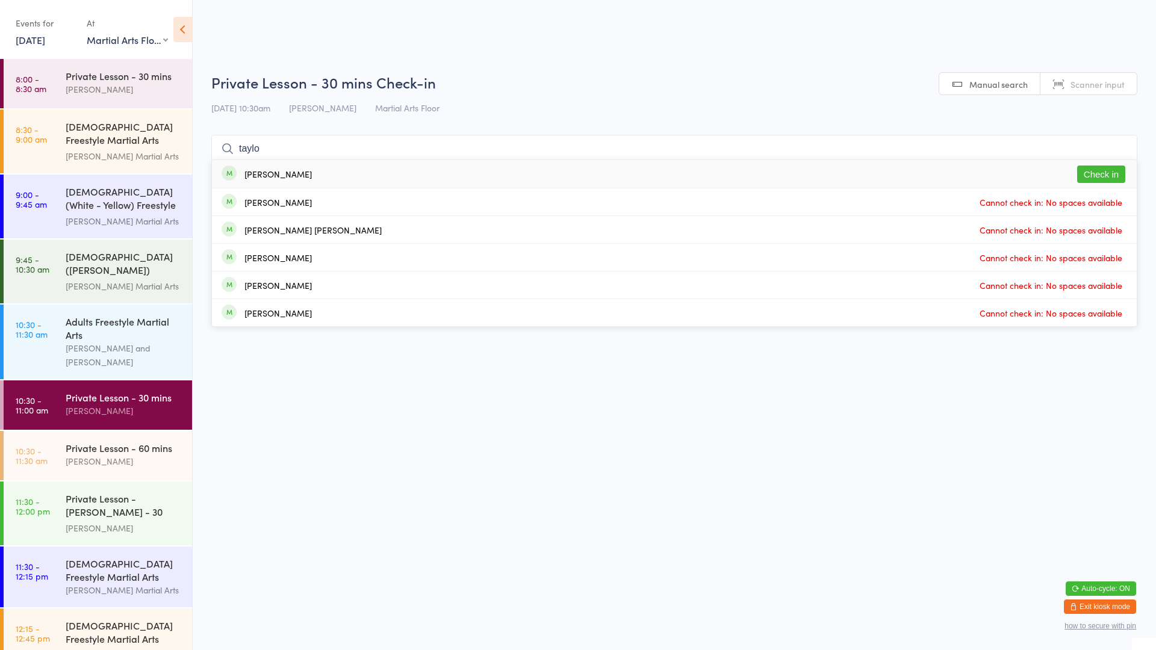
type input "taylo"
click at [1115, 175] on button "Check in" at bounding box center [1101, 174] width 48 height 17
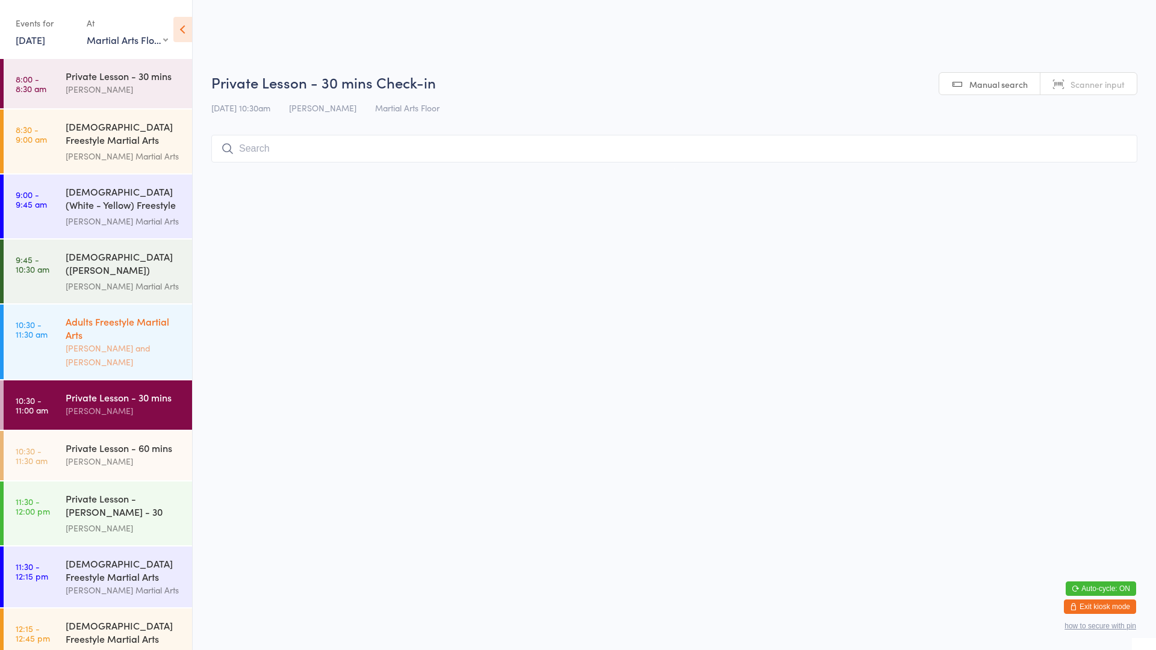
drag, startPoint x: 104, startPoint y: 342, endPoint x: 115, endPoint y: 330, distance: 16.6
click at [104, 342] on div "Robert Wilsnach and Jackson Mitchell" at bounding box center [124, 355] width 116 height 28
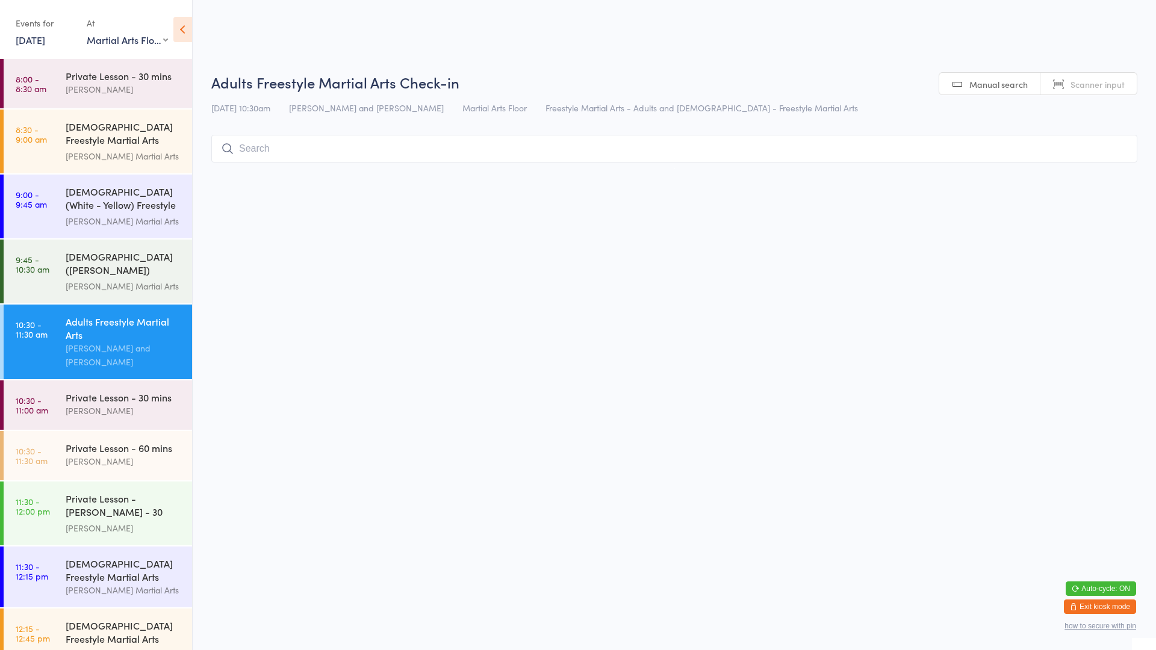
click at [362, 143] on input "search" at bounding box center [674, 149] width 926 height 28
type input "gav"
click at [367, 174] on div "Gavin Brooks Drop in" at bounding box center [674, 174] width 925 height 28
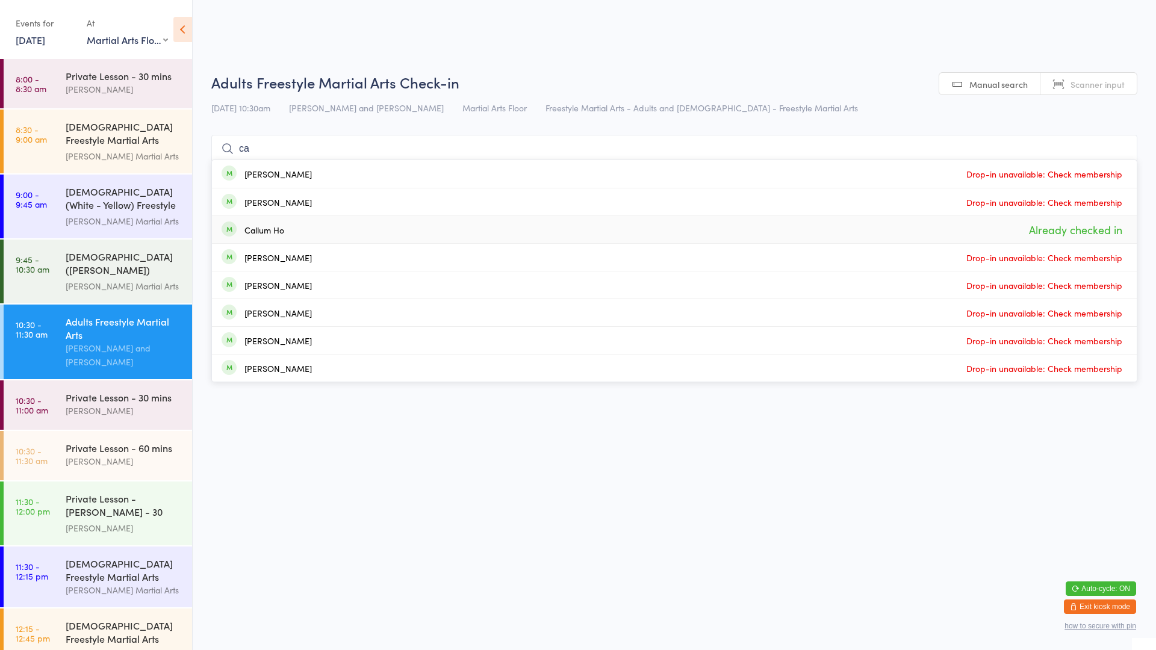
type input "ca"
click at [564, 235] on div "Callum Ho Already checked in" at bounding box center [674, 229] width 925 height 27
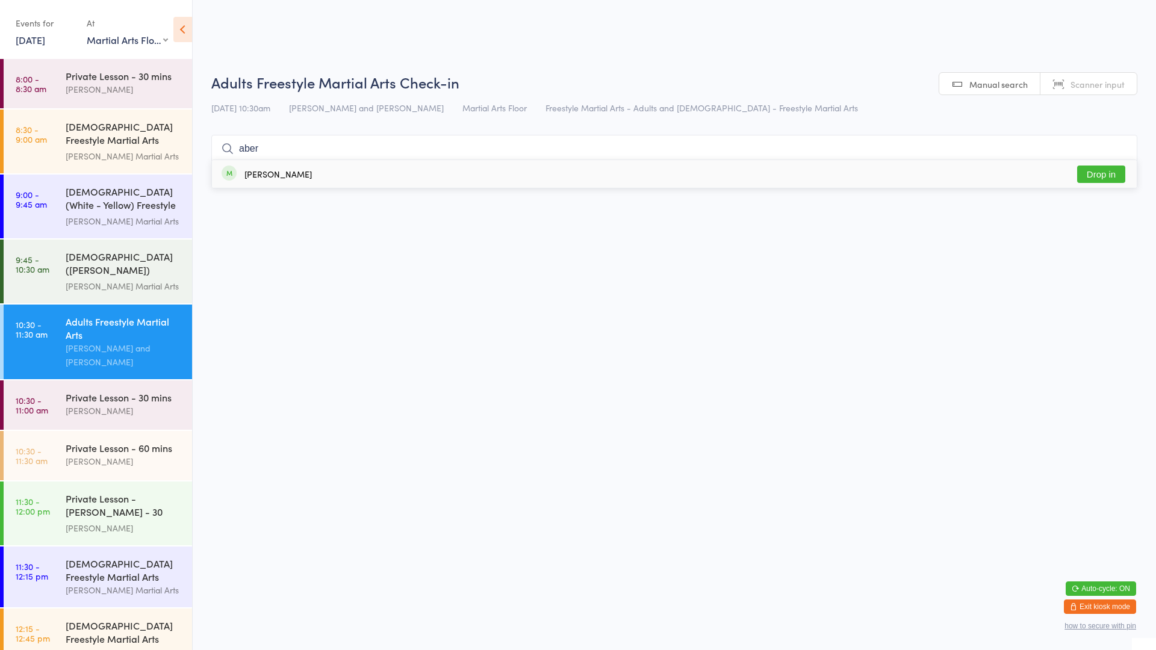
type input "aber"
click at [1092, 176] on button "Drop in" at bounding box center [1101, 174] width 48 height 17
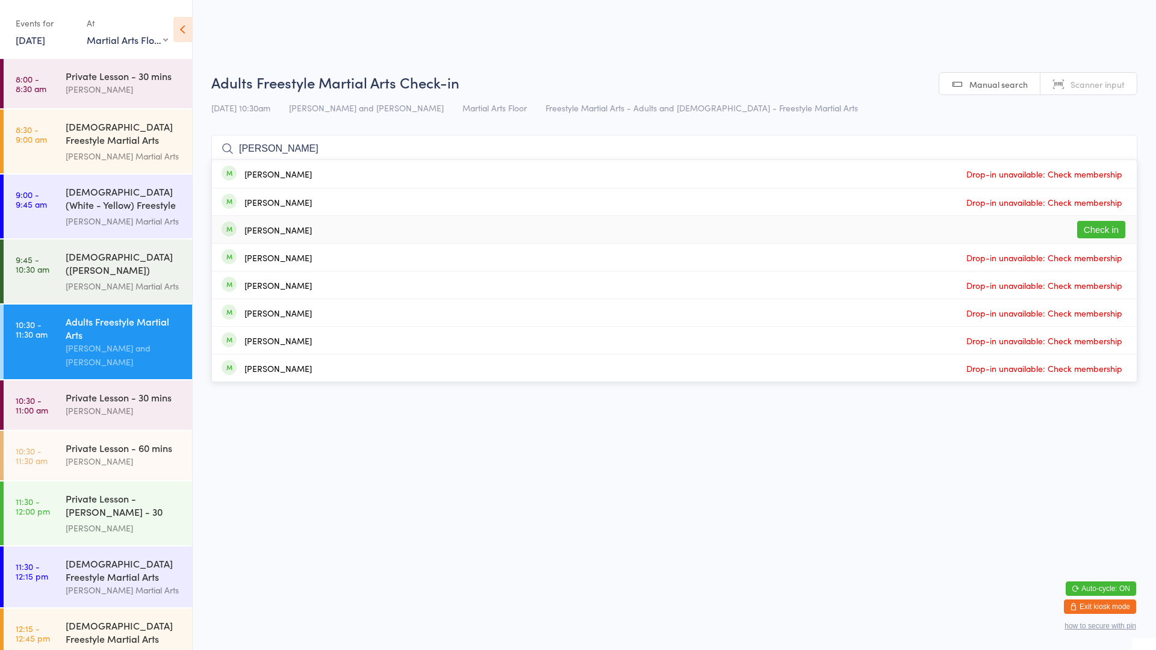
type input "riley"
click at [1052, 236] on div "Jacob Riley Check in" at bounding box center [674, 229] width 925 height 27
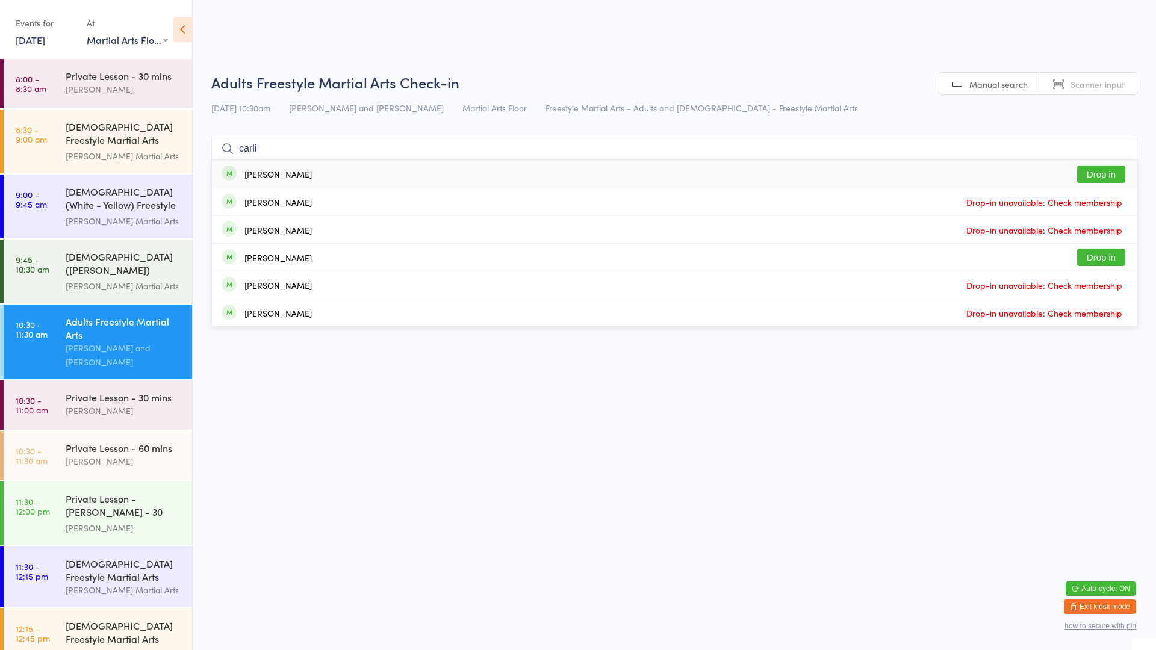
type input "carli"
click at [270, 173] on div "Carli Hatton" at bounding box center [277, 174] width 67 height 10
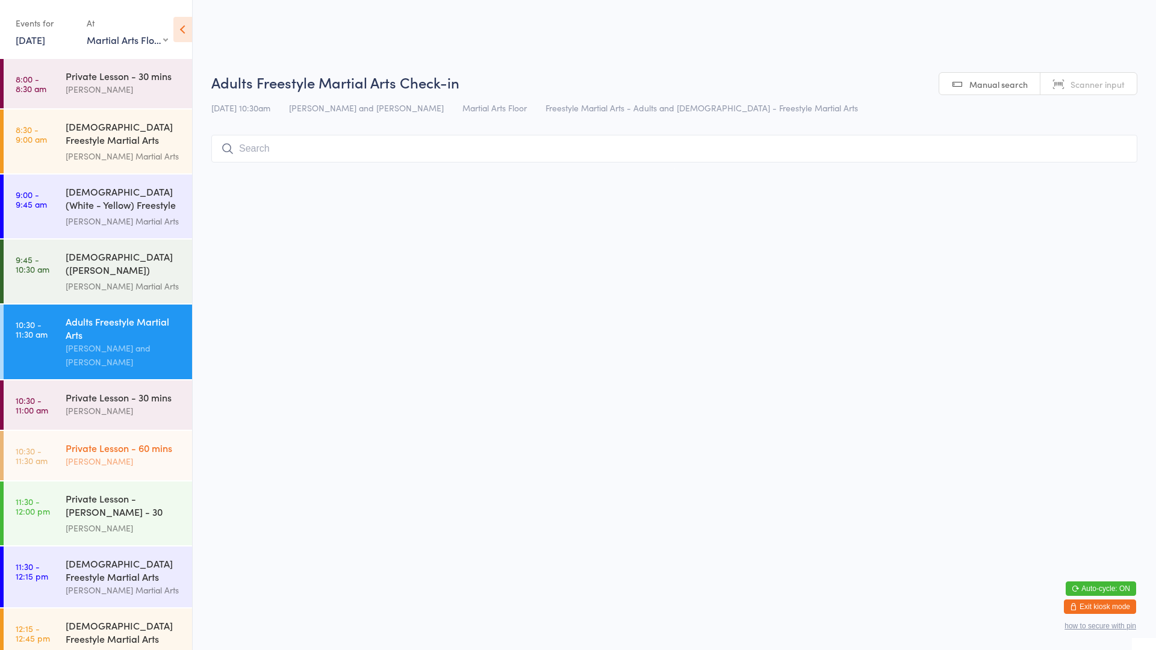
click at [109, 455] on div "Leonard Cranny" at bounding box center [124, 462] width 116 height 14
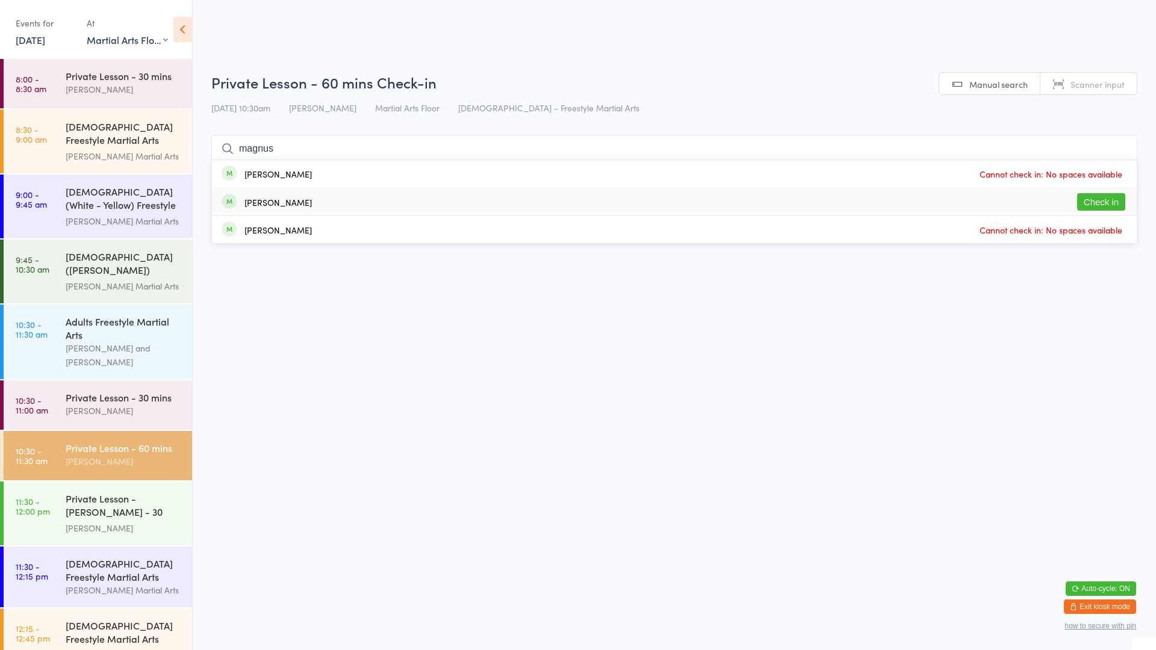
type input "magnus"
click at [462, 200] on div "Magnus Hatton Check in" at bounding box center [674, 201] width 925 height 27
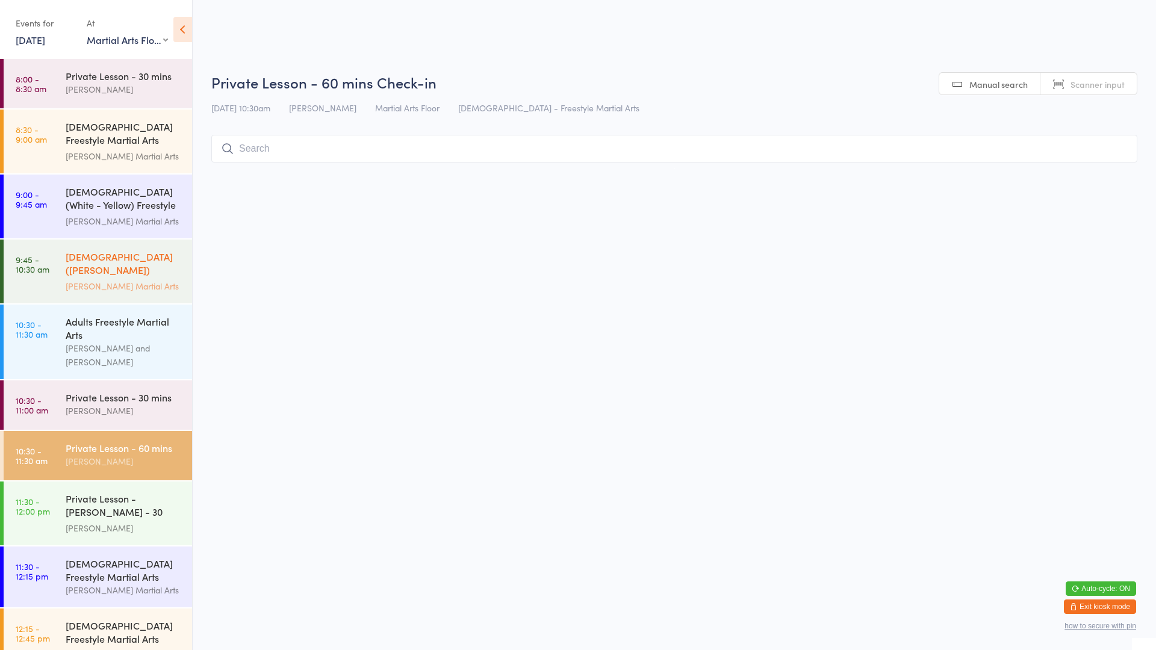
click at [105, 253] on div "10-13yo (White - Brown) Freestyle Martial Arts" at bounding box center [124, 265] width 116 height 30
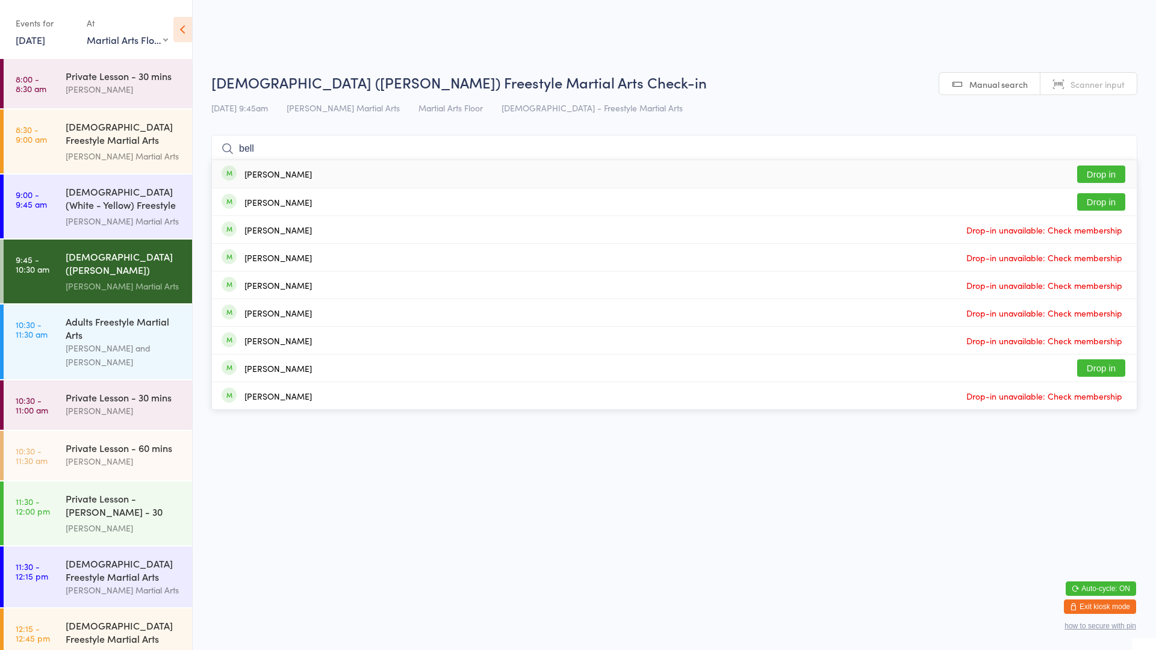
type input "bell"
click at [280, 181] on div "Kai Bell Drop in" at bounding box center [674, 174] width 925 height 28
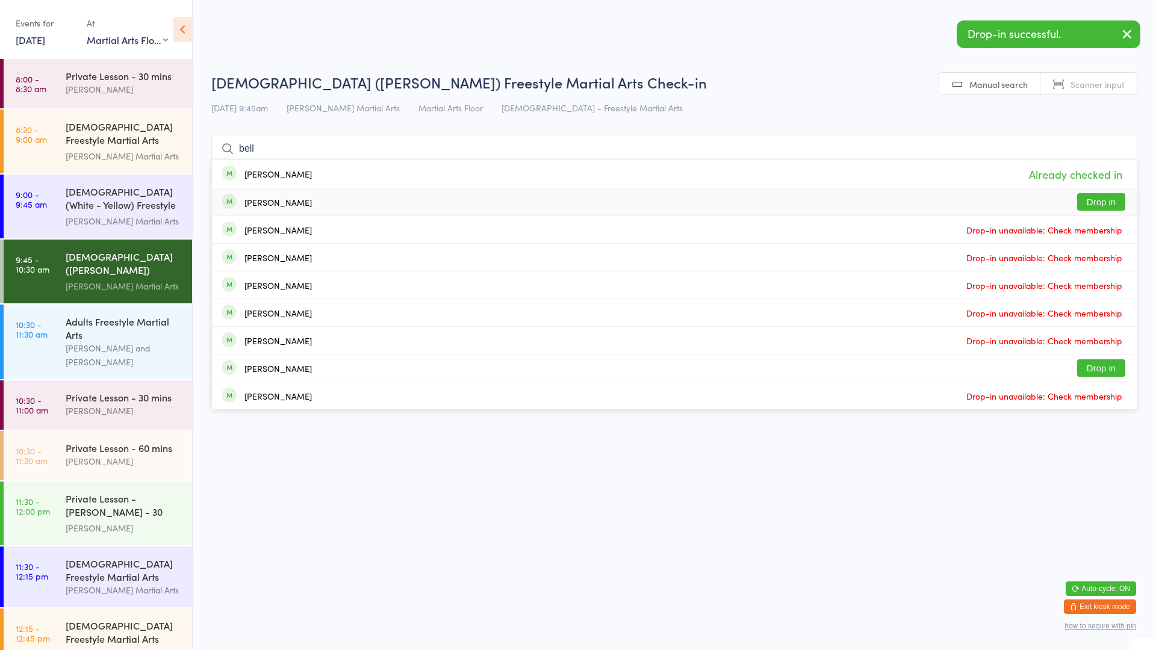
type input "bell"
click at [278, 205] on div "Anaira Bell" at bounding box center [277, 202] width 67 height 10
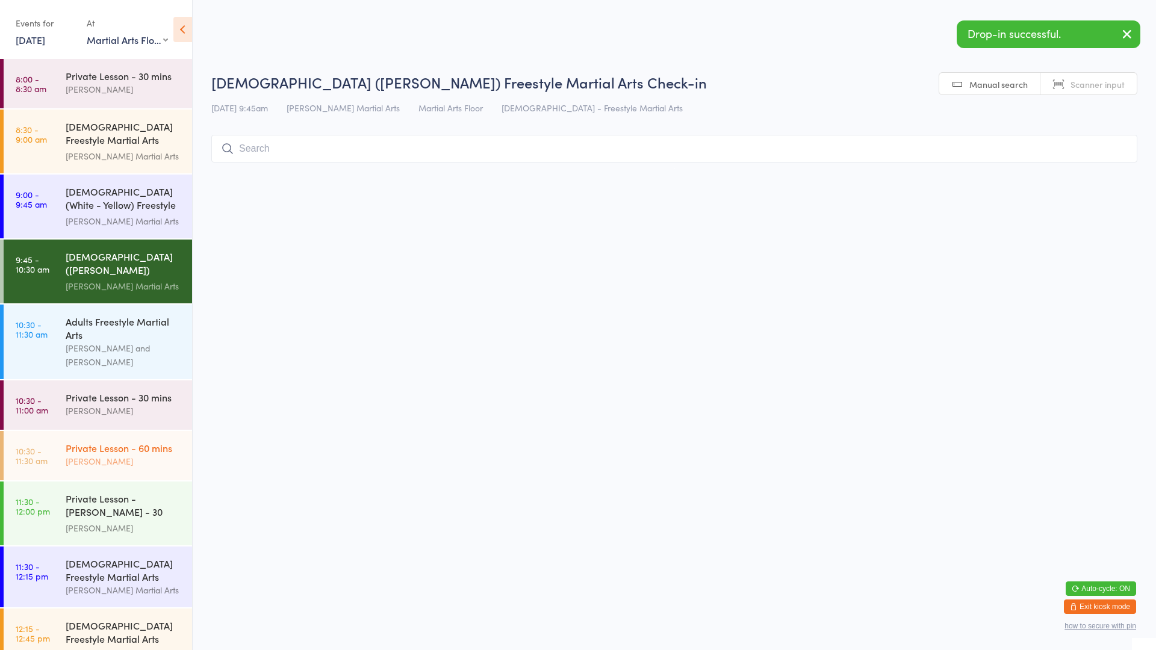
click at [113, 441] on div "Private Lesson - 60 mins" at bounding box center [124, 447] width 116 height 13
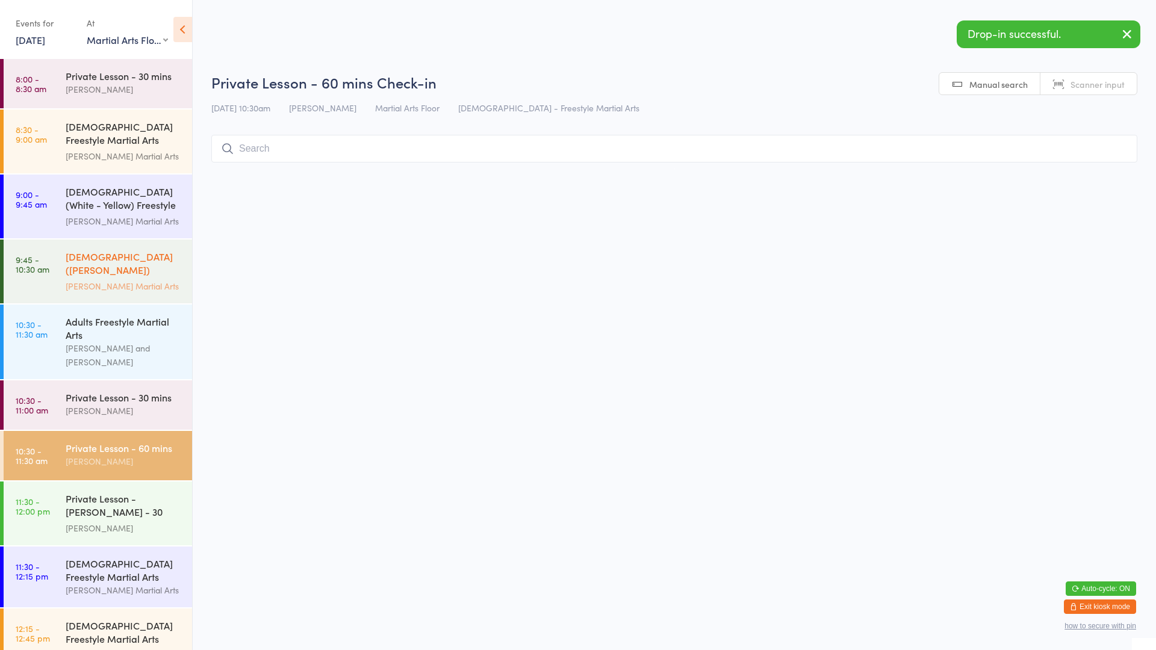
click at [170, 269] on div "10-13yo (White - Brown) Freestyle Martial Arts" at bounding box center [124, 265] width 116 height 30
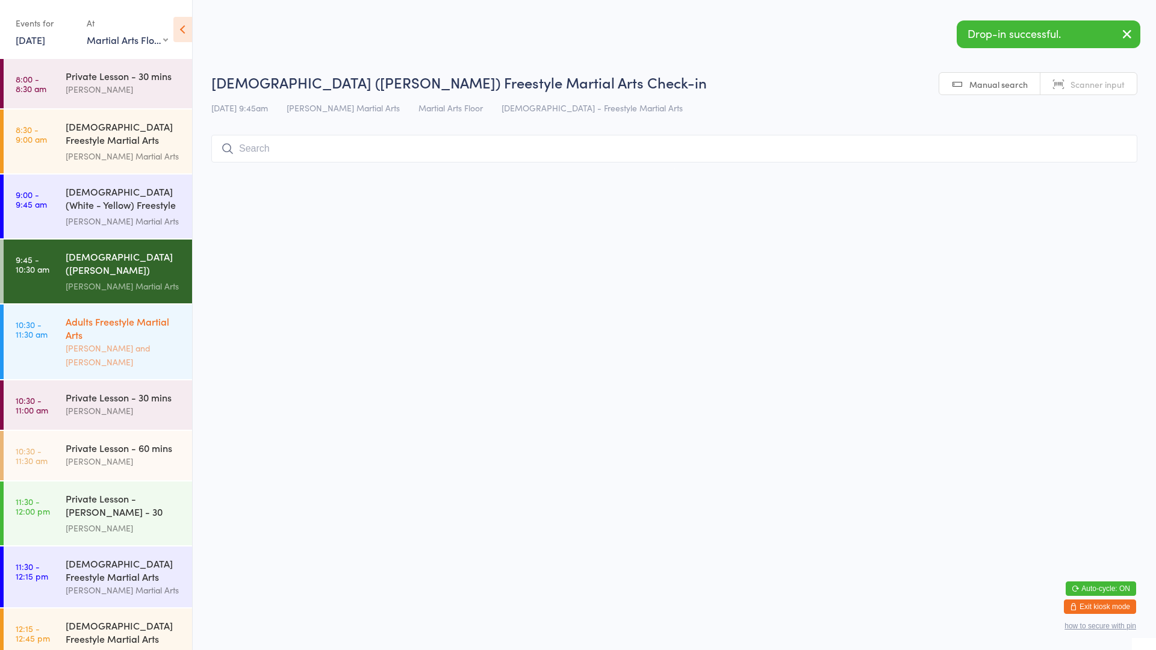
click at [156, 329] on div "Adults Freestyle Martial Arts" at bounding box center [124, 328] width 116 height 26
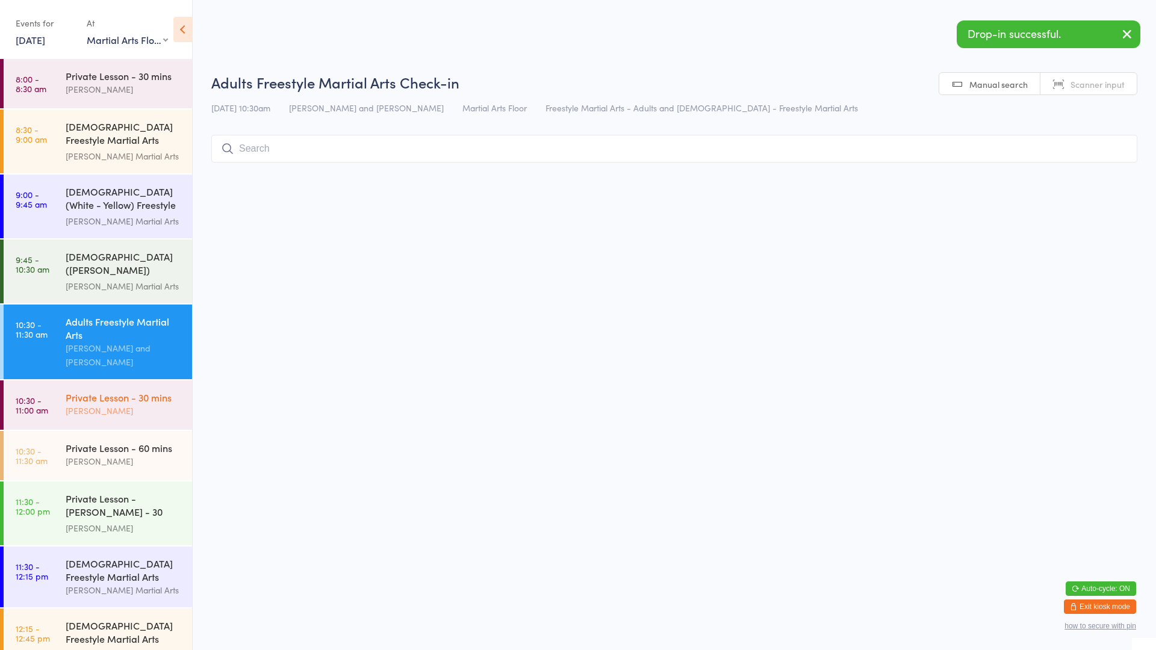
click at [146, 393] on div "Private Lesson - 30 mins" at bounding box center [124, 397] width 116 height 13
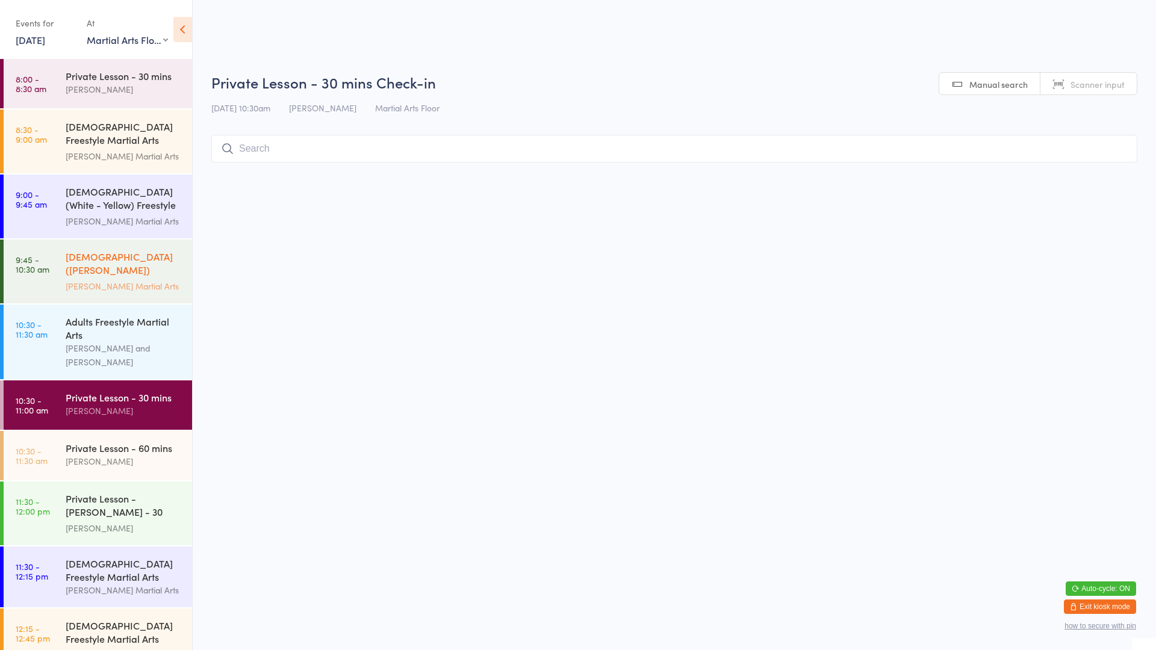
click at [135, 267] on div "10-13yo (White - Brown) Freestyle Martial Arts" at bounding box center [124, 265] width 116 height 30
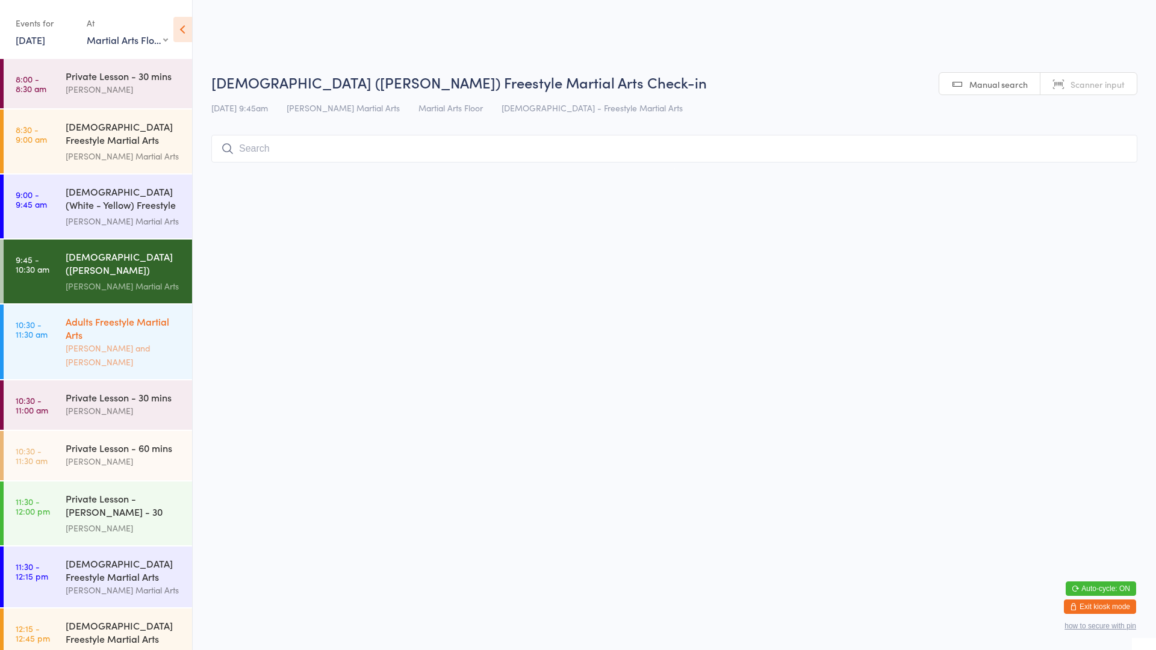
click at [104, 323] on div "Adults Freestyle Martial Arts" at bounding box center [124, 328] width 116 height 26
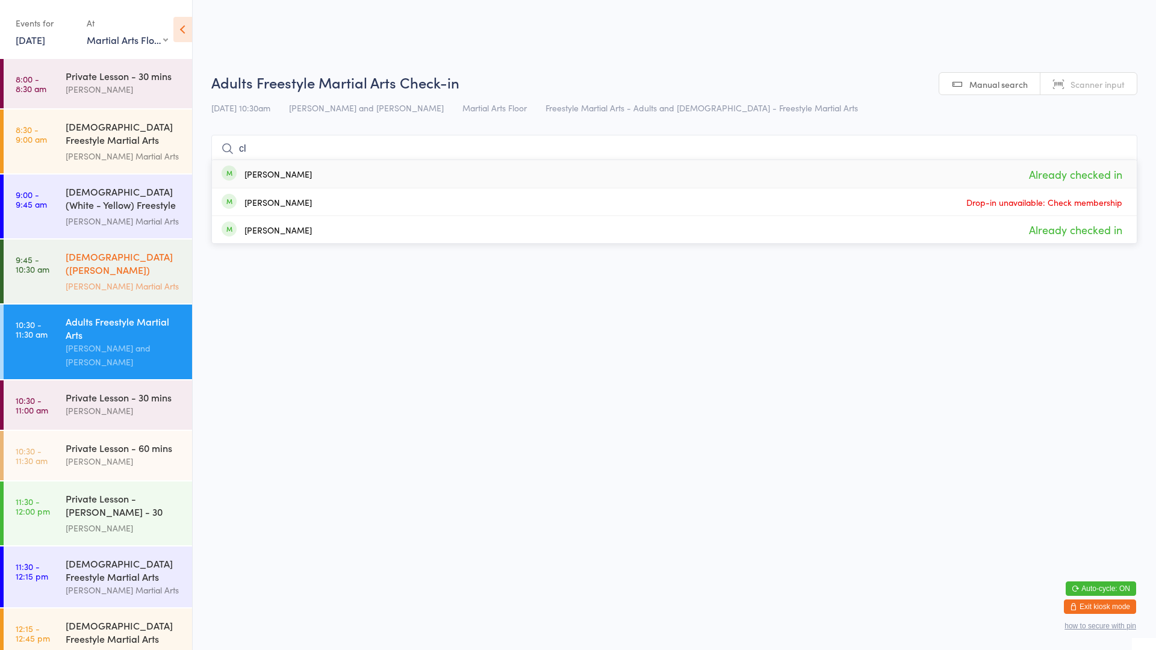
type input "c"
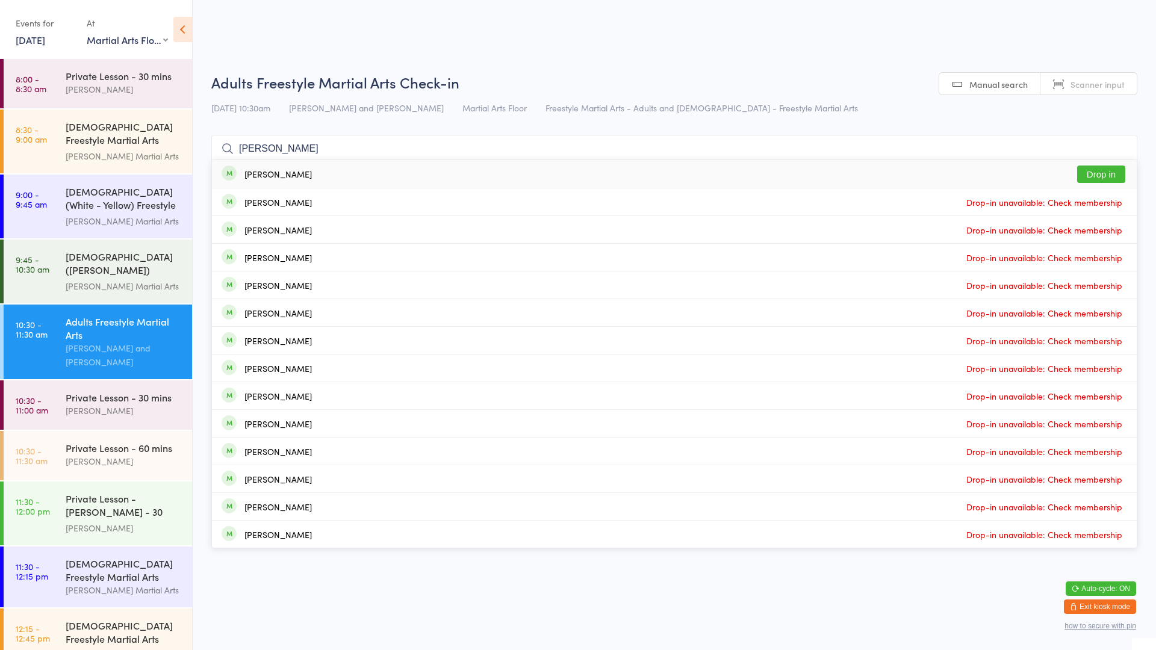
type input "alessandra"
click at [1121, 169] on button "Drop in" at bounding box center [1101, 174] width 48 height 17
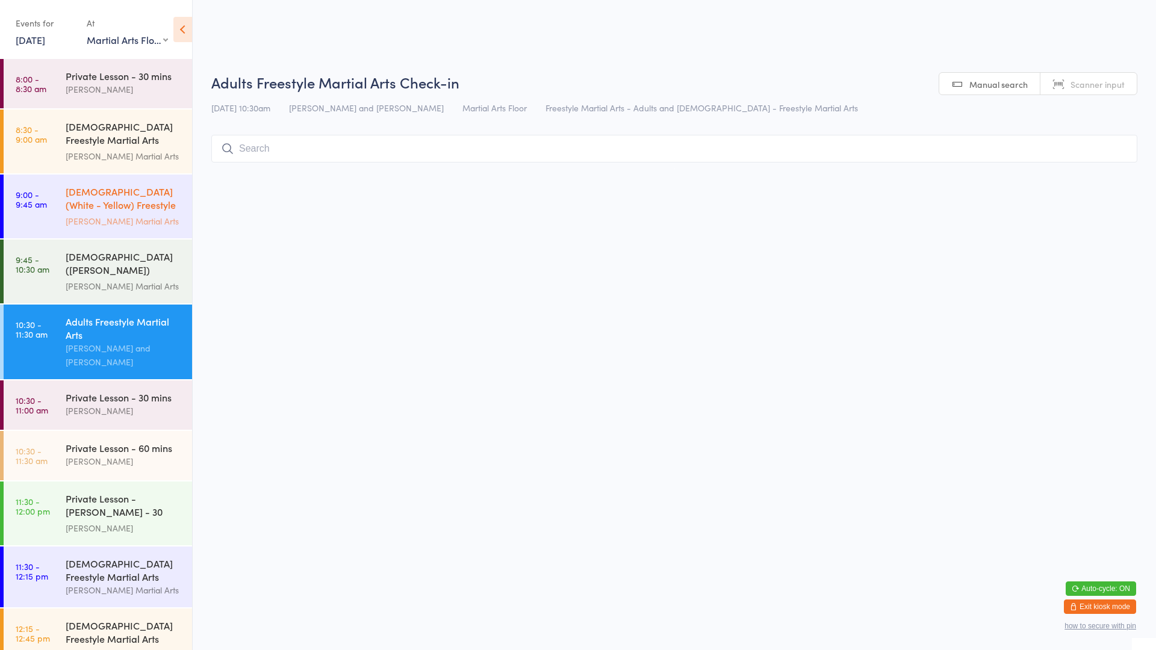
click at [89, 216] on div "[PERSON_NAME] Martial Arts" at bounding box center [124, 221] width 116 height 14
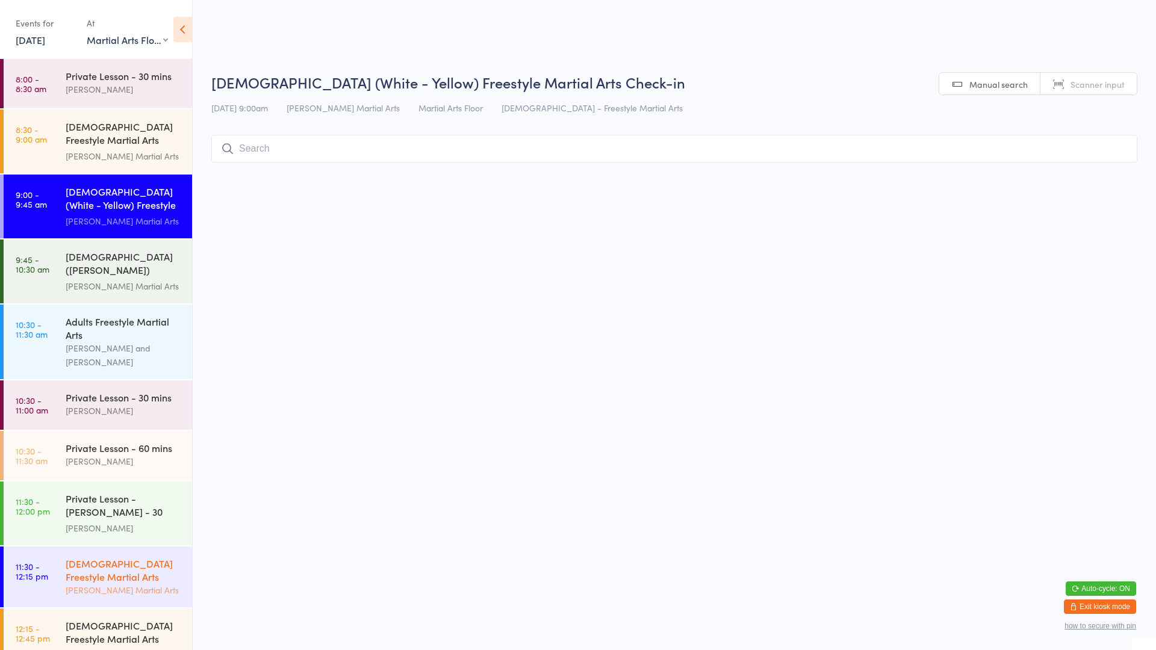
click at [59, 583] on link "11:30 - 12:15 pm 6-9yo Freestyle Martial Arts Wilkes Martial Arts" at bounding box center [98, 577] width 188 height 61
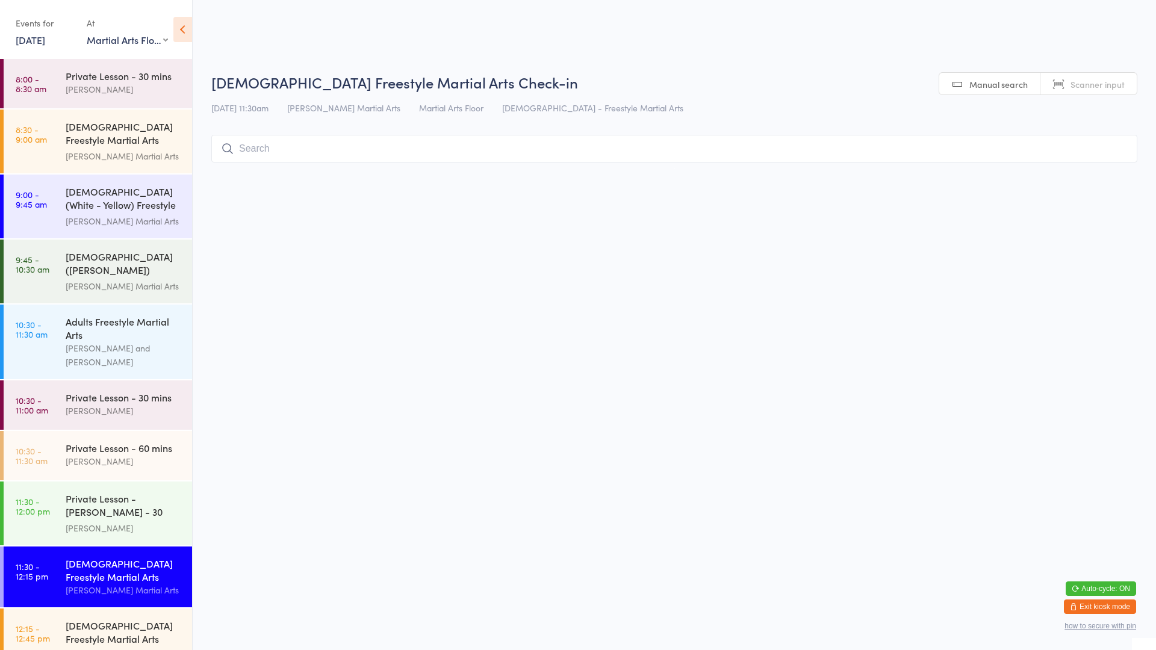
click at [862, 144] on input "search" at bounding box center [674, 149] width 926 height 28
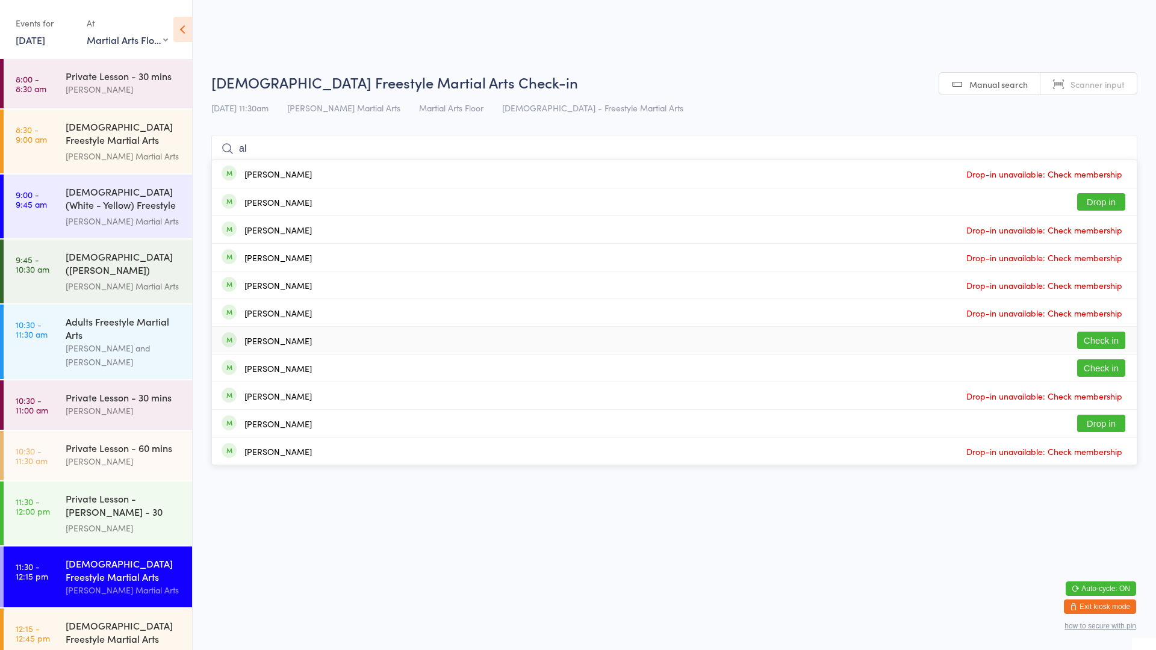
type input "al"
click at [541, 326] on li "Alfred Wang Check in" at bounding box center [674, 340] width 925 height 28
